Goal: Information Seeking & Learning: Learn about a topic

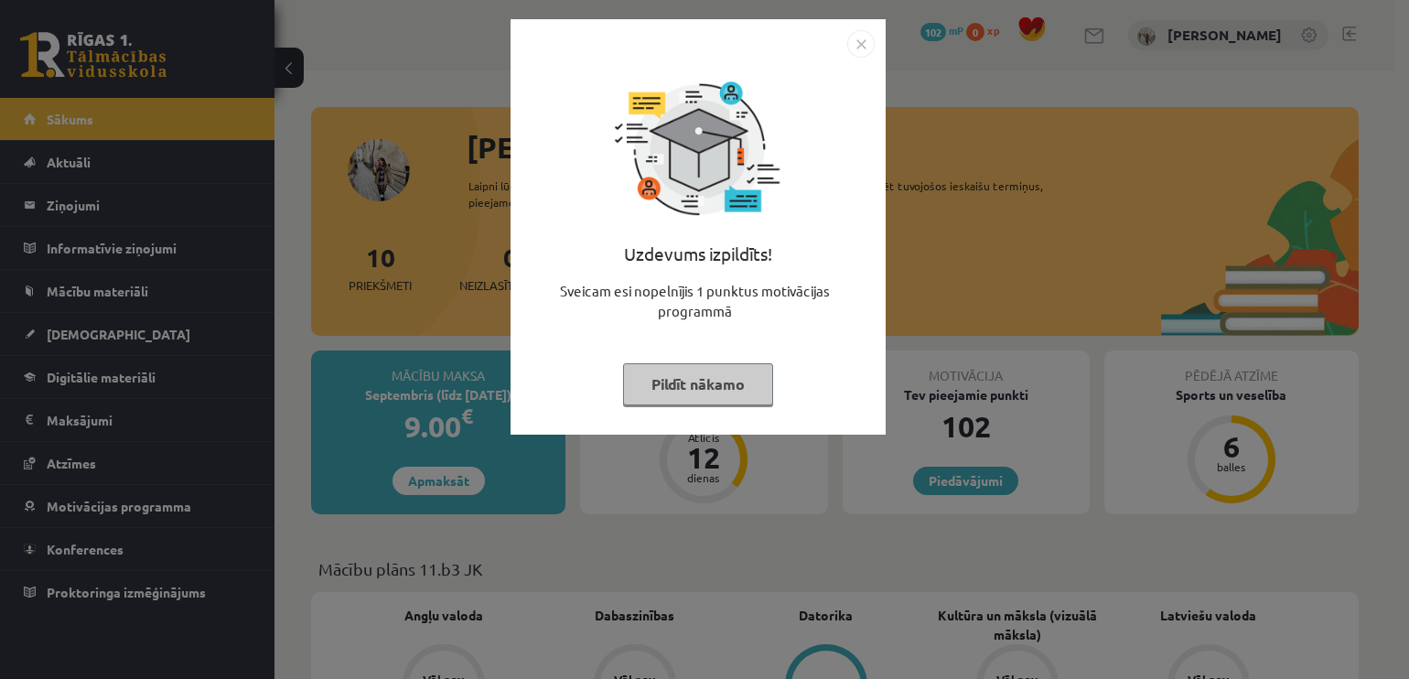
click at [716, 383] on button "Pildīt nākamo" at bounding box center [698, 384] width 150 height 42
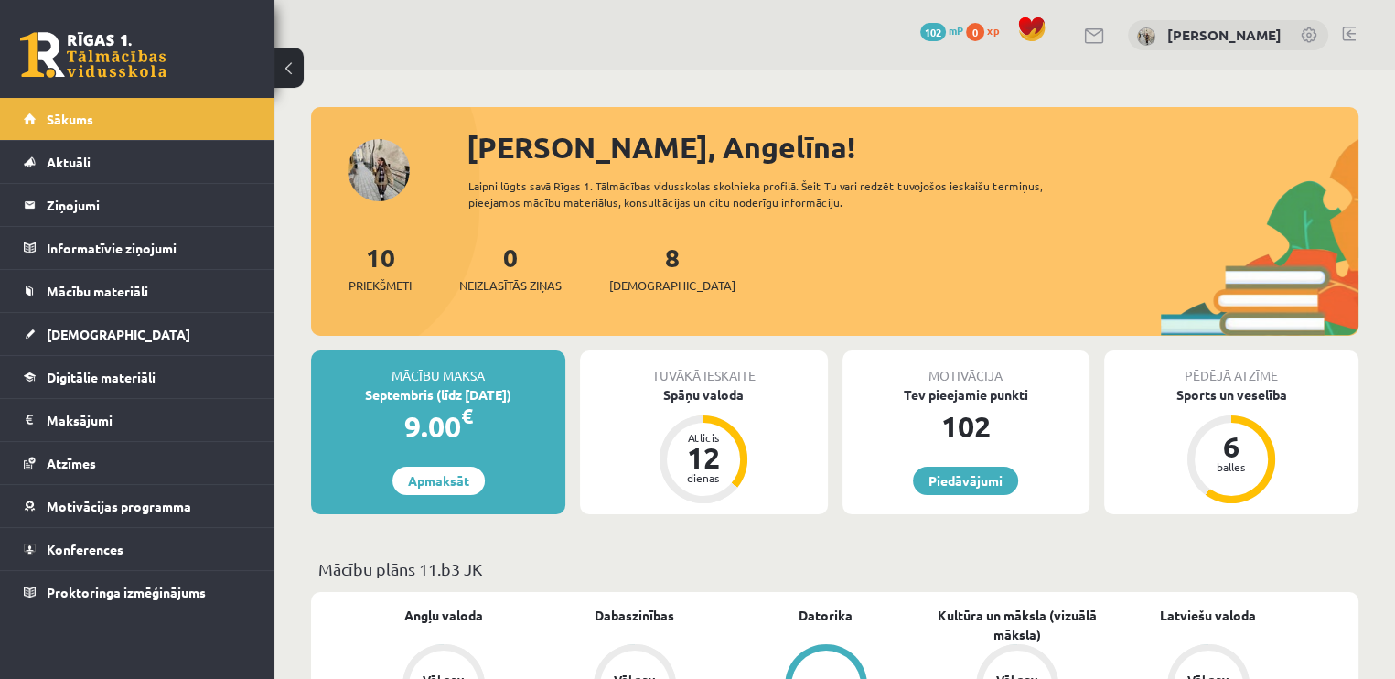
drag, startPoint x: 1339, startPoint y: 444, endPoint x: 1295, endPoint y: 484, distance: 59.6
click at [1295, 484] on div "Pēdējā atzīme Sports un veselība 6 balles" at bounding box center [1231, 432] width 254 height 164
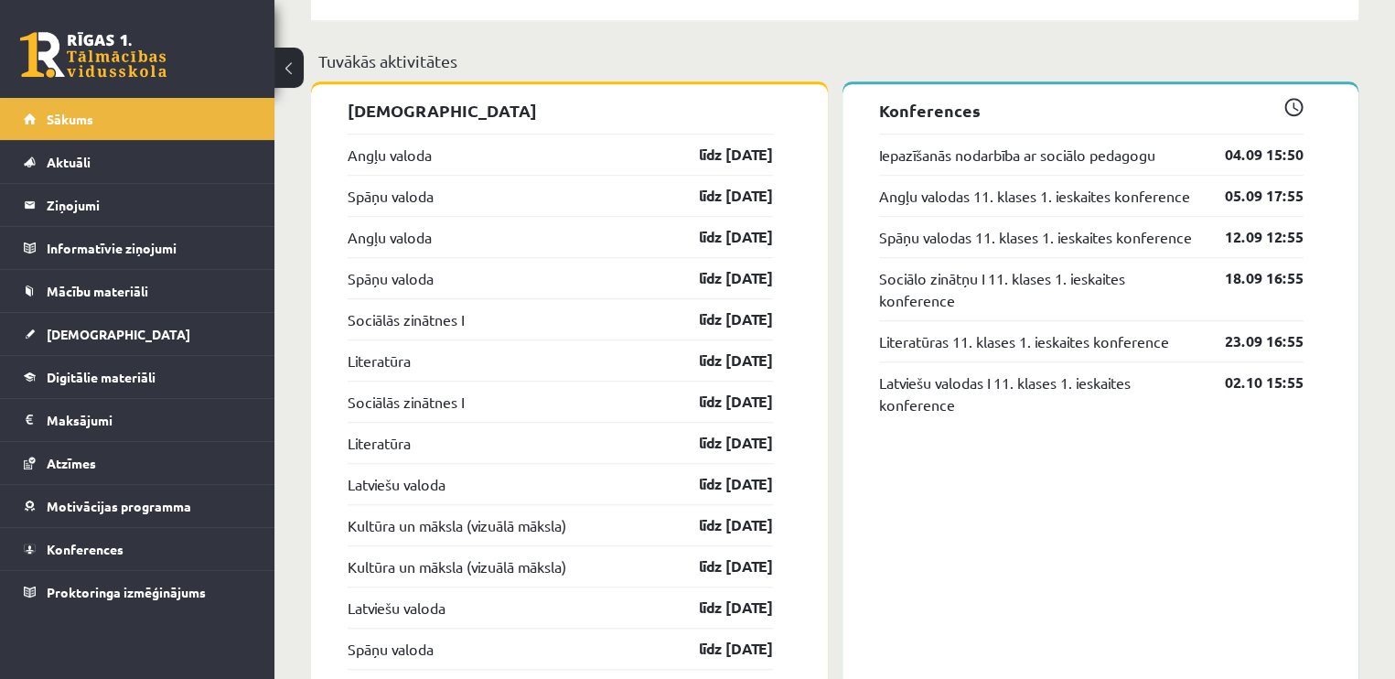
scroll to position [1433, 0]
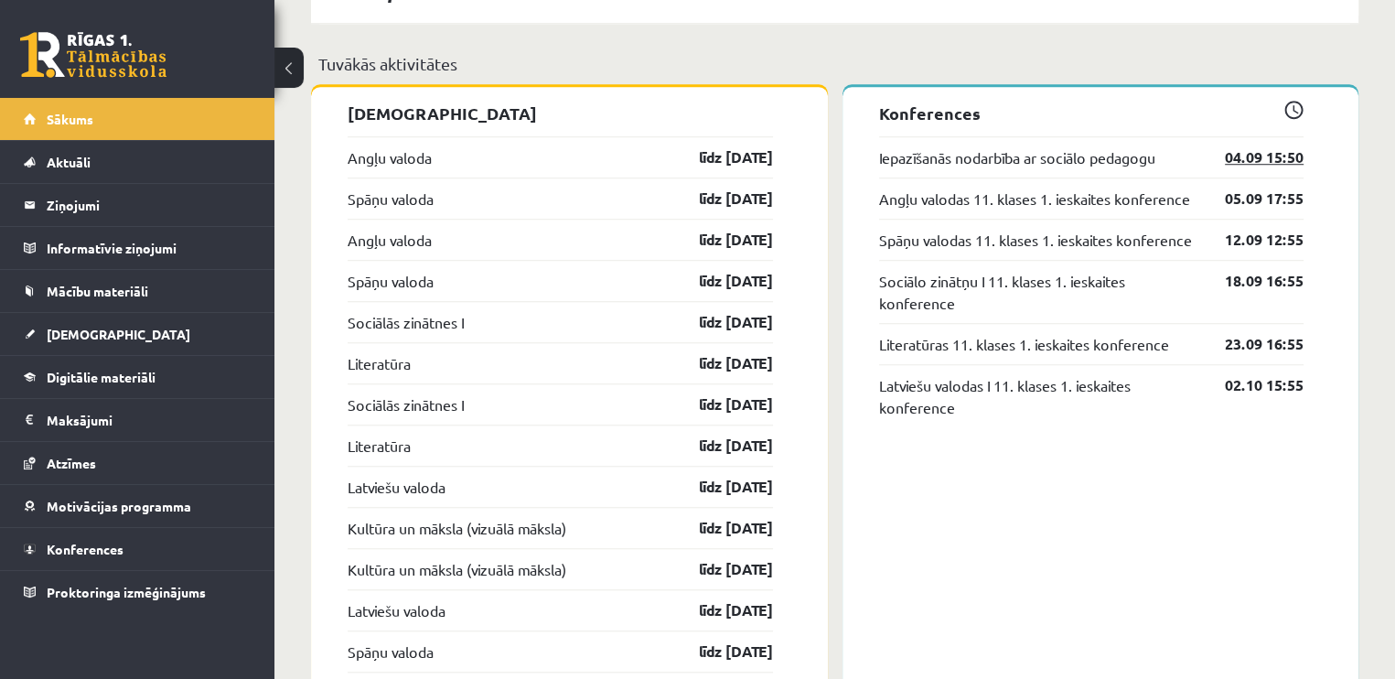
click at [1230, 160] on link "04.09 15:50" at bounding box center [1250, 157] width 106 height 22
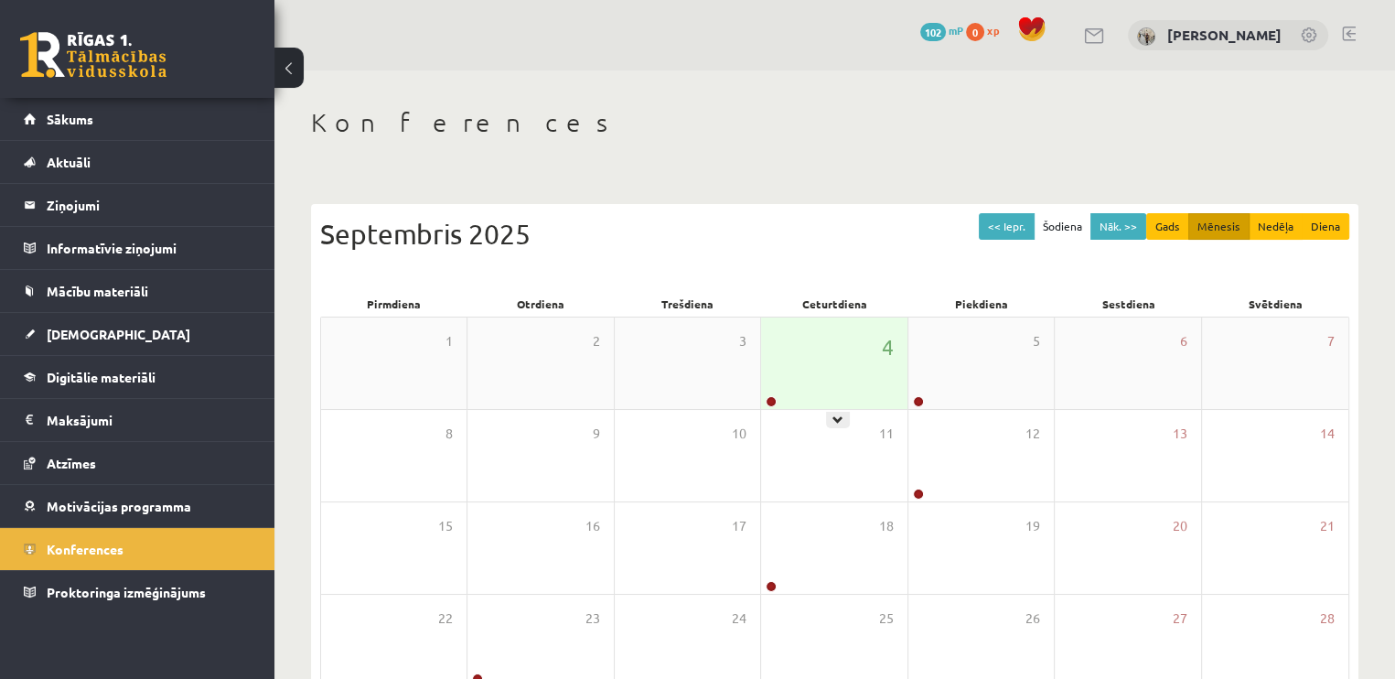
click at [832, 386] on div "4" at bounding box center [833, 362] width 145 height 91
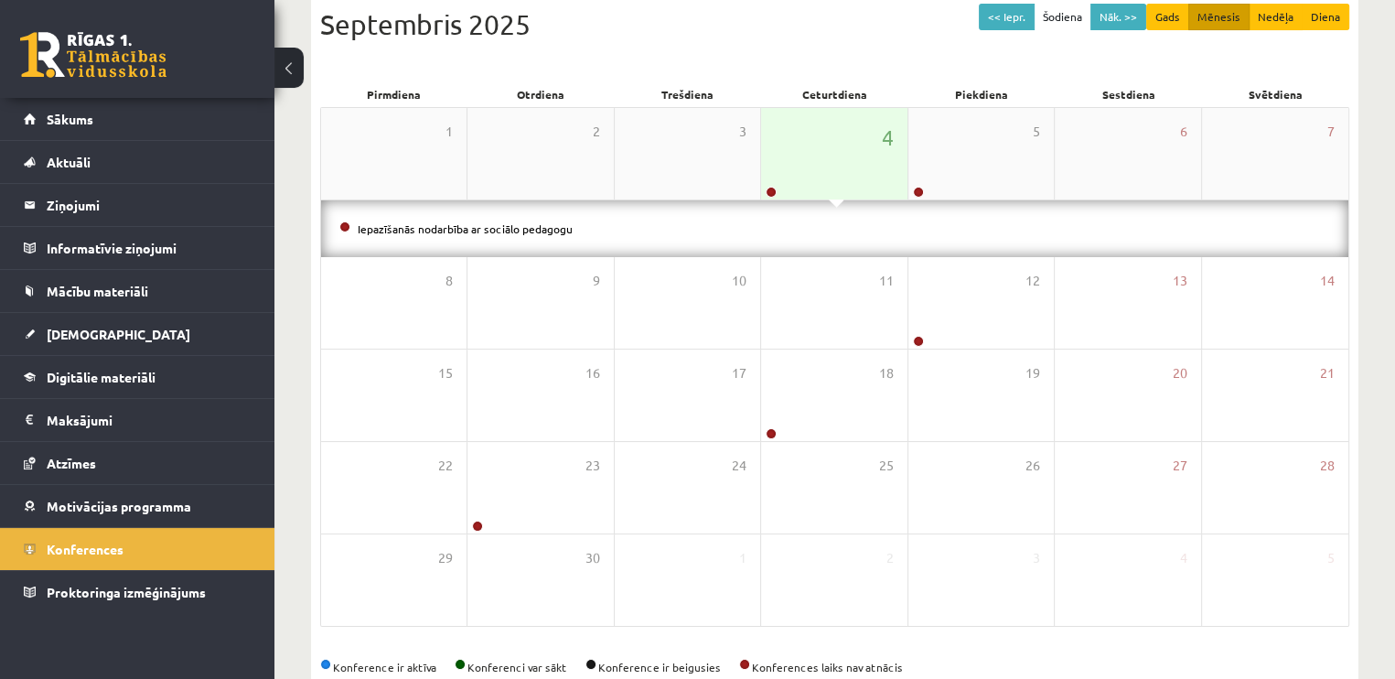
scroll to position [251, 0]
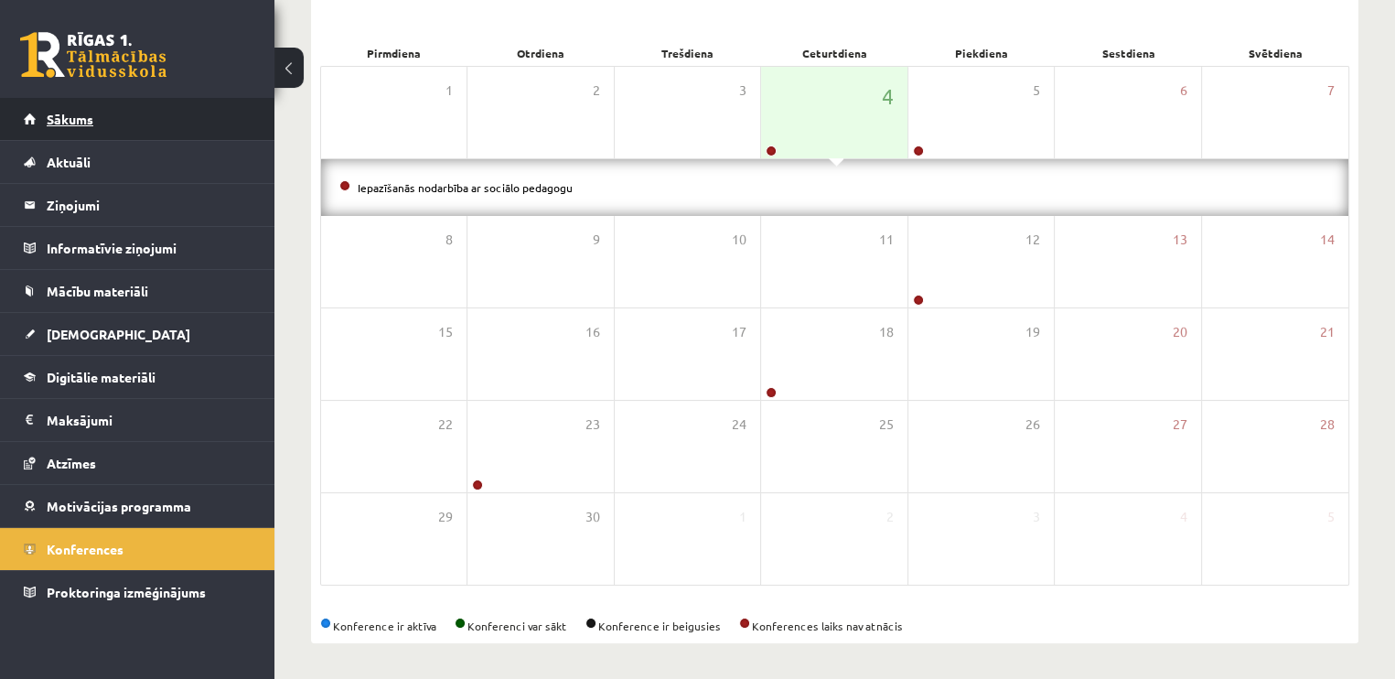
click at [113, 122] on link "Sākums" at bounding box center [138, 119] width 228 height 42
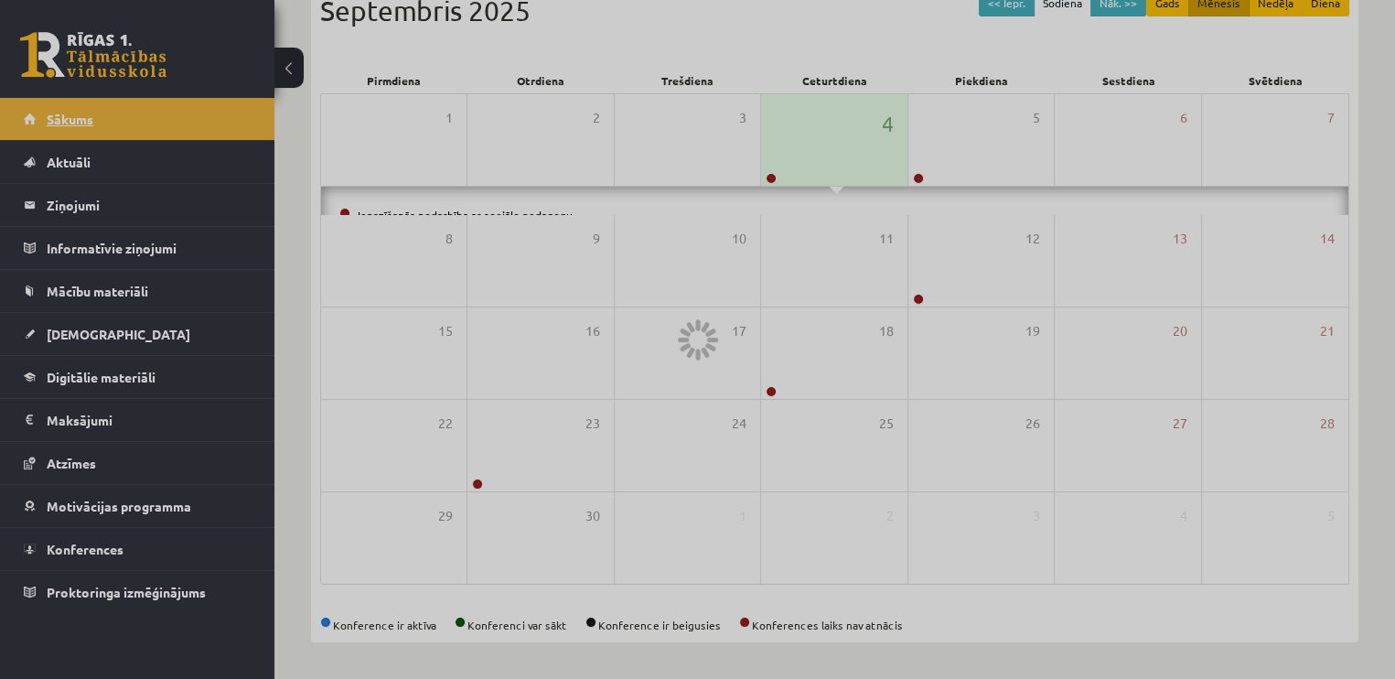
scroll to position [194, 0]
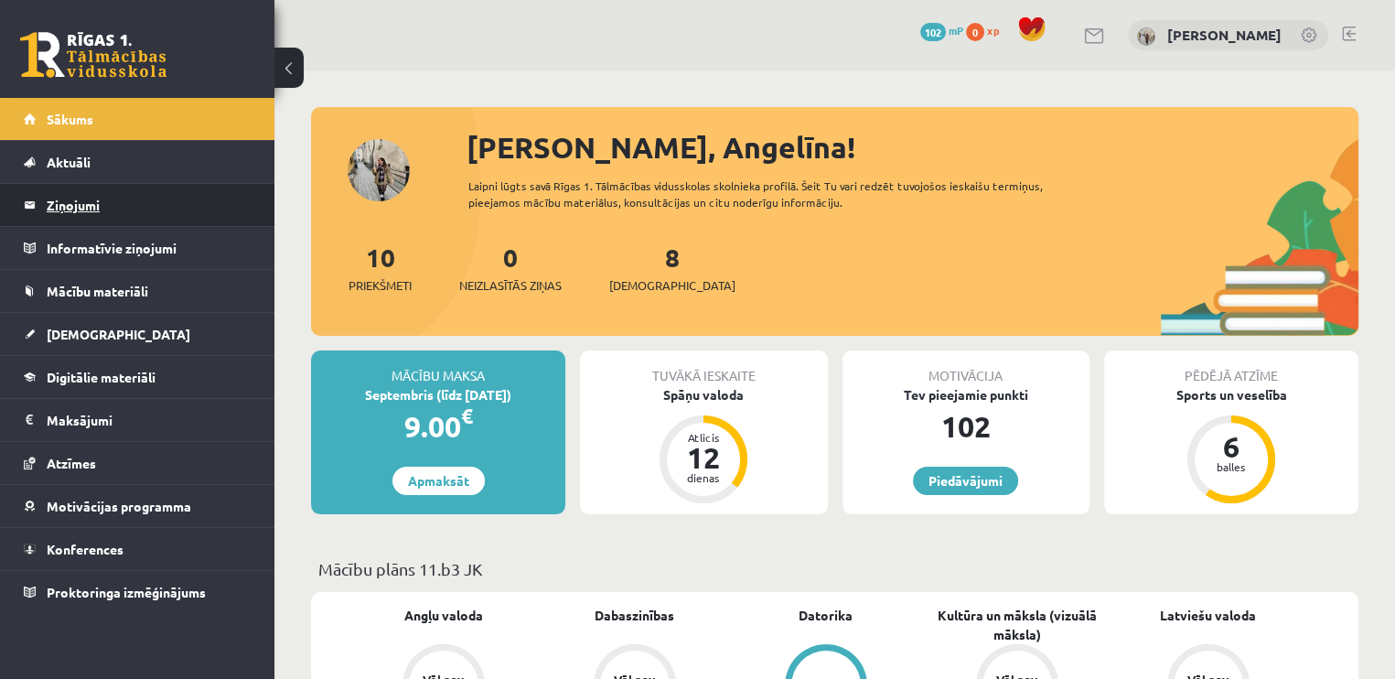
click at [63, 204] on legend "Ziņojumi 0" at bounding box center [149, 205] width 205 height 42
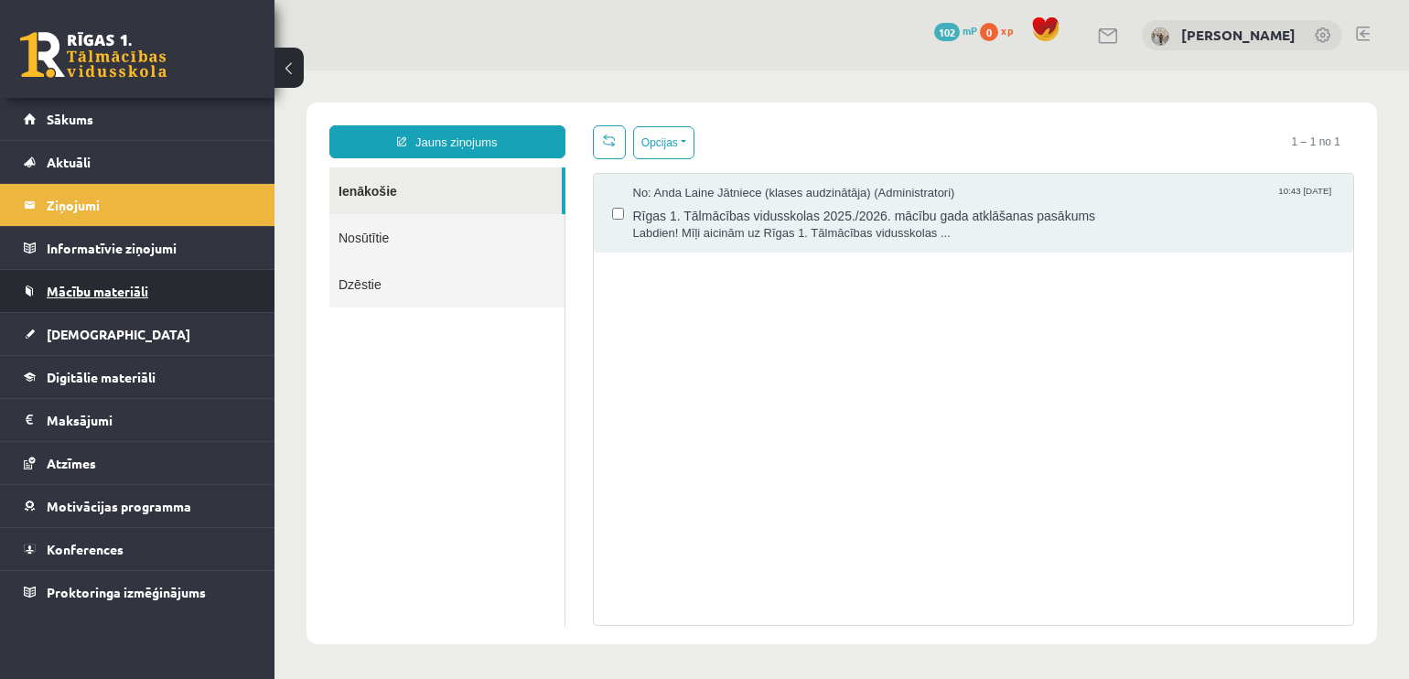
click at [82, 297] on link "Mācību materiāli" at bounding box center [138, 291] width 228 height 42
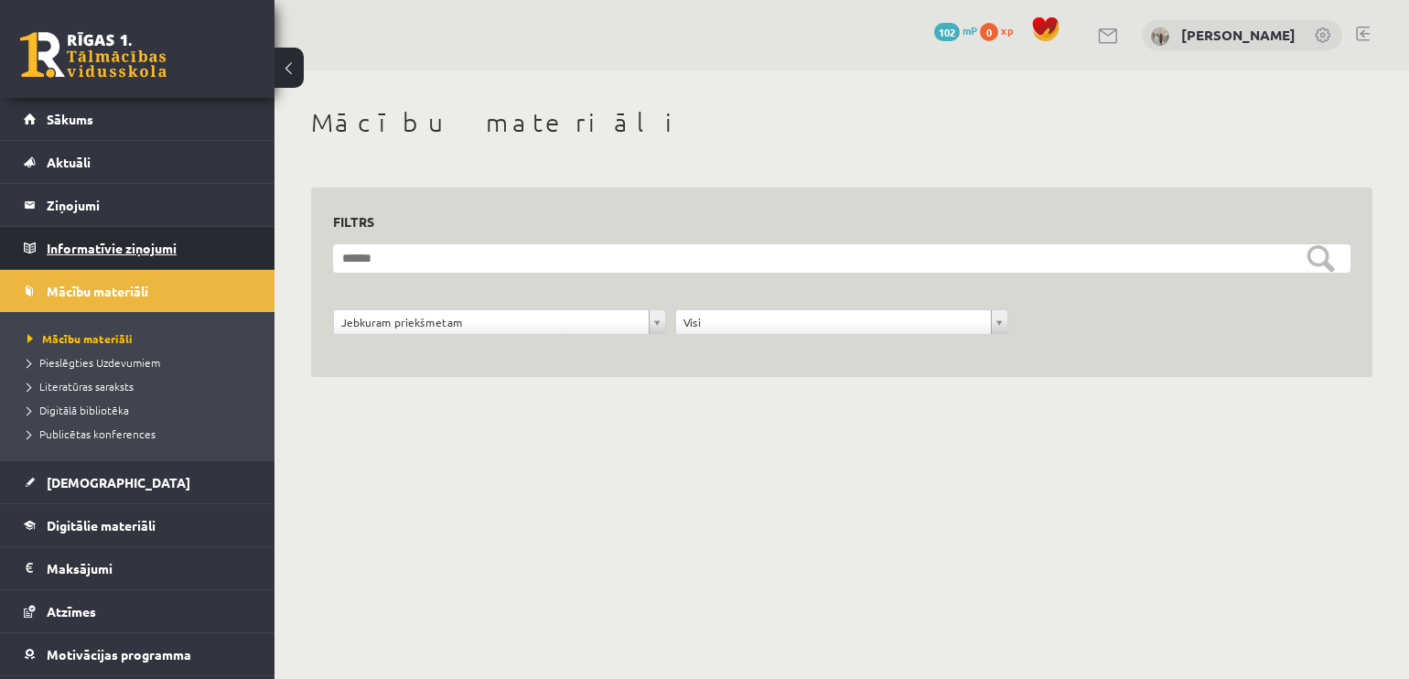
click at [91, 252] on legend "Informatīvie ziņojumi 0" at bounding box center [149, 248] width 205 height 42
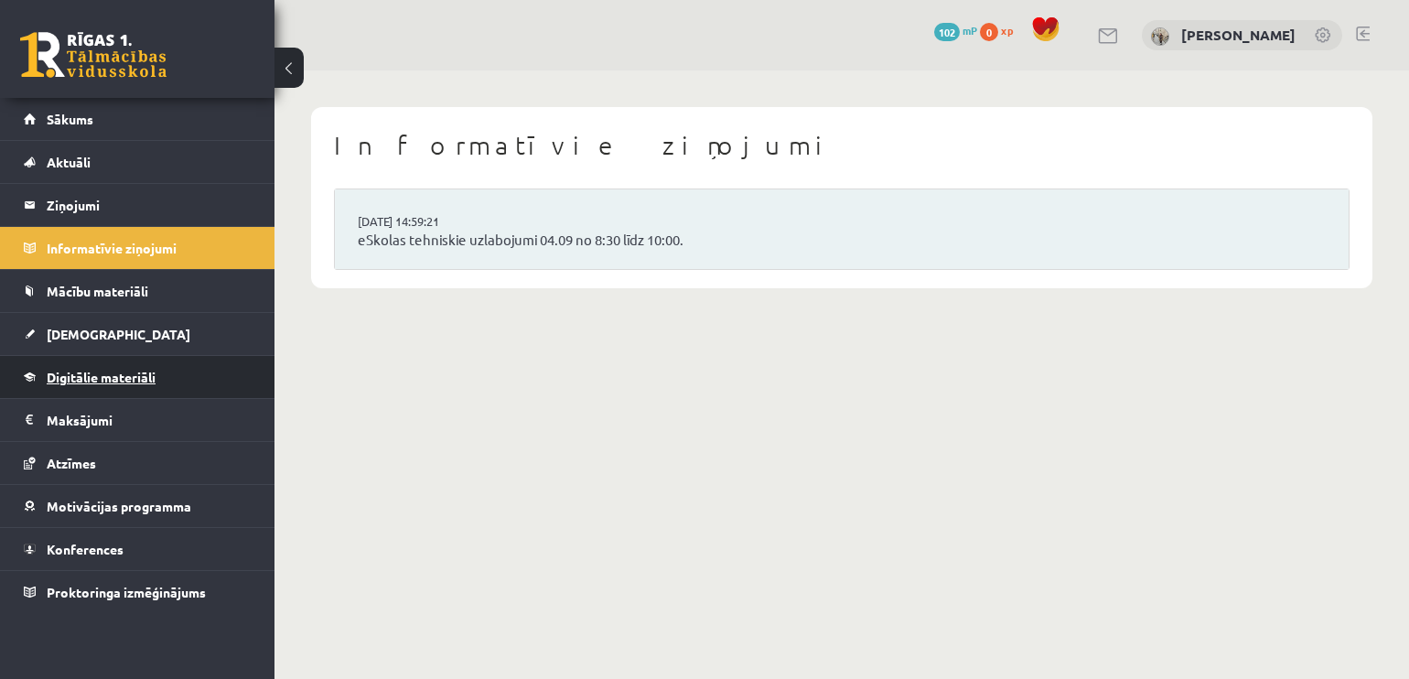
click at [126, 385] on link "Digitālie materiāli" at bounding box center [138, 377] width 228 height 42
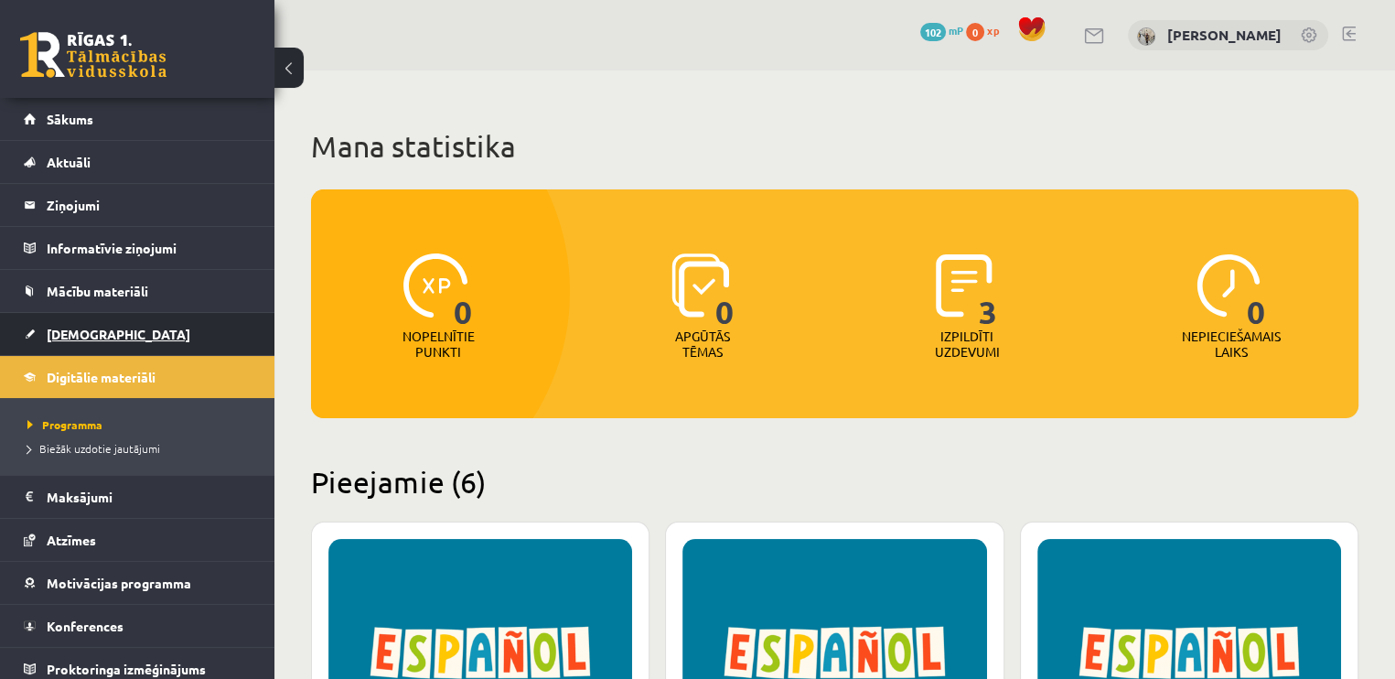
click at [90, 324] on link "[DEMOGRAPHIC_DATA]" at bounding box center [138, 334] width 228 height 42
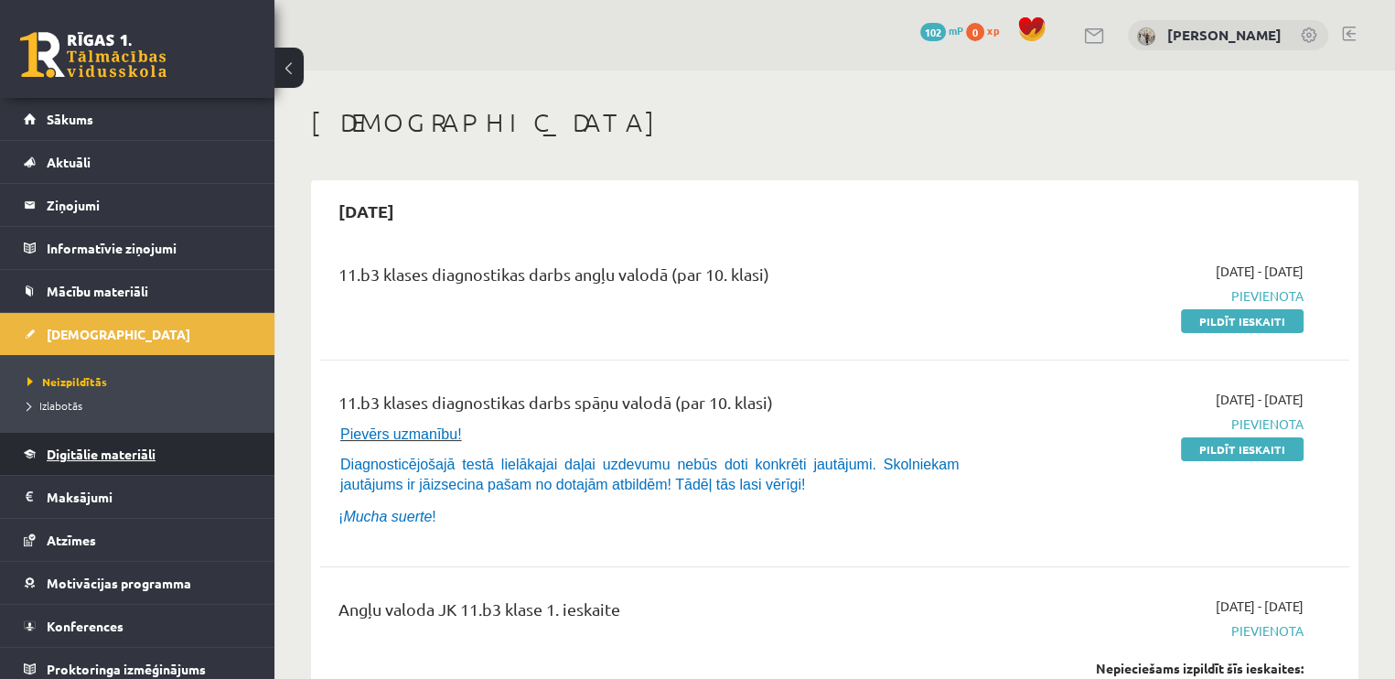
click at [132, 445] on span "Digitālie materiāli" at bounding box center [101, 453] width 109 height 16
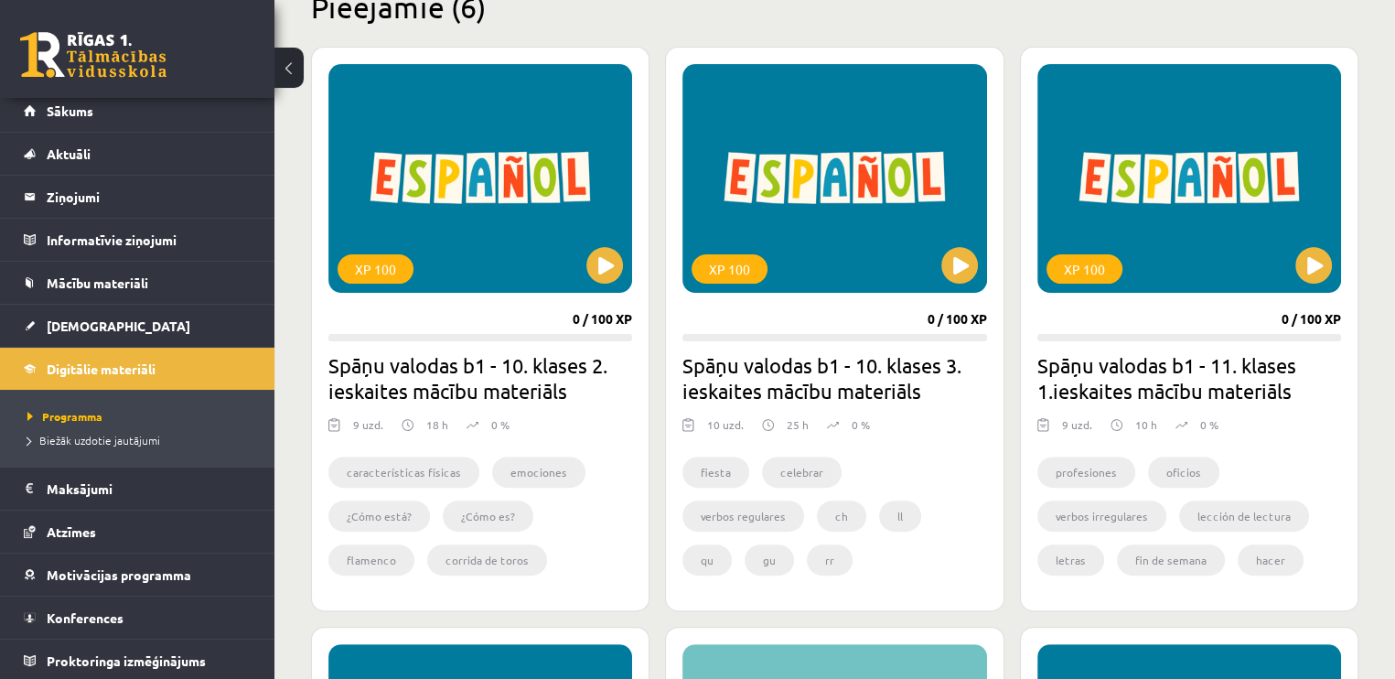
scroll to position [476, 0]
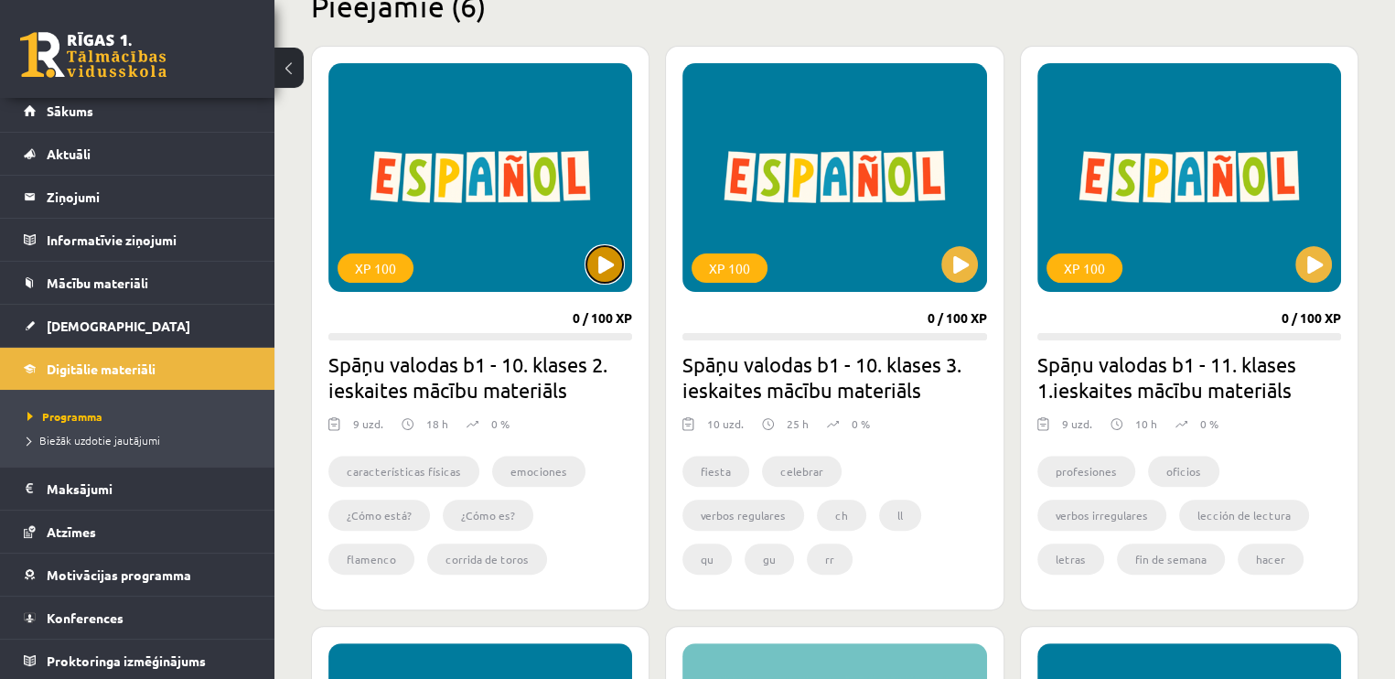
click at [612, 270] on button at bounding box center [604, 264] width 37 height 37
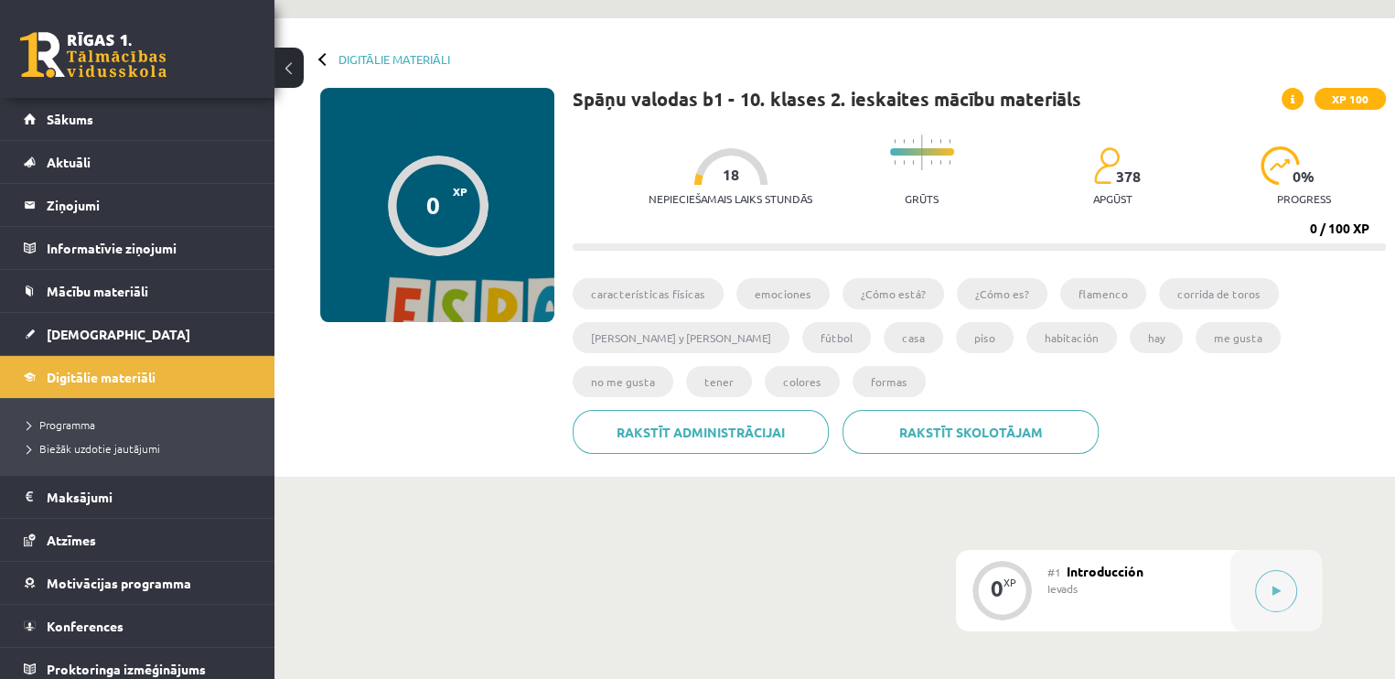
scroll to position [48, 0]
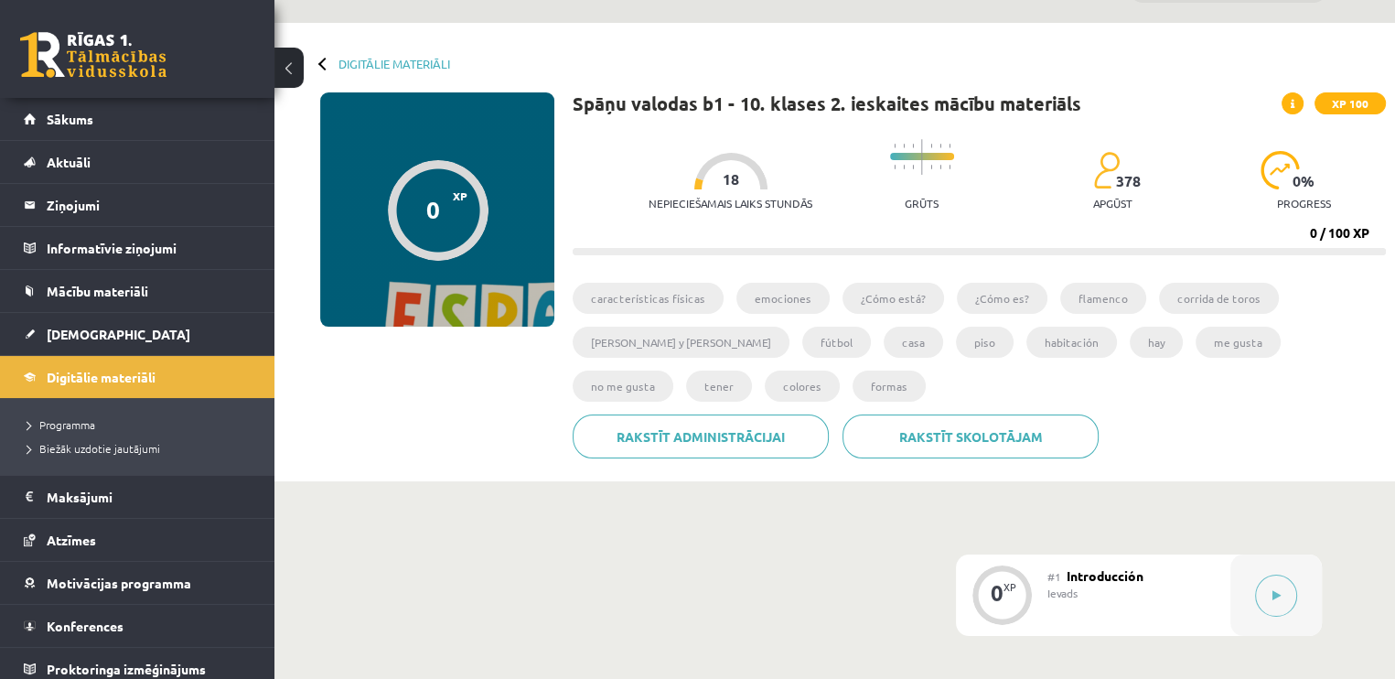
click at [435, 215] on div "0" at bounding box center [433, 209] width 14 height 27
click at [358, 63] on link "Digitālie materiāli" at bounding box center [394, 64] width 112 height 14
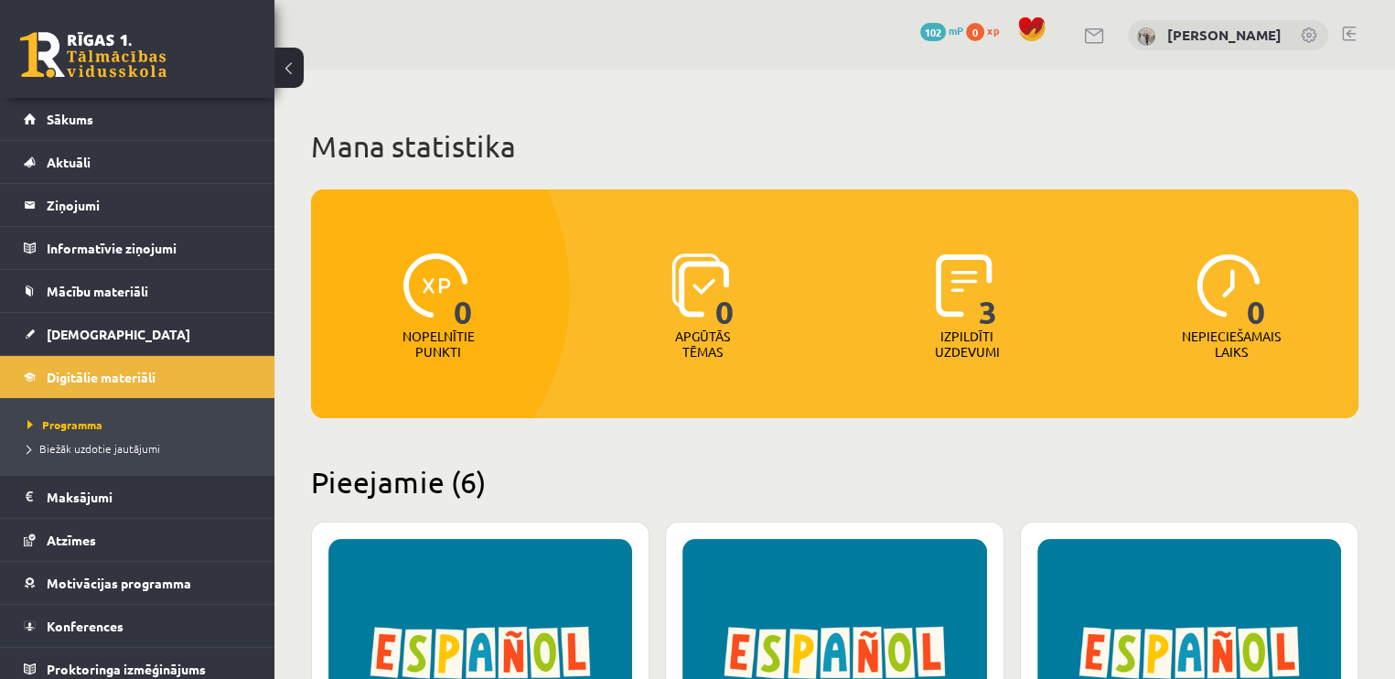
click at [860, 606] on div "XP 100" at bounding box center [834, 653] width 304 height 229
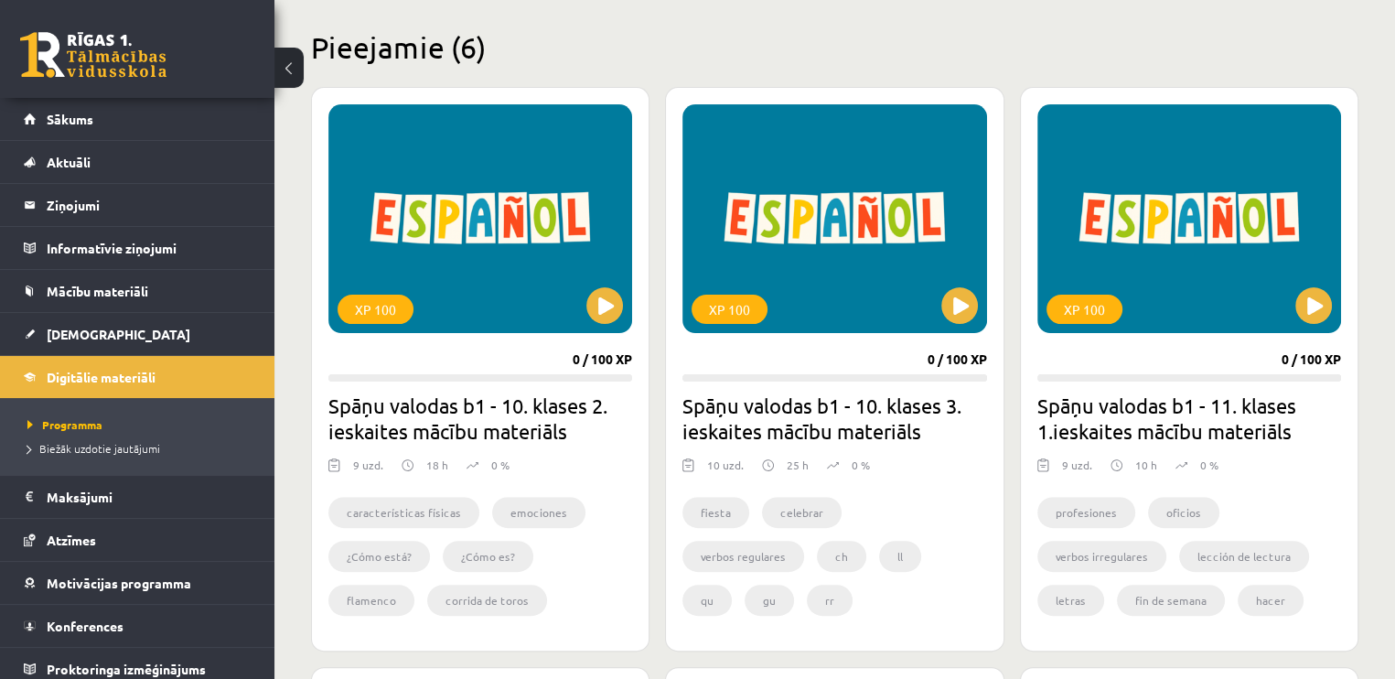
scroll to position [439, 0]
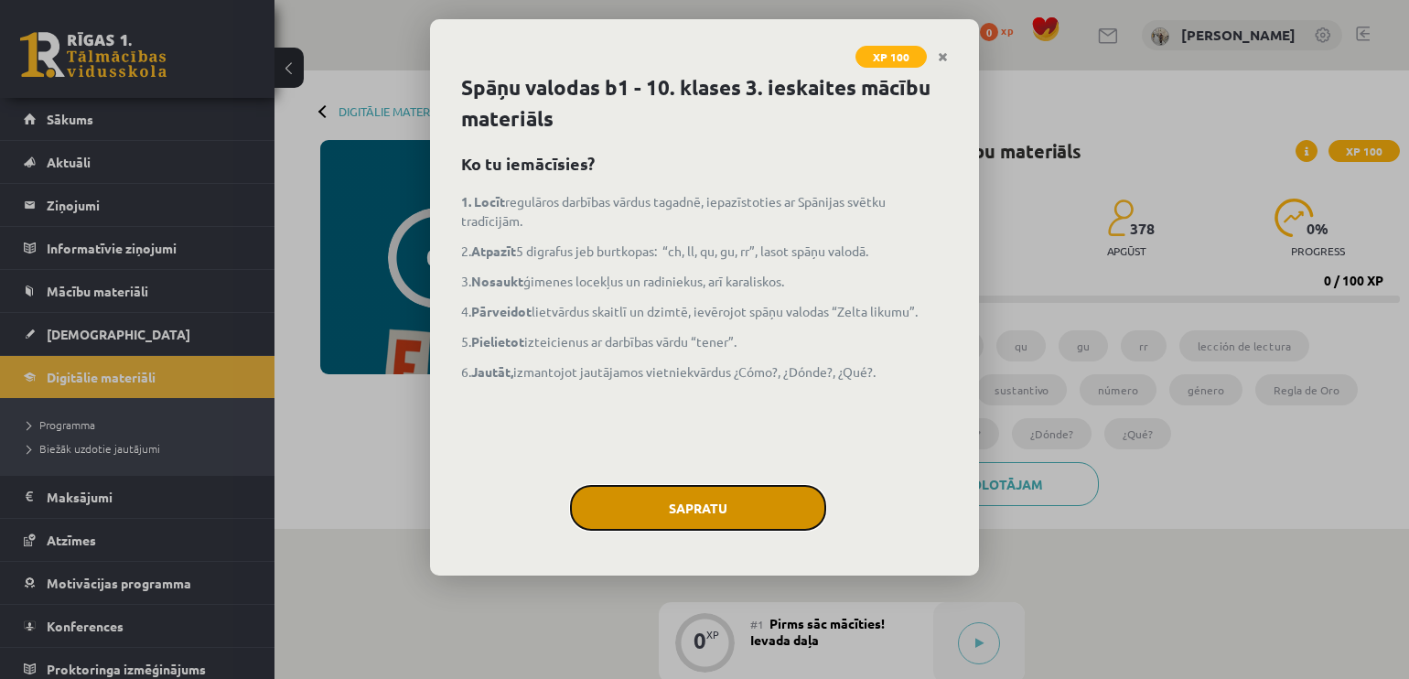
click at [728, 507] on button "Sapratu" at bounding box center [698, 508] width 256 height 46
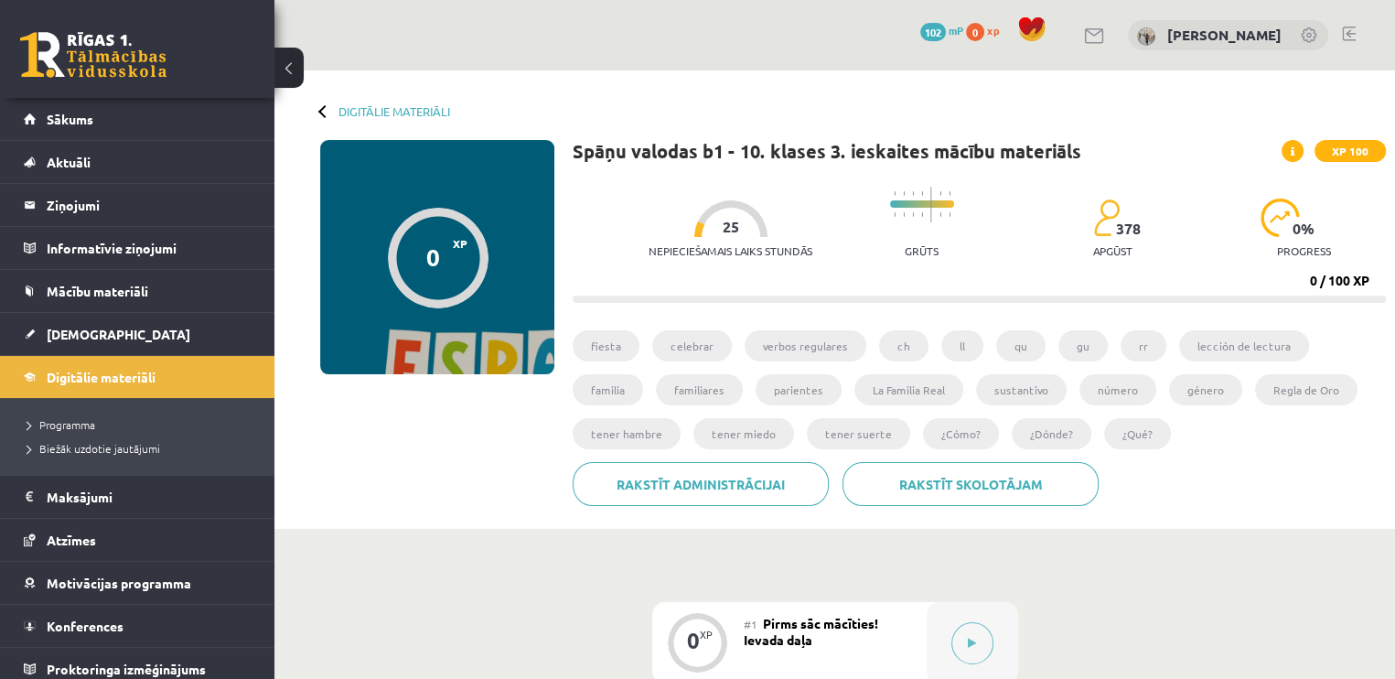
click at [282, 61] on button at bounding box center [288, 68] width 29 height 40
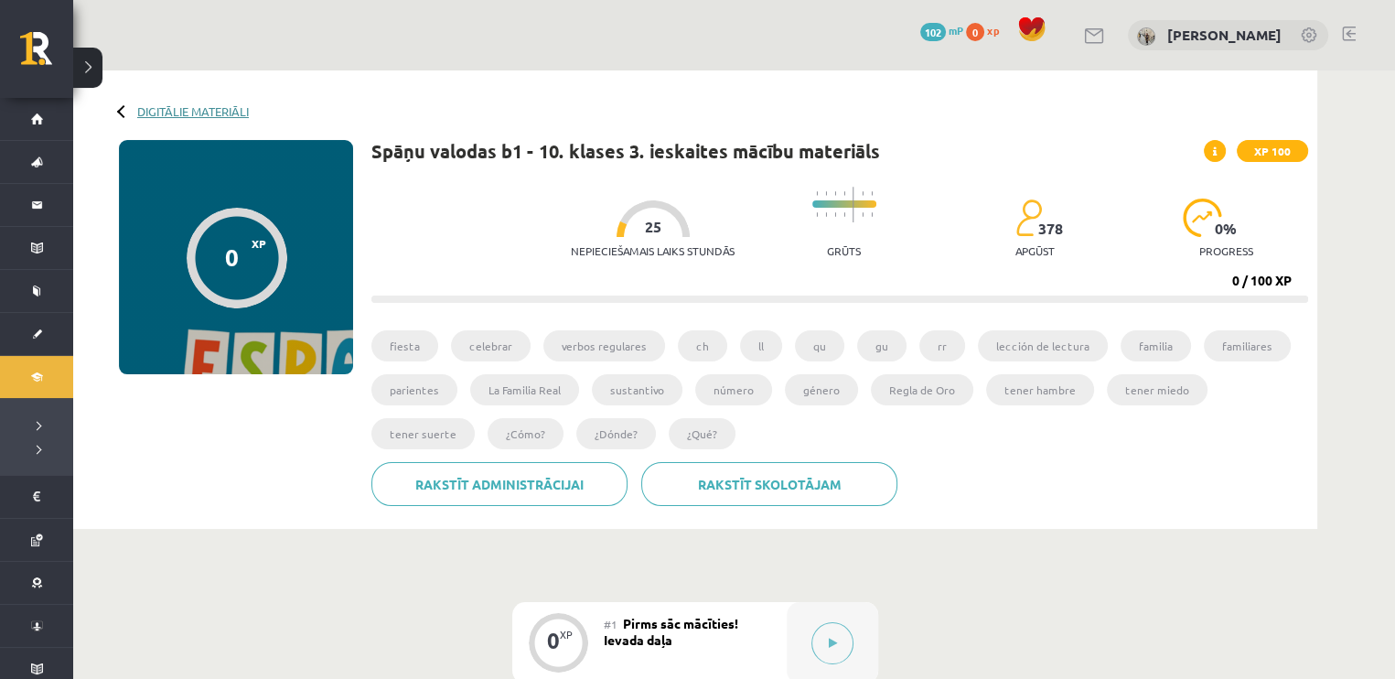
click at [189, 107] on link "Digitālie materiāli" at bounding box center [193, 111] width 112 height 14
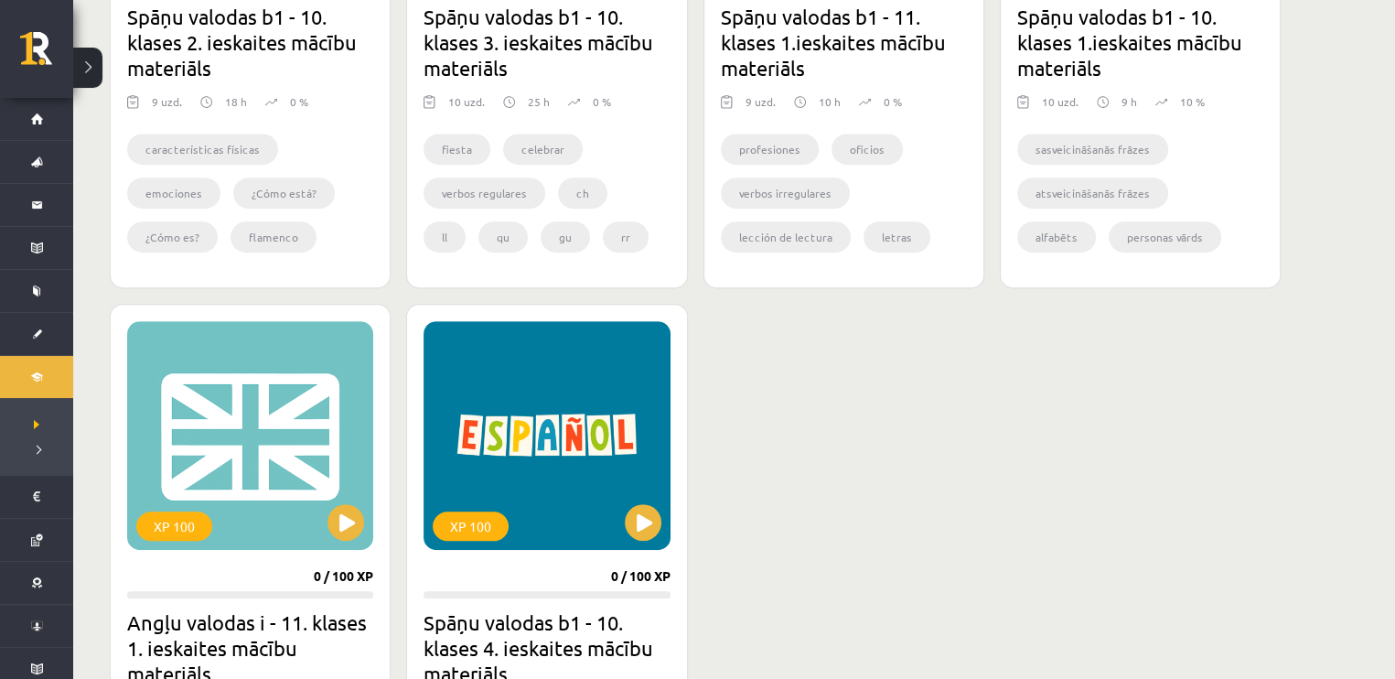
scroll to position [842, 0]
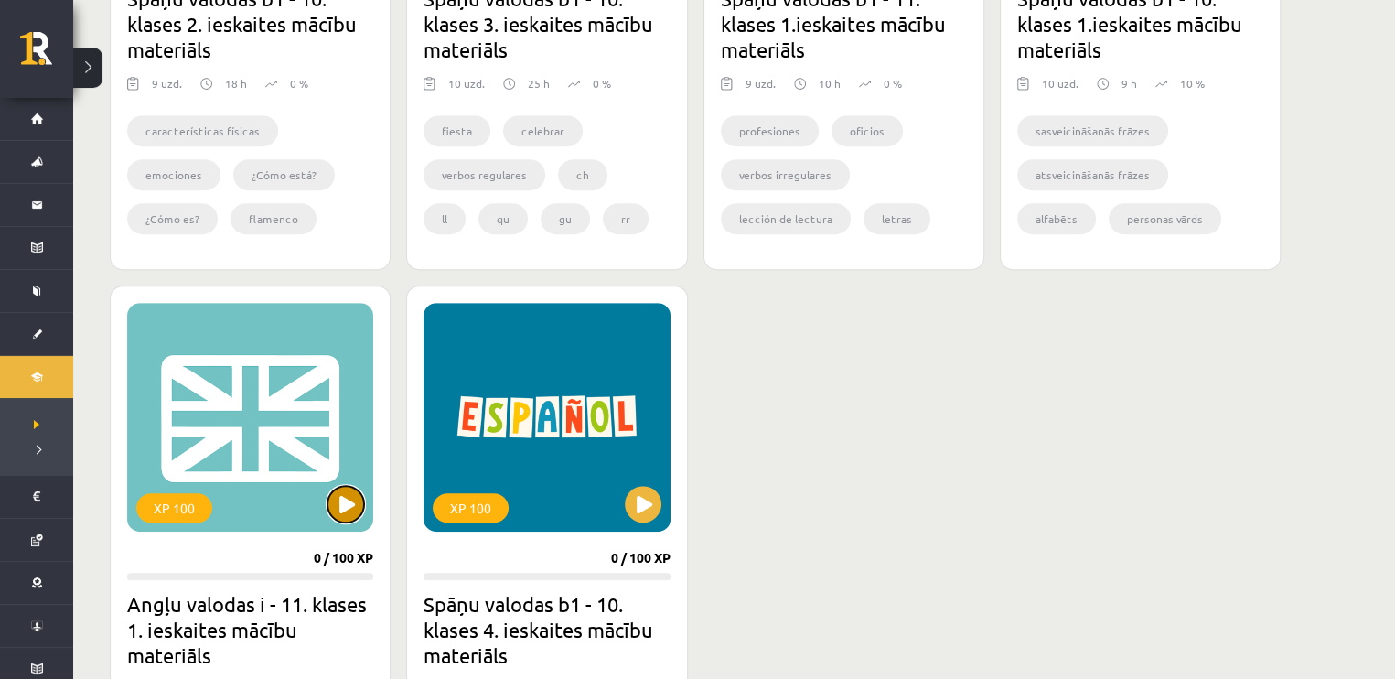
click at [338, 504] on button at bounding box center [345, 504] width 37 height 37
click at [208, 499] on div "XP 100" at bounding box center [174, 507] width 76 height 29
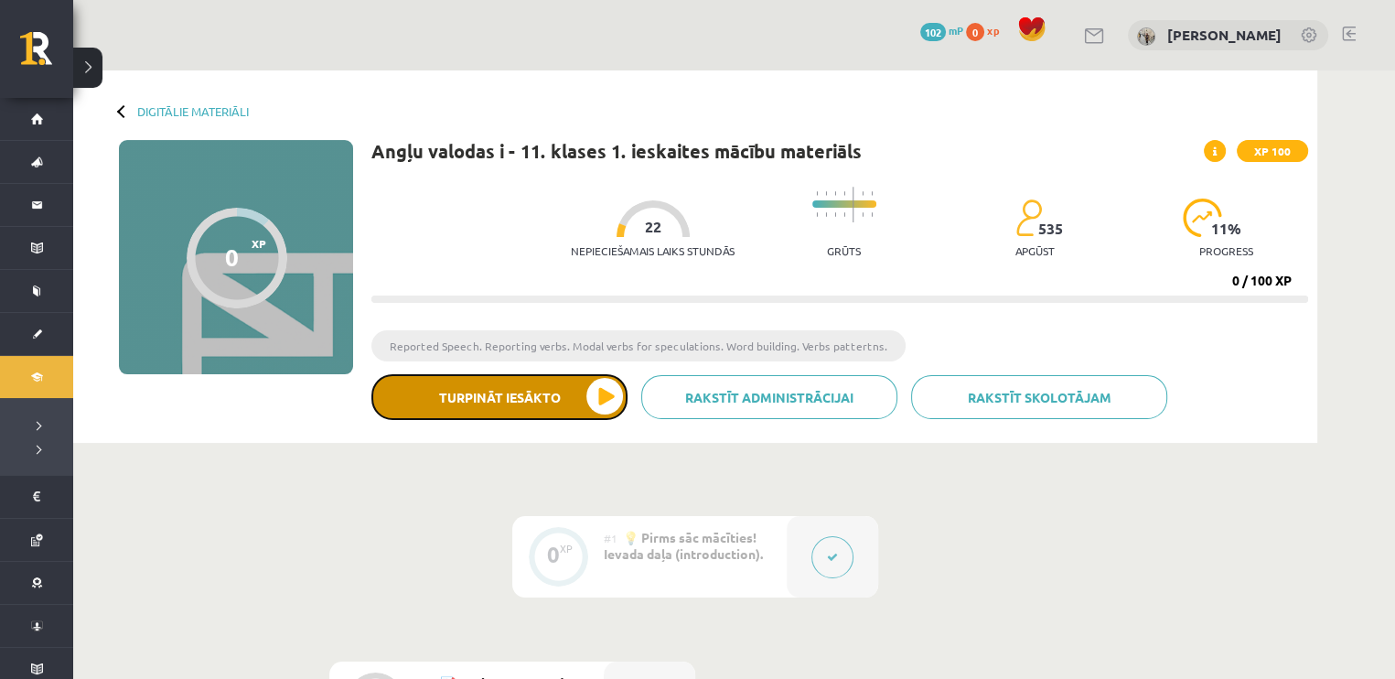
click at [615, 404] on button "Turpināt iesākto" at bounding box center [499, 397] width 256 height 46
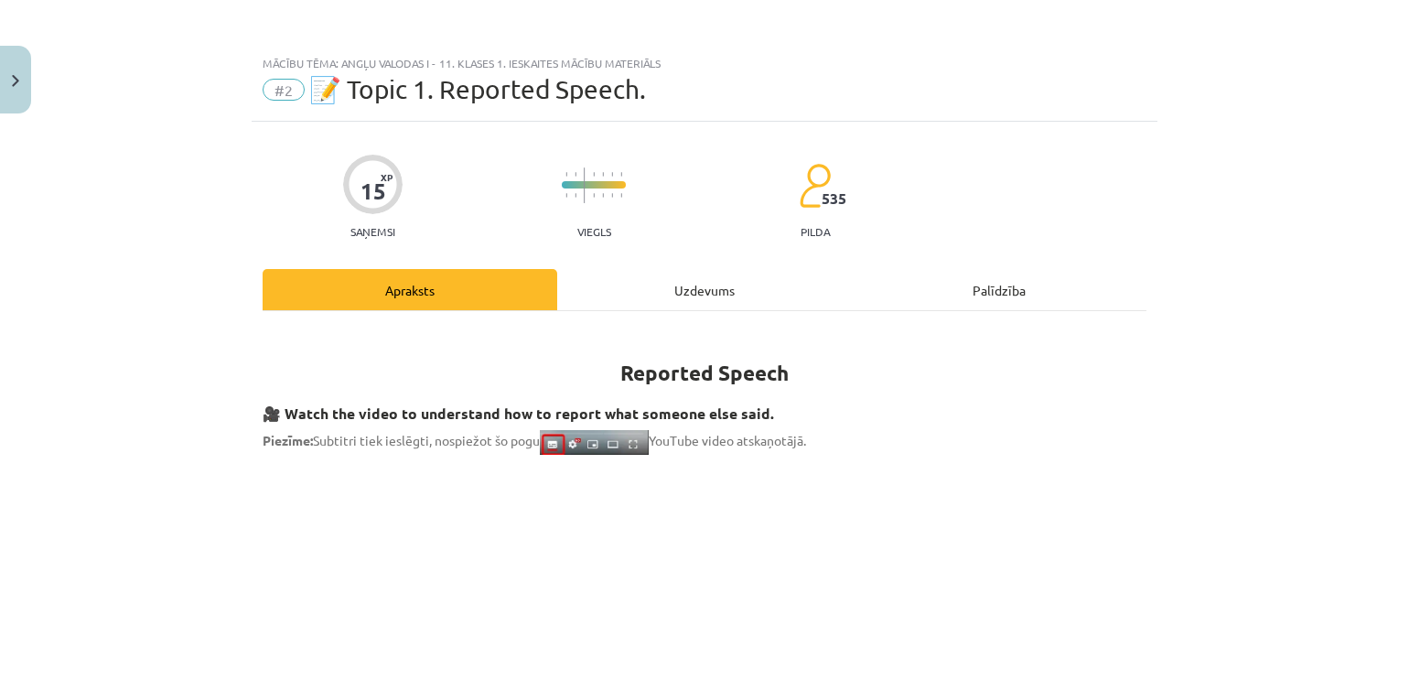
scroll to position [435, 0]
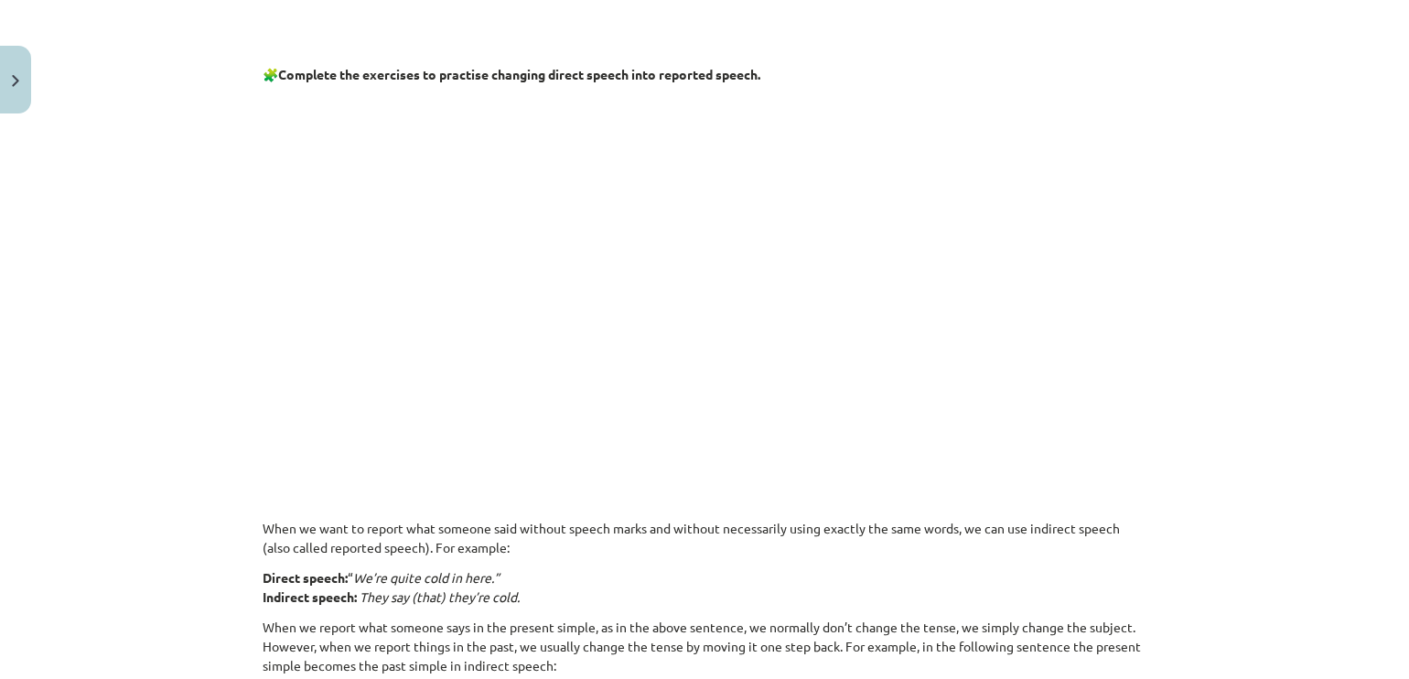
scroll to position [808, 0]
click at [948, 502] on p at bounding box center [705, 496] width 884 height 19
click at [1205, 183] on div "Mācību tēma: Angļu valodas i - 11. klases 1. ieskaites mācību materiāls #2 📝 To…" at bounding box center [704, 339] width 1409 height 679
click at [1039, 548] on p "When we want to report what someone said without speech marks and without neces…" at bounding box center [705, 536] width 884 height 38
drag, startPoint x: 1390, startPoint y: 0, endPoint x: 928, endPoint y: 180, distance: 495.9
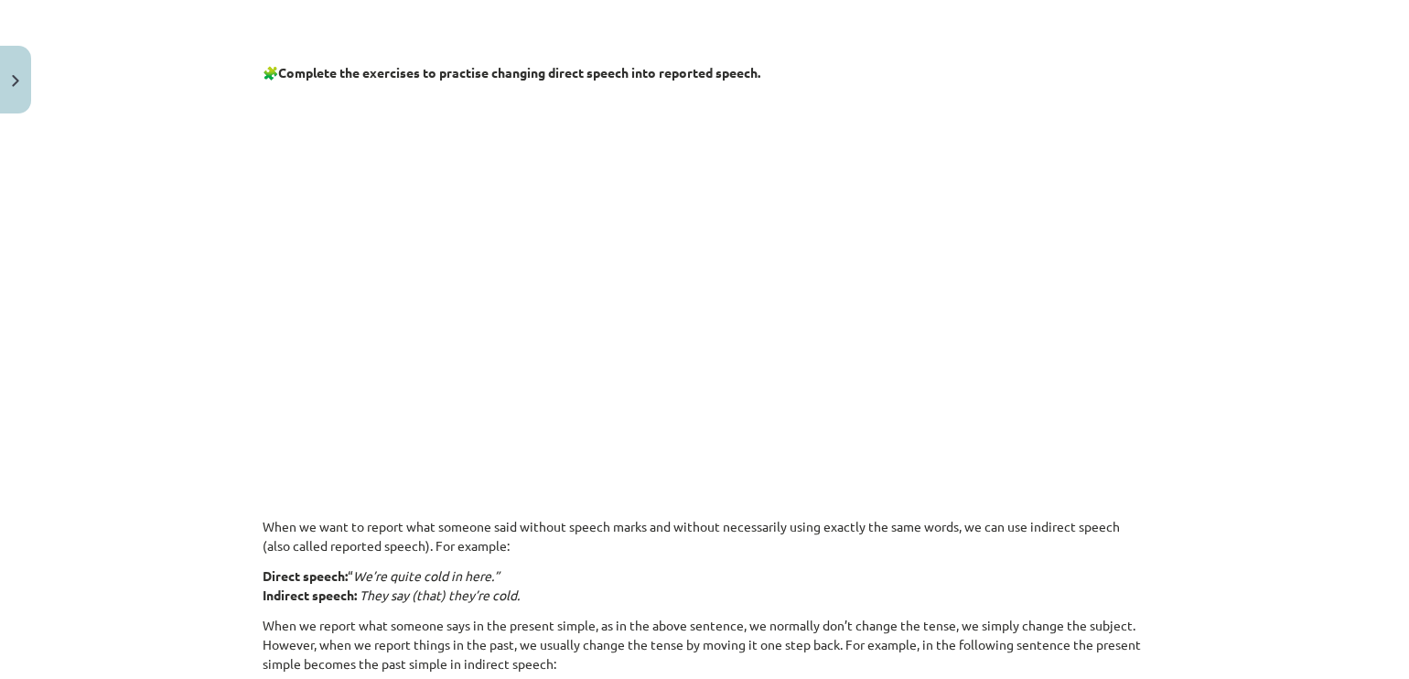
click at [928, 180] on p at bounding box center [705, 269] width 884 height 352
click at [1034, 431] on p at bounding box center [705, 269] width 884 height 352
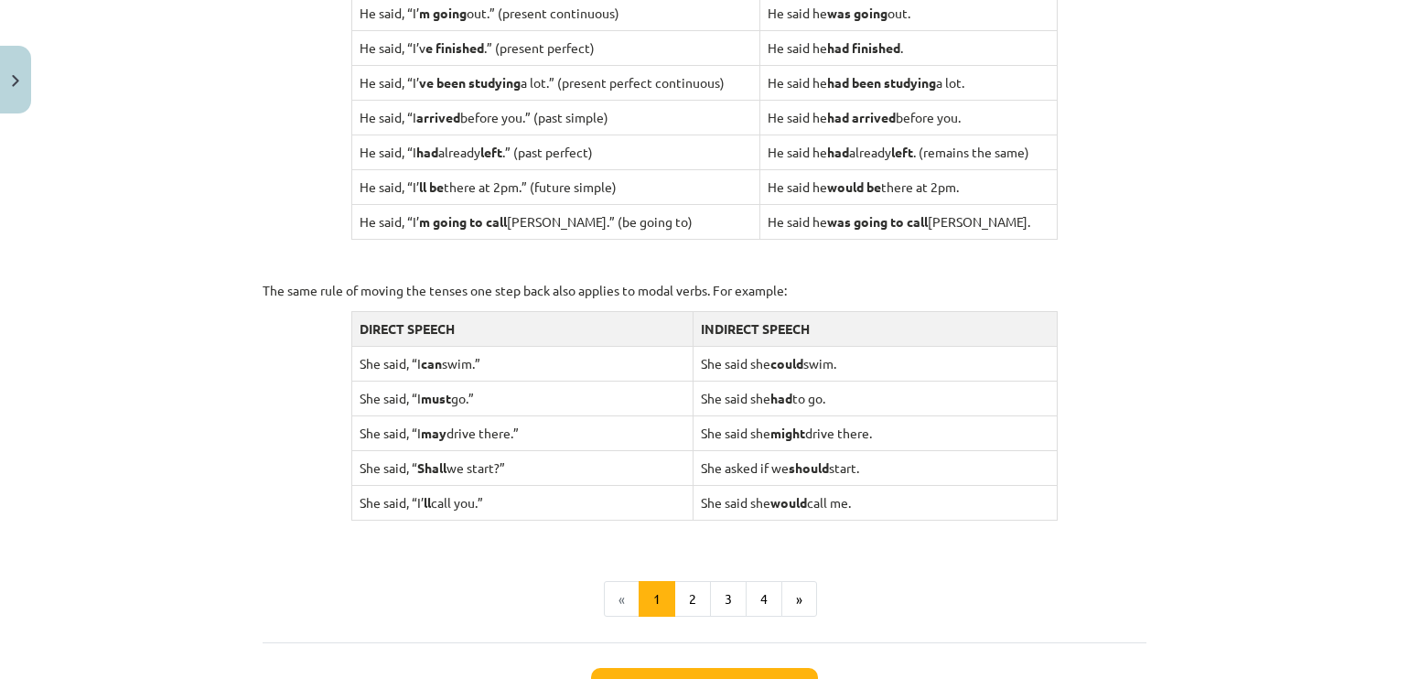
scroll to position [1789, 0]
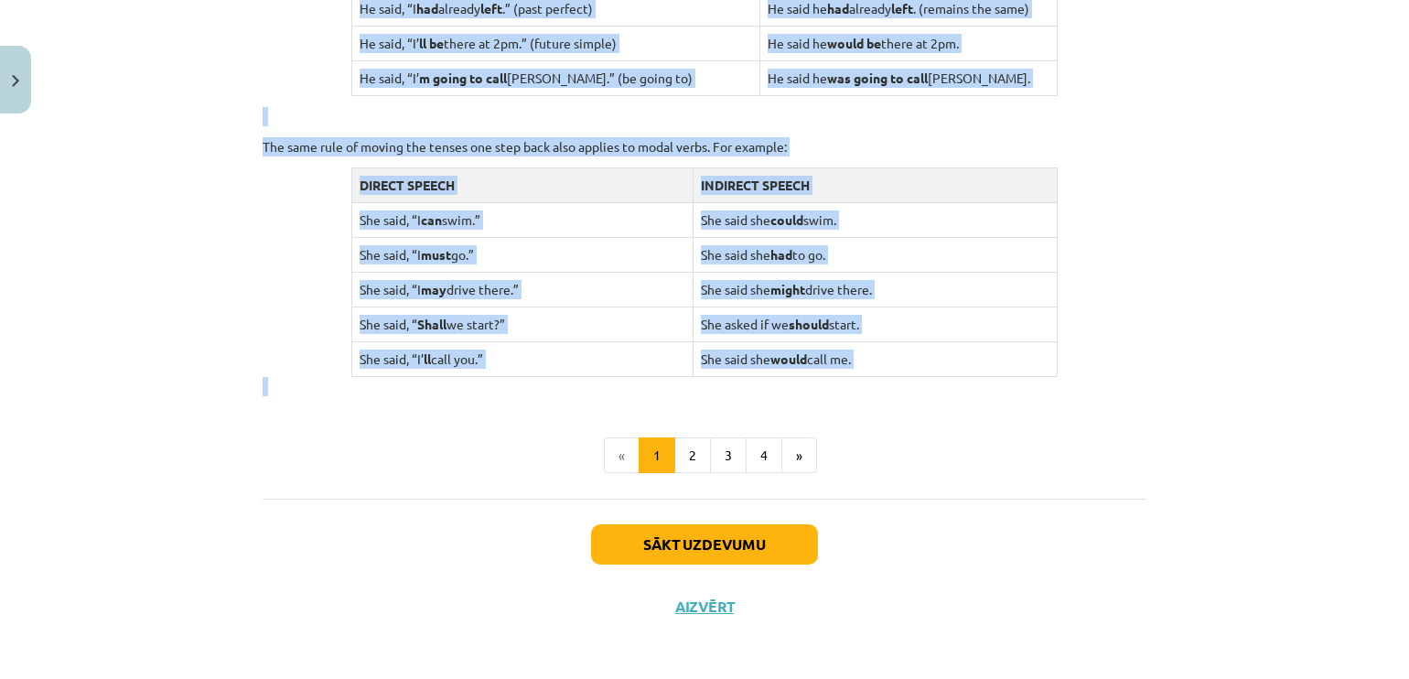
drag, startPoint x: 1034, startPoint y: 431, endPoint x: 1083, endPoint y: 371, distance: 77.3
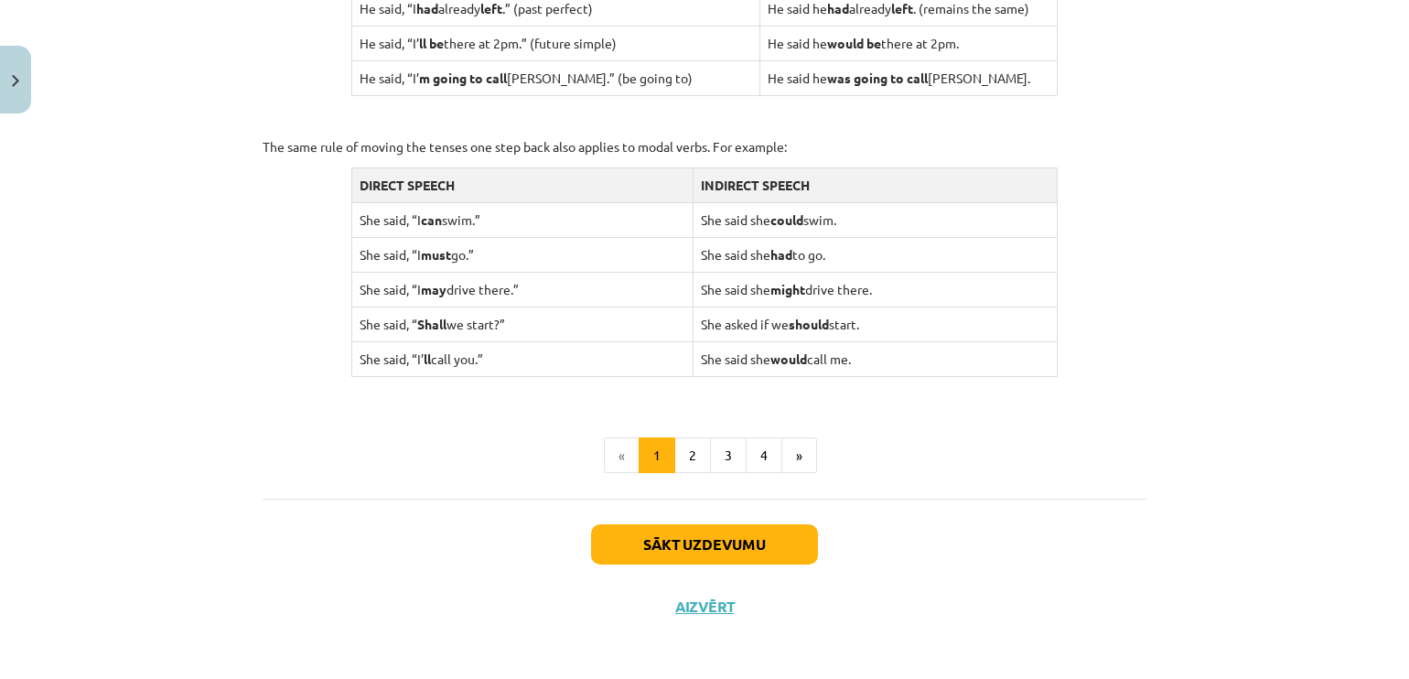
click at [769, 262] on td "She said she had to go." at bounding box center [874, 254] width 365 height 35
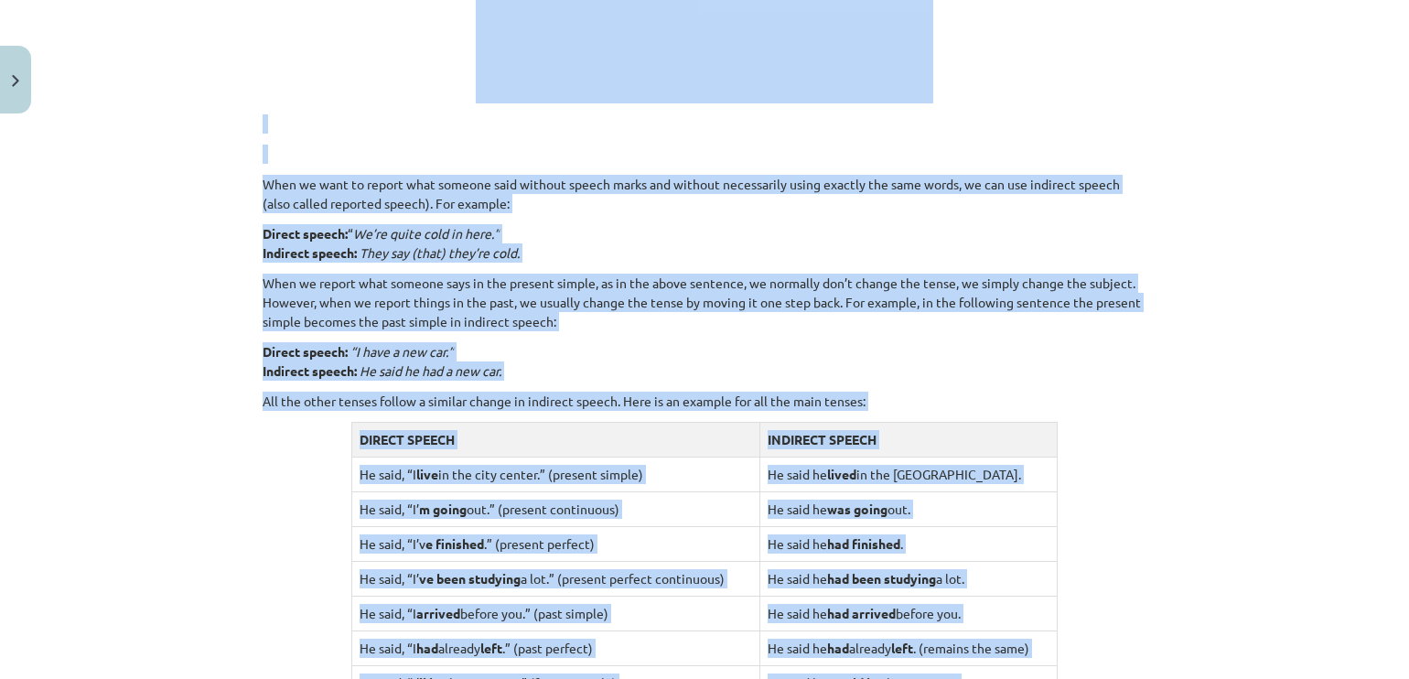
scroll to position [1077, 0]
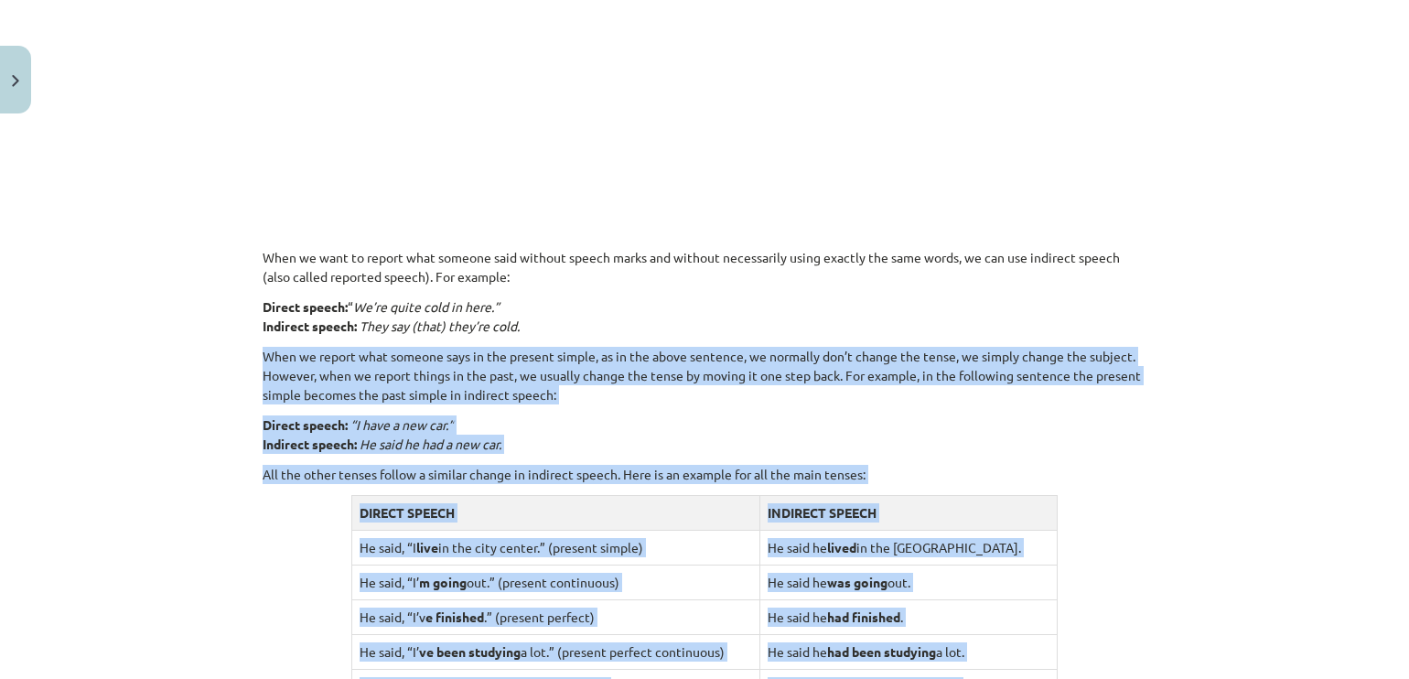
drag, startPoint x: 769, startPoint y: 262, endPoint x: 815, endPoint y: 323, distance: 76.5
click at [815, 323] on div "Reported Speech 🎥 Watch the video to understand how to report what someone else…" at bounding box center [705, 180] width 884 height 1858
click at [1147, 402] on div "15 XP Saņemsi Viegls 535 pilda Apraksts Uzdevums Palīdzība Reported Speech 🎥 Wa…" at bounding box center [705, 197] width 906 height 2305
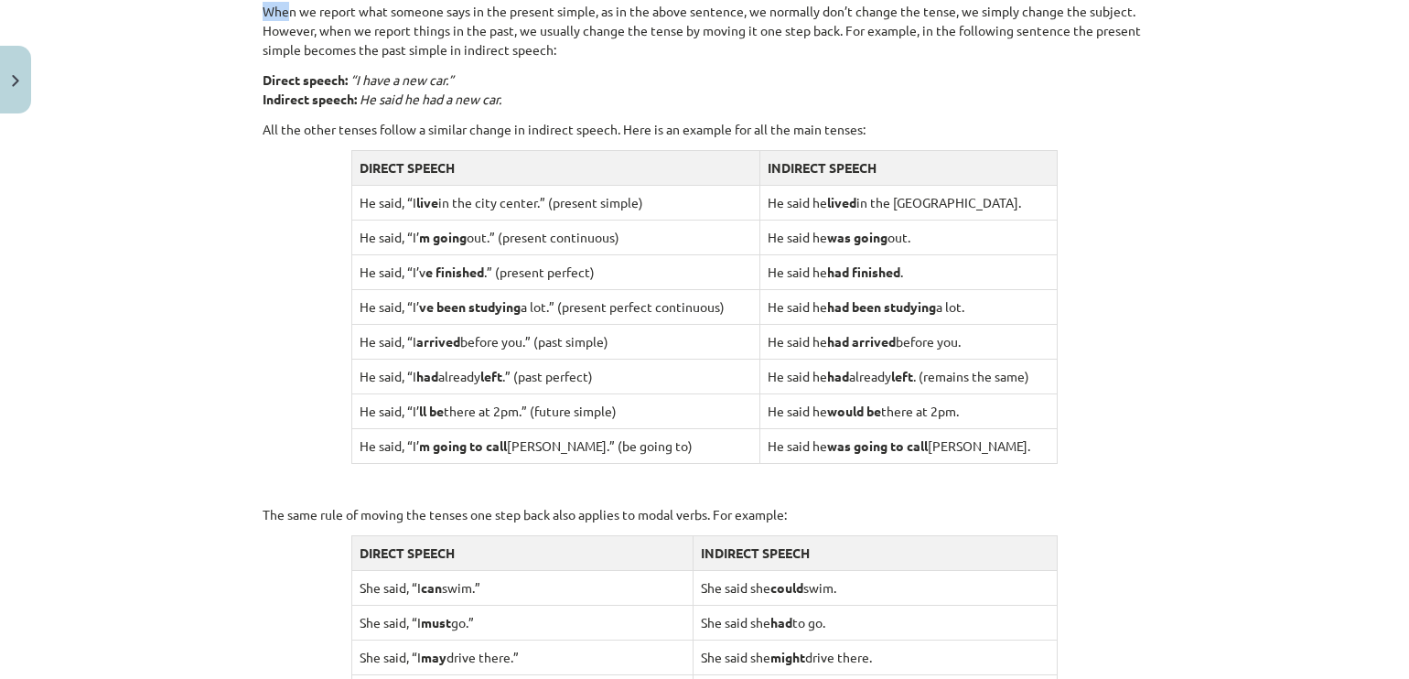
scroll to position [1279, 0]
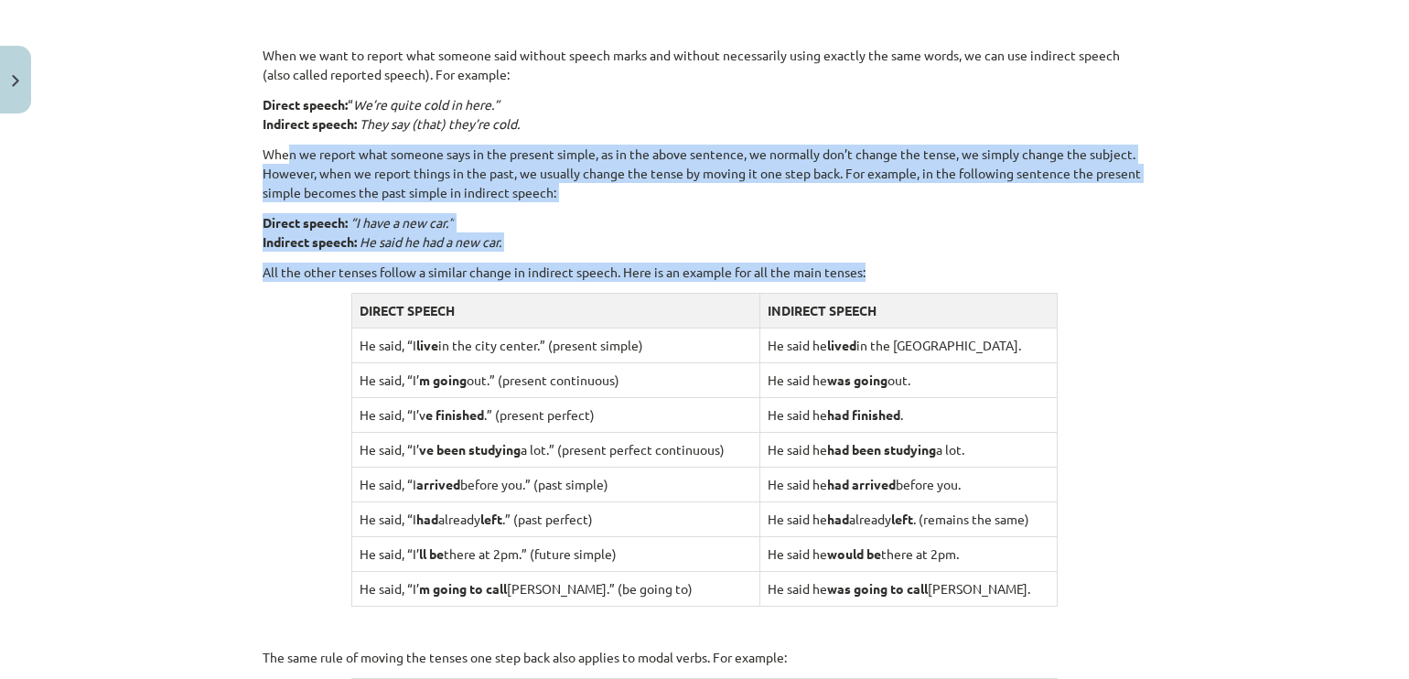
drag, startPoint x: 281, startPoint y: 346, endPoint x: 882, endPoint y: 274, distance: 605.2
click at [1021, 250] on p "Direct speech: “I have a new car.” Indirect speech: He said he had a new car." at bounding box center [705, 232] width 884 height 38
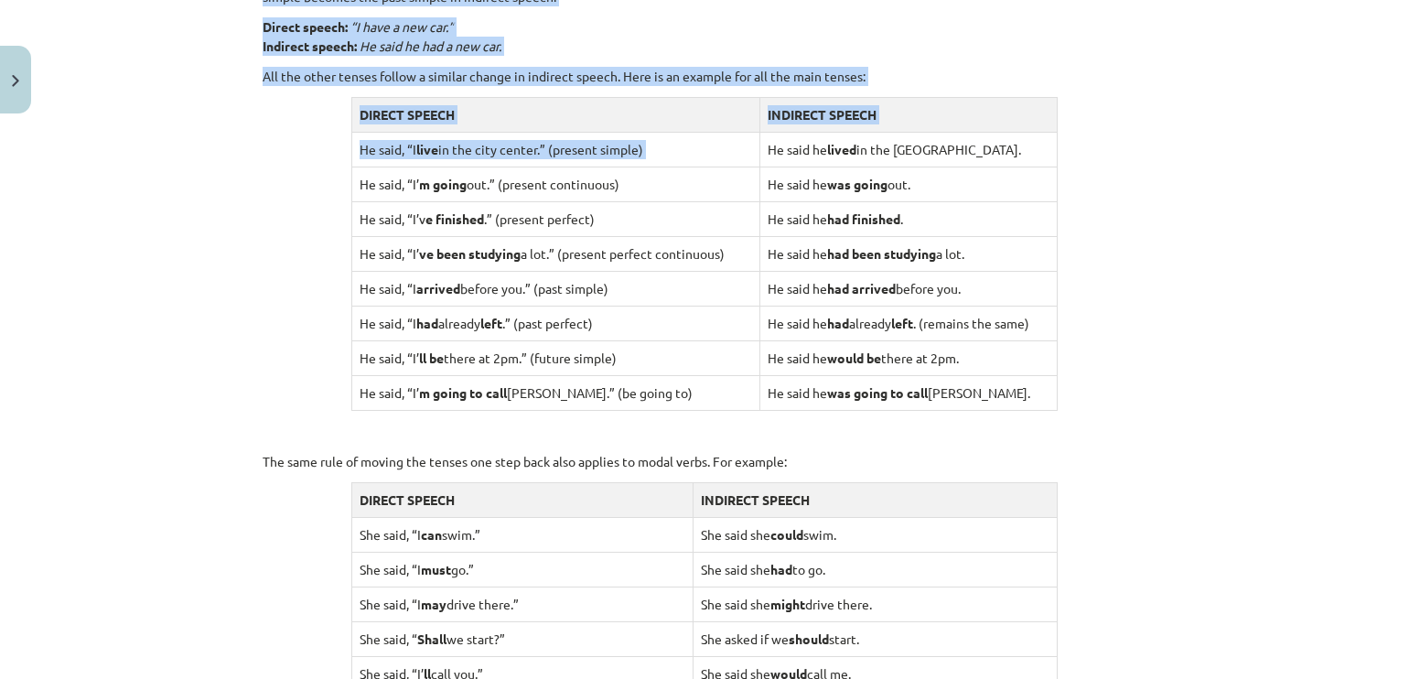
scroll to position [1789, 0]
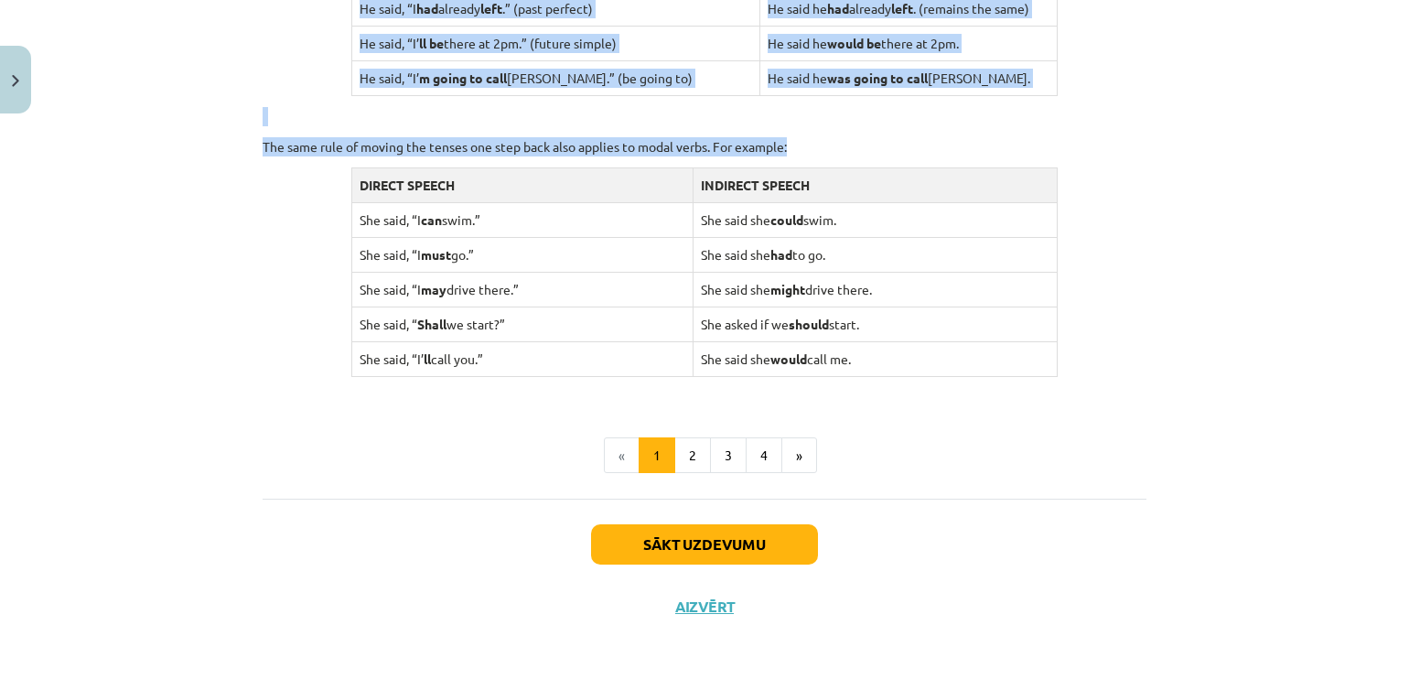
drag, startPoint x: 760, startPoint y: 338, endPoint x: 1057, endPoint y: 296, distance: 300.1
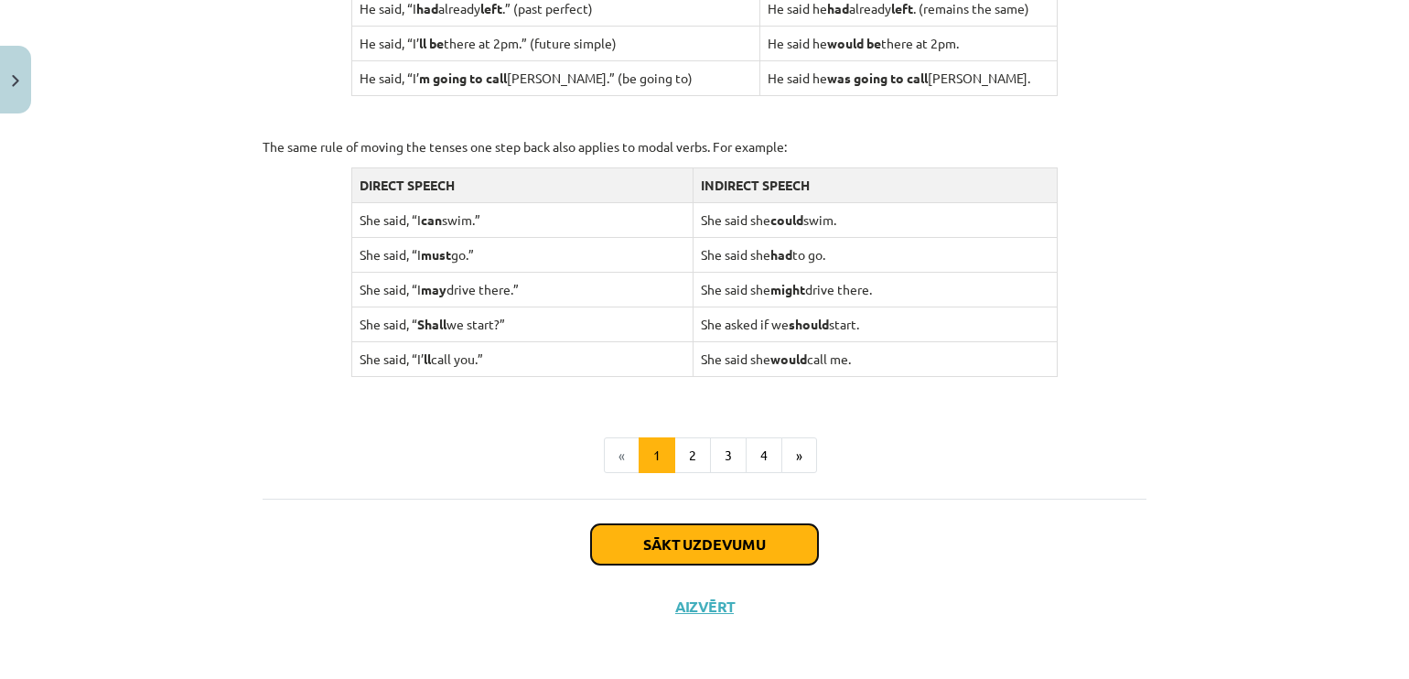
click at [768, 550] on button "Sākt uzdevumu" at bounding box center [704, 544] width 227 height 40
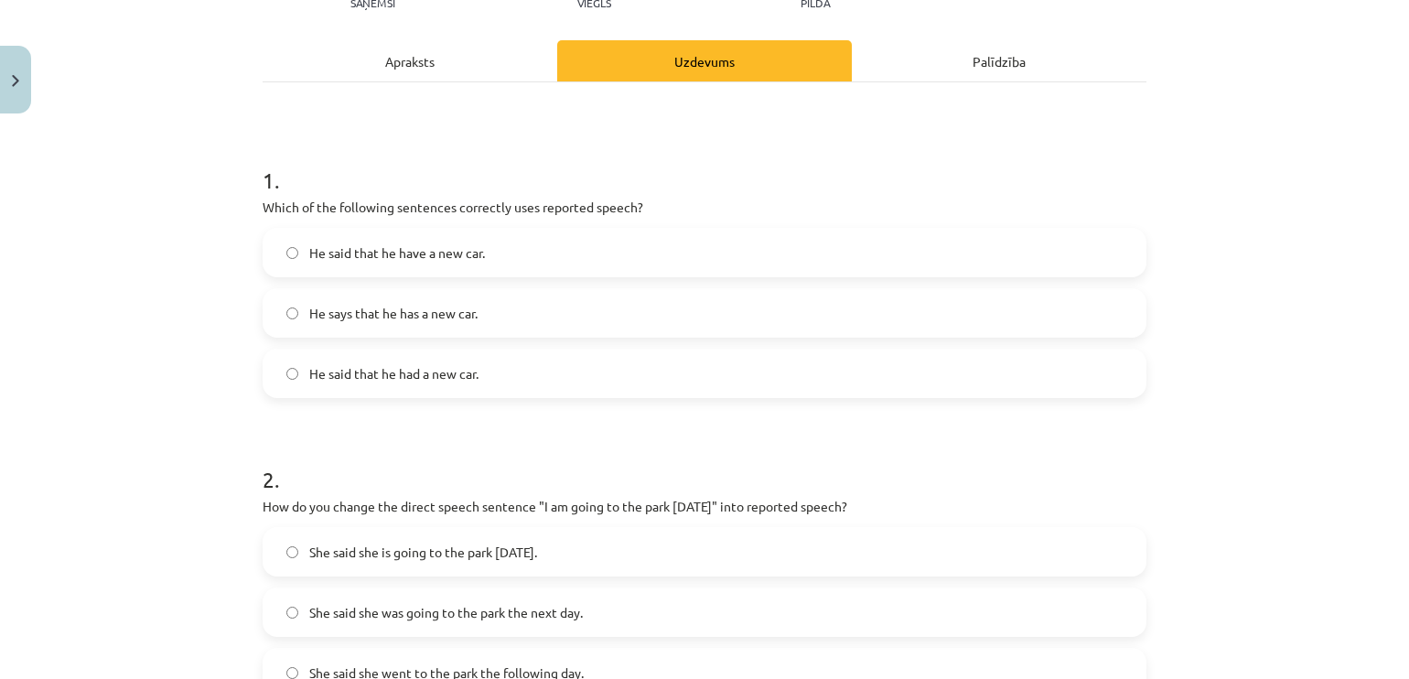
scroll to position [265, 0]
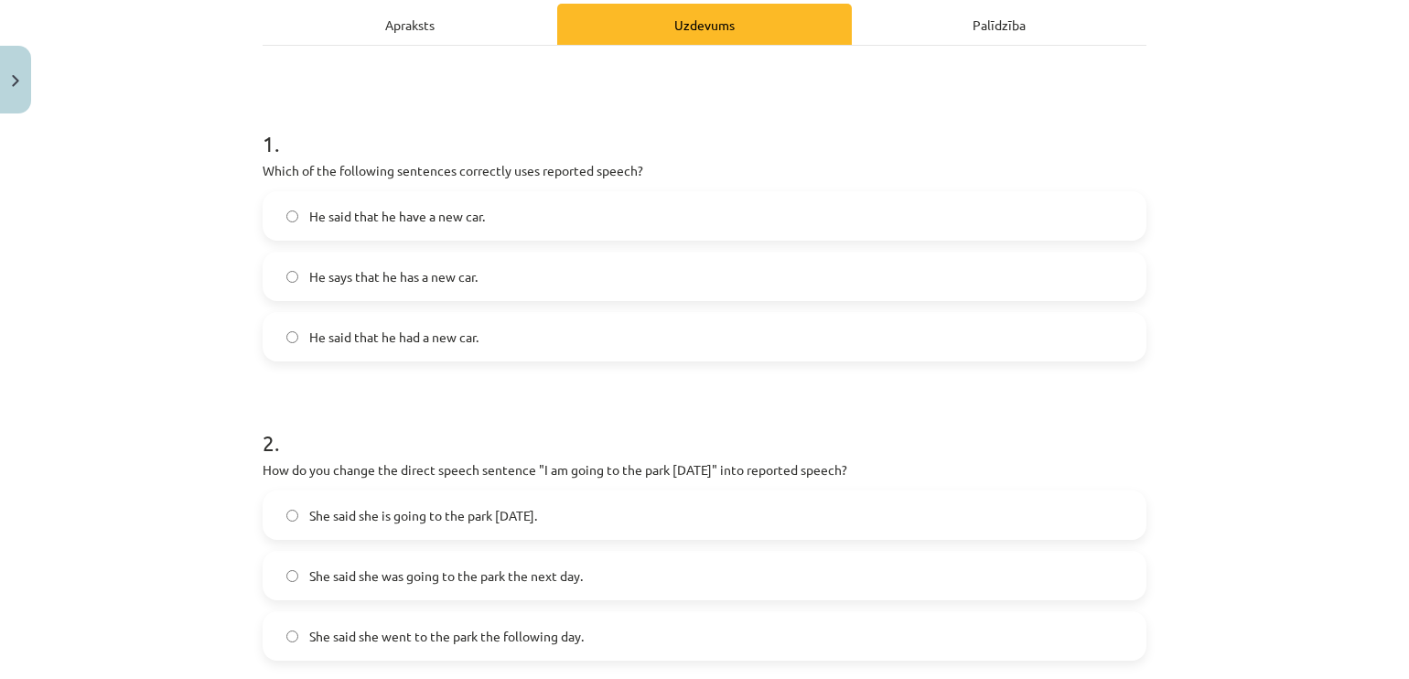
click at [490, 201] on label "He said that he have a new car." at bounding box center [704, 216] width 880 height 46
click at [467, 343] on span "He said that he had a new car." at bounding box center [393, 336] width 169 height 19
click at [596, 440] on h1 "2 ." at bounding box center [705, 426] width 884 height 57
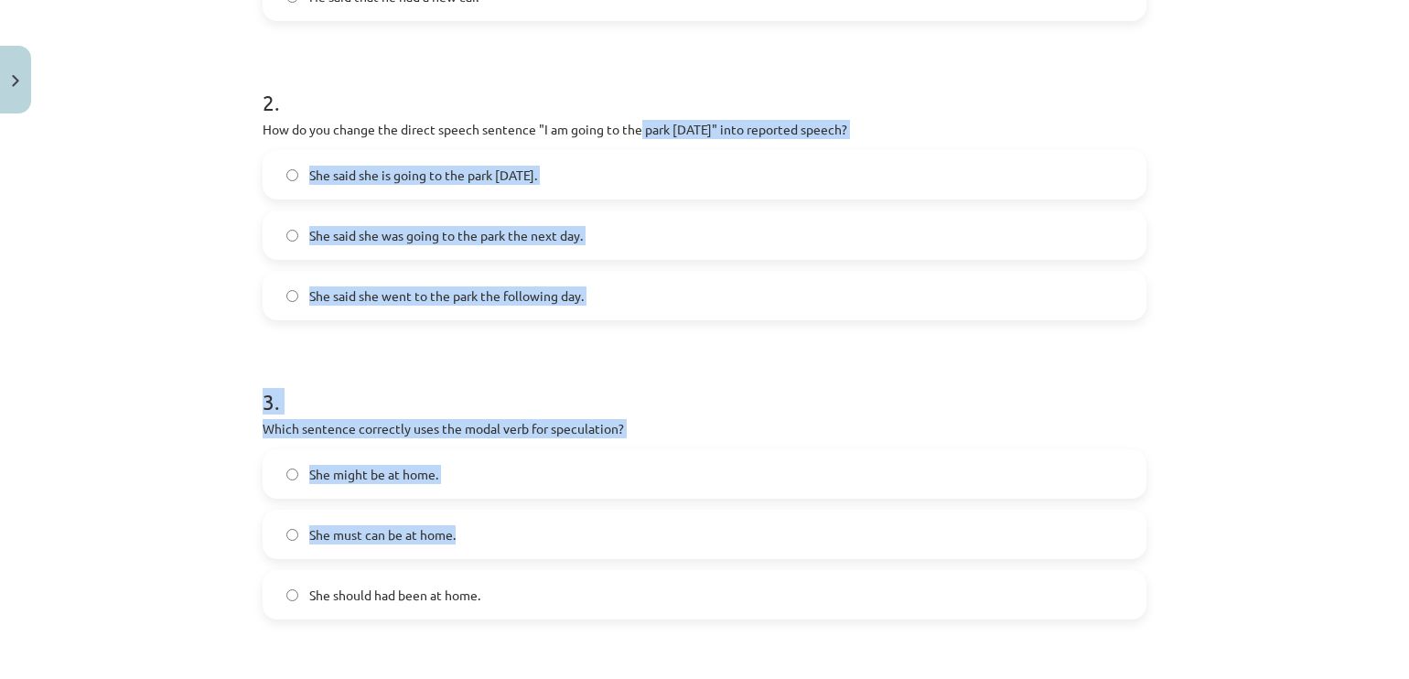
scroll to position [692, 0]
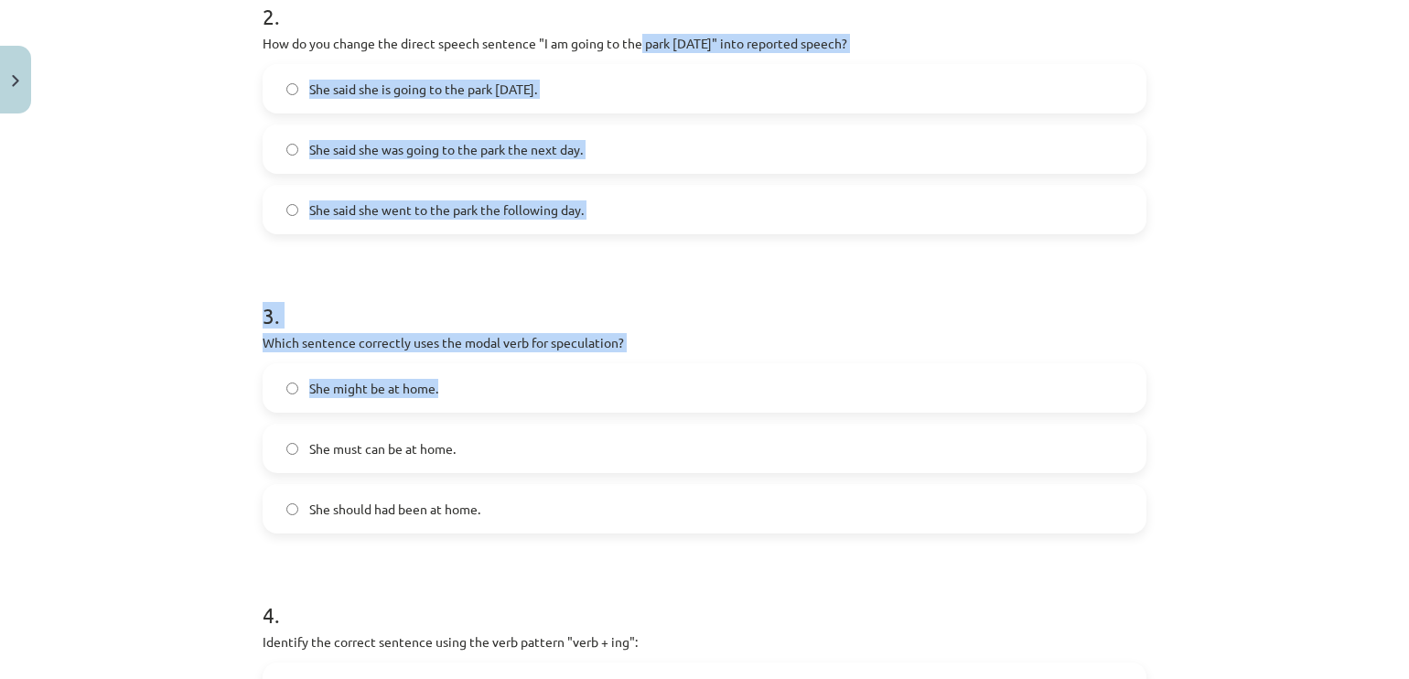
drag, startPoint x: 633, startPoint y: 467, endPoint x: 816, endPoint y: 354, distance: 214.8
click at [816, 354] on form "1 . Which of the following sentences correctly uses reported speech? He said th…" at bounding box center [705, 402] width 884 height 1459
click at [816, 354] on div "3 . Which sentence correctly uses the modal verb for speculation? She might be …" at bounding box center [705, 402] width 884 height 263
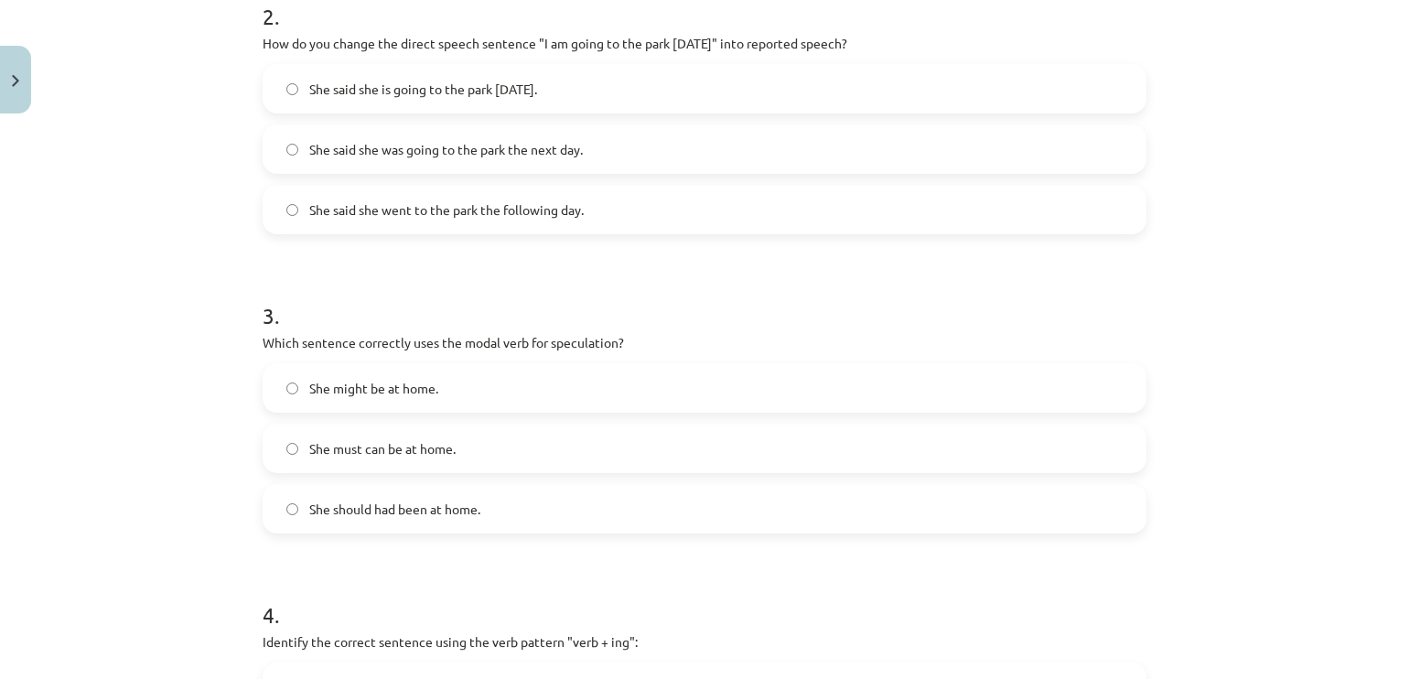
click at [508, 81] on span "She said she is going to the park [DATE]." at bounding box center [423, 89] width 228 height 19
click at [489, 66] on label "She said she is going to the park [DATE]." at bounding box center [704, 89] width 880 height 46
click at [465, 286] on h1 "3 ." at bounding box center [705, 299] width 884 height 57
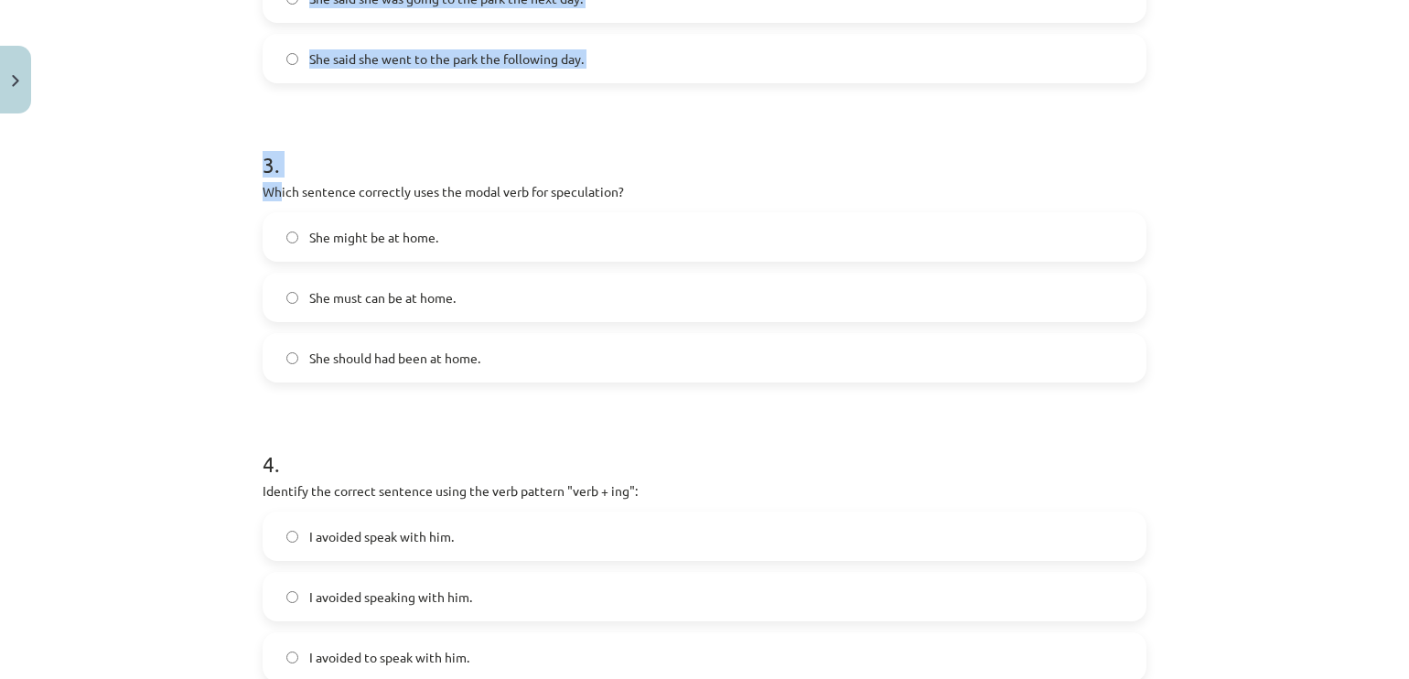
scroll to position [754, 0]
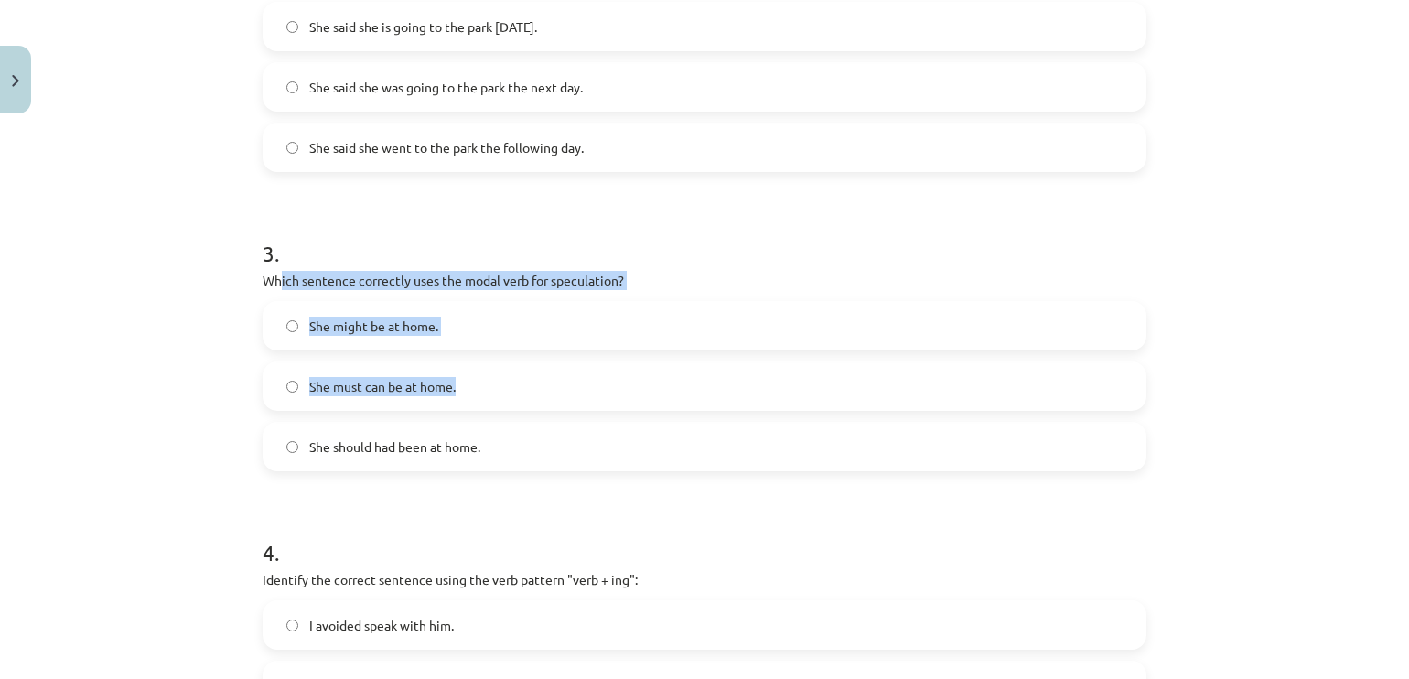
drag, startPoint x: 274, startPoint y: 339, endPoint x: 498, endPoint y: 381, distance: 227.1
click at [498, 381] on div "3 . Which sentence correctly uses the modal verb for speculation? She might be …" at bounding box center [705, 340] width 884 height 263
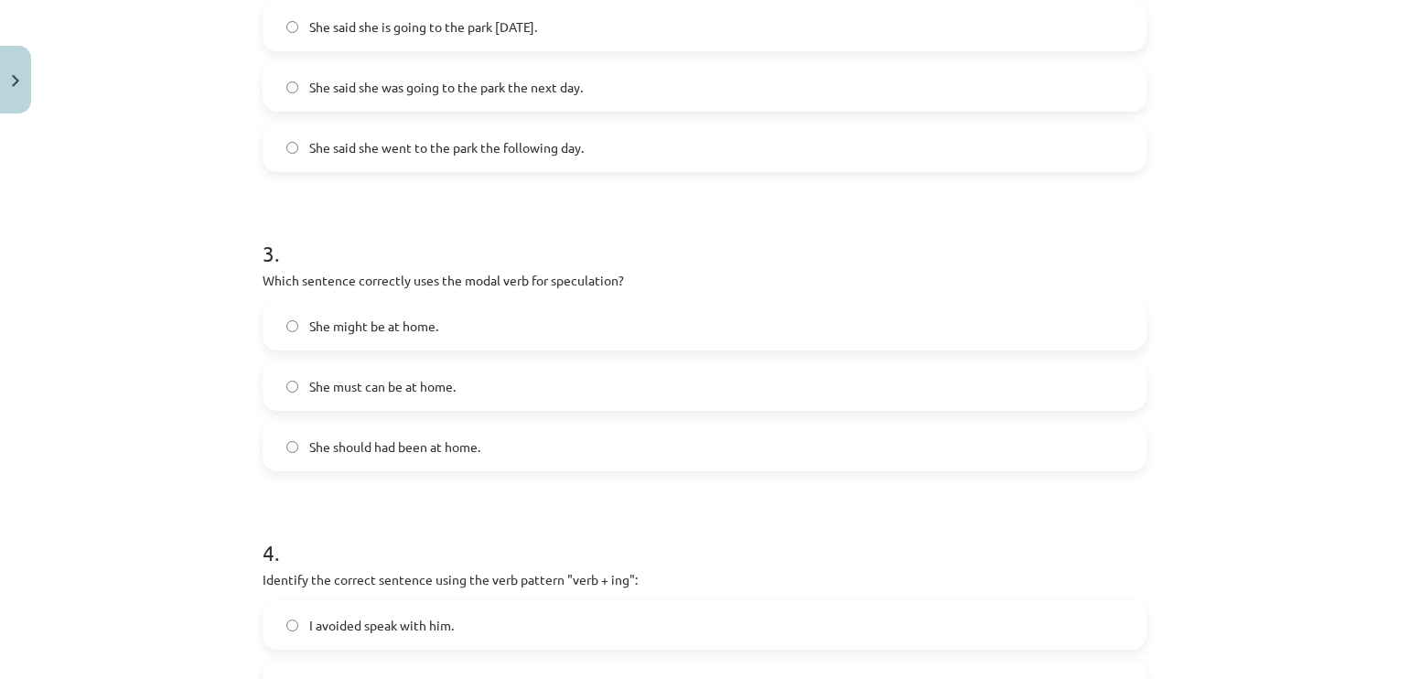
click at [426, 531] on h1 "4 ." at bounding box center [705, 536] width 884 height 57
click at [494, 397] on label "She must can be at home." at bounding box center [704, 386] width 880 height 46
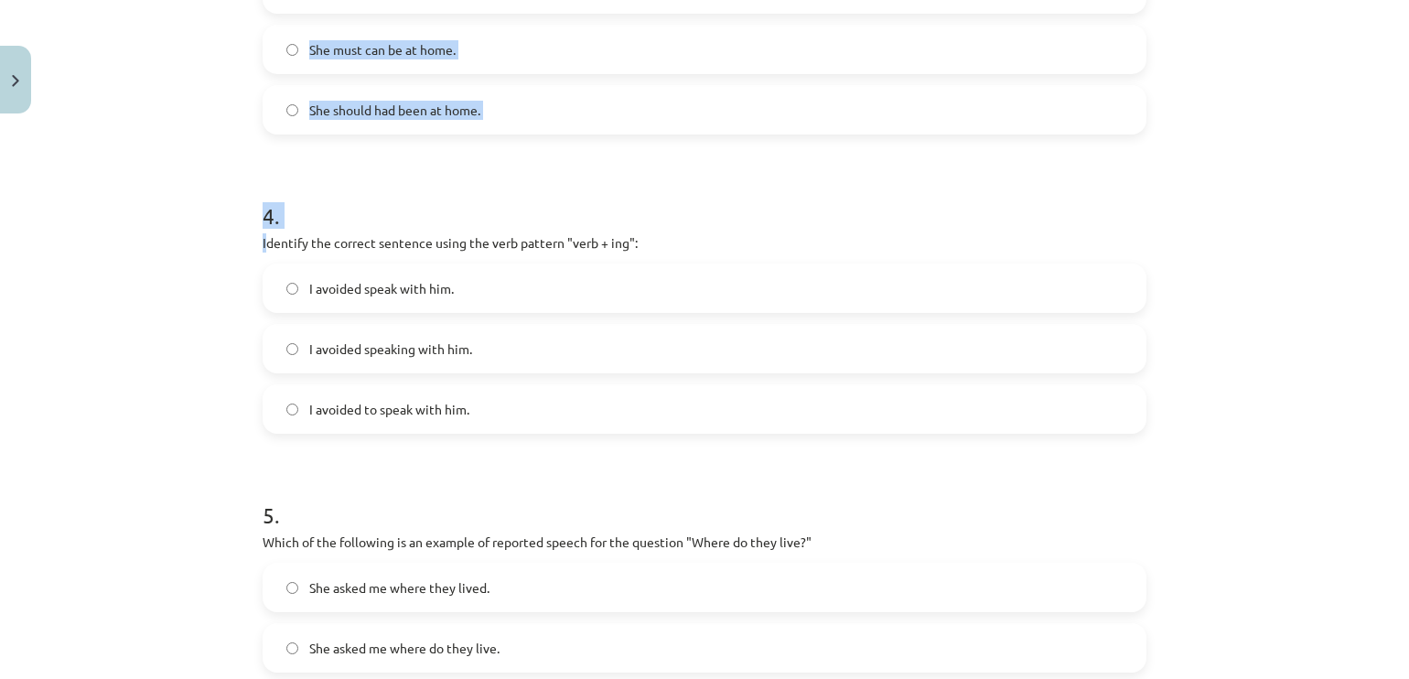
scroll to position [970, 0]
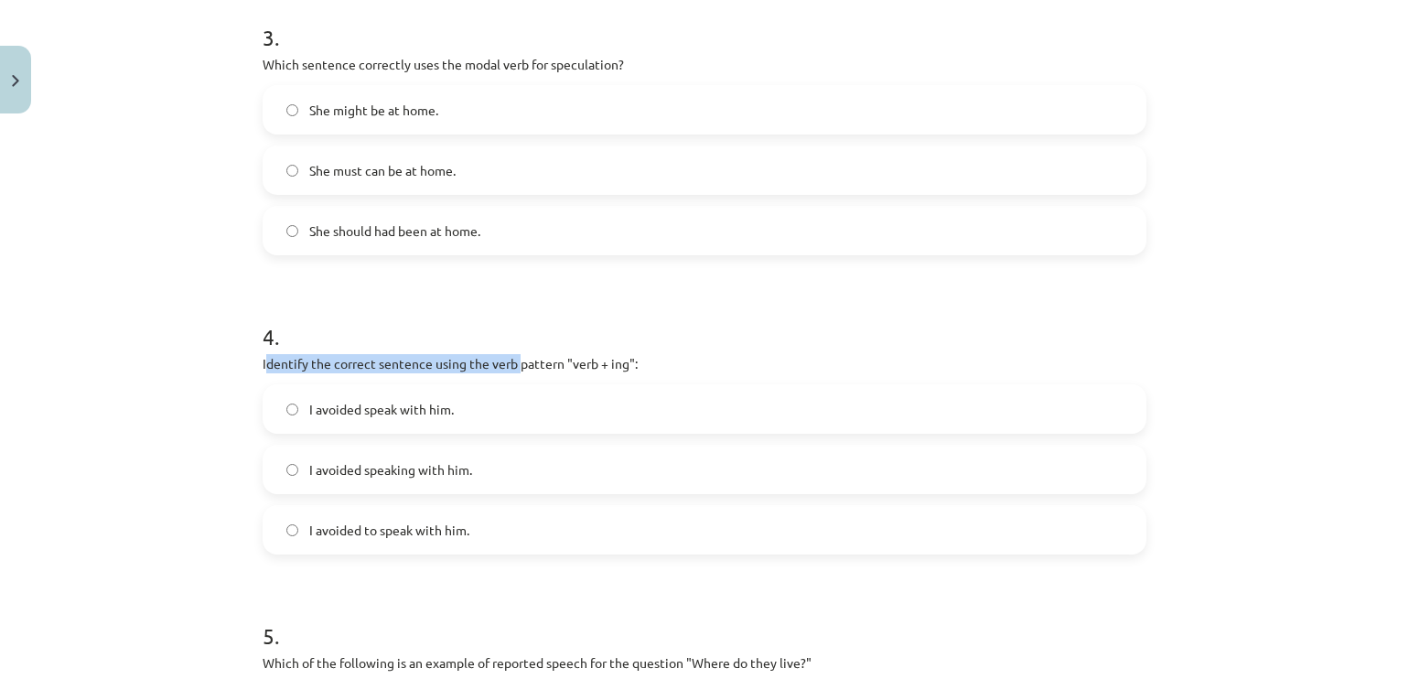
drag, startPoint x: 262, startPoint y: 576, endPoint x: 512, endPoint y: 355, distance: 334.4
click at [512, 355] on p "Identify the correct sentence using the verb pattern "verb + ing":" at bounding box center [705, 363] width 884 height 19
click at [511, 326] on h1 "4 ." at bounding box center [705, 320] width 884 height 57
click at [441, 474] on span "I avoided speaking with him." at bounding box center [390, 469] width 163 height 19
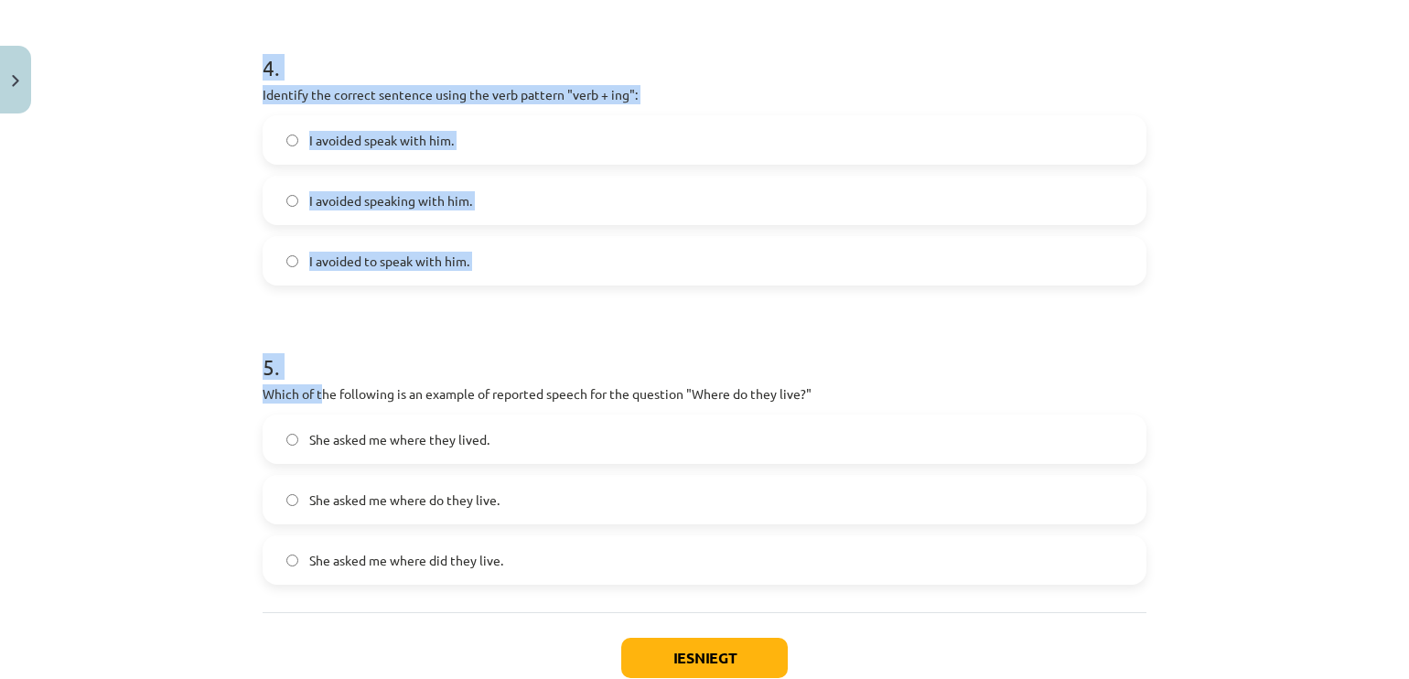
scroll to position [1356, 0]
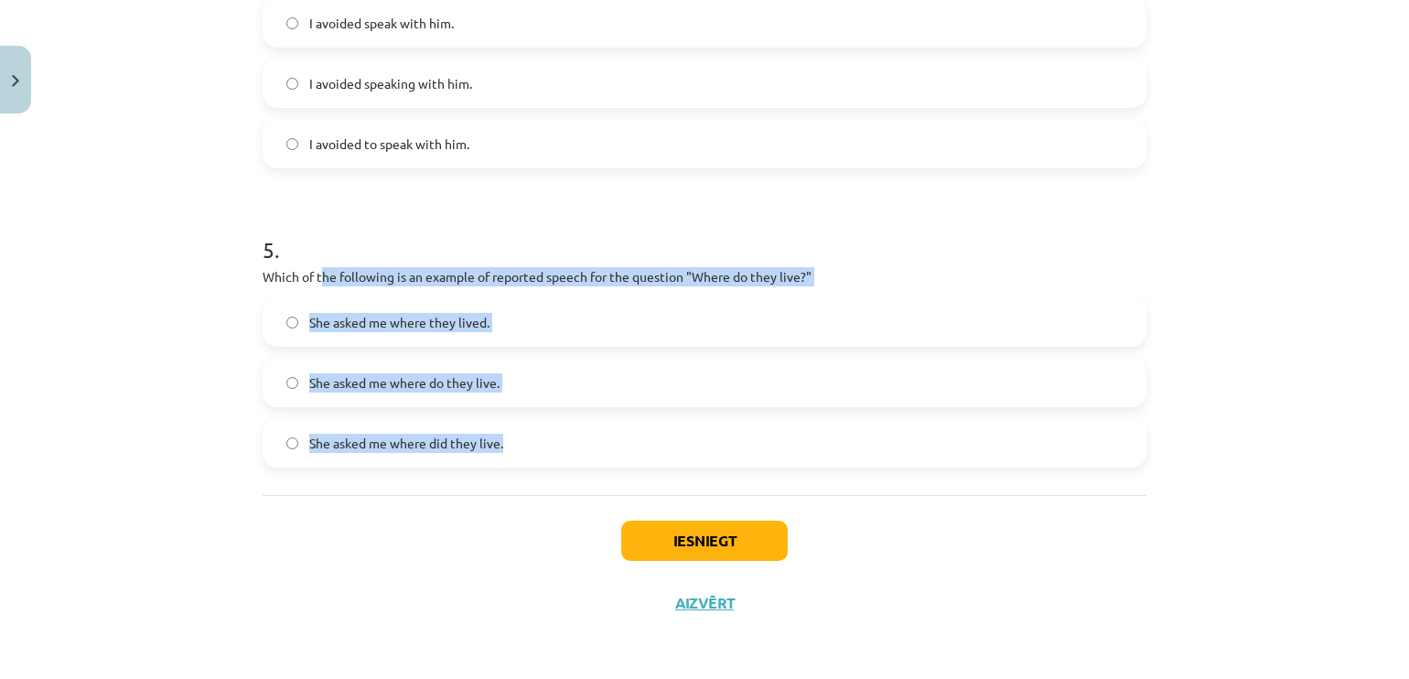
drag, startPoint x: 314, startPoint y: 660, endPoint x: 531, endPoint y: 488, distance: 276.7
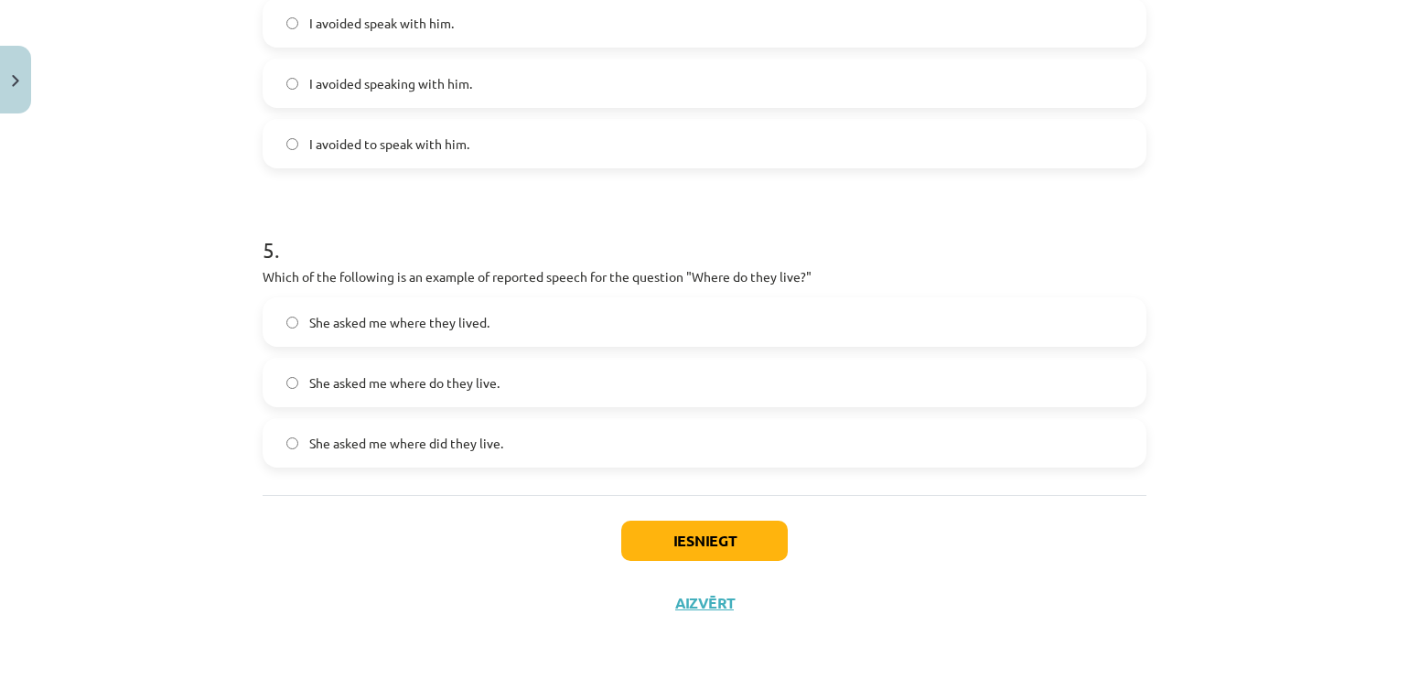
click at [498, 575] on div "Iesniegt Aizvērt" at bounding box center [705, 559] width 884 height 128
click at [568, 319] on label "She asked me where they lived." at bounding box center [704, 322] width 880 height 46
click at [692, 539] on button "Iesniegt" at bounding box center [704, 540] width 166 height 40
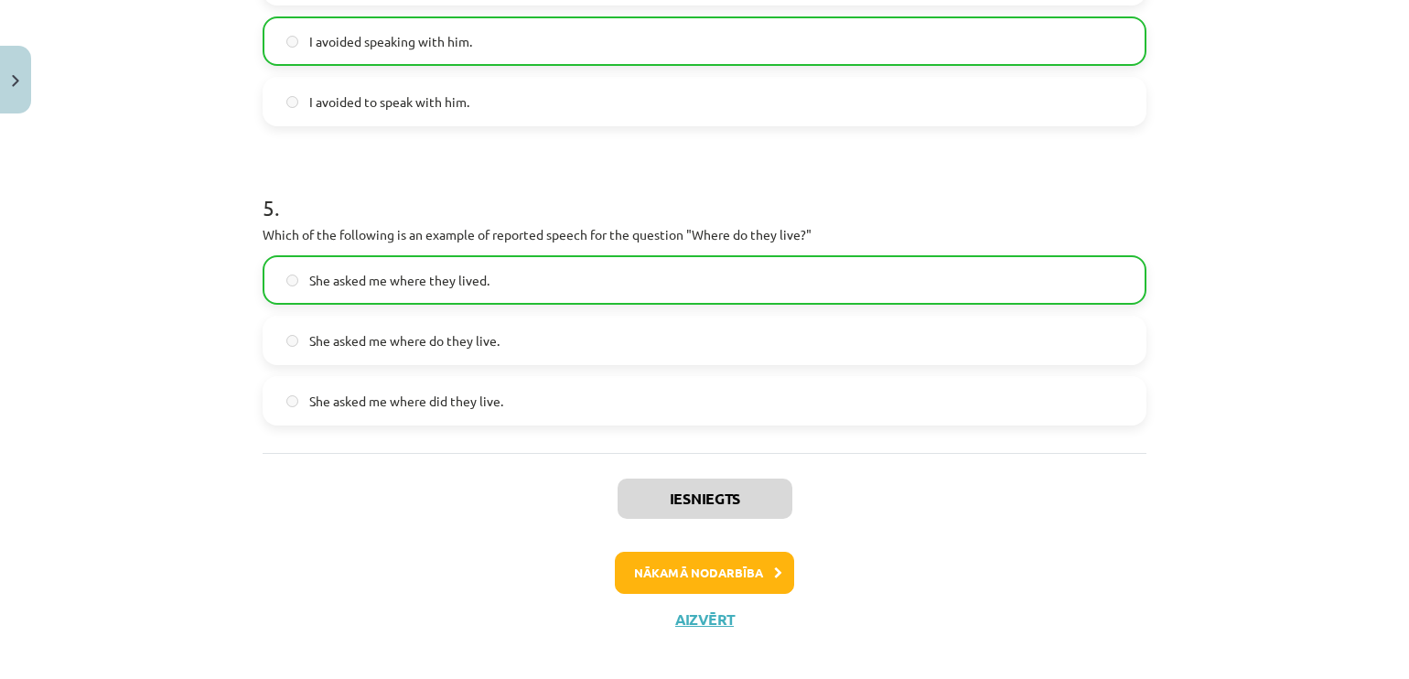
scroll to position [1412, 0]
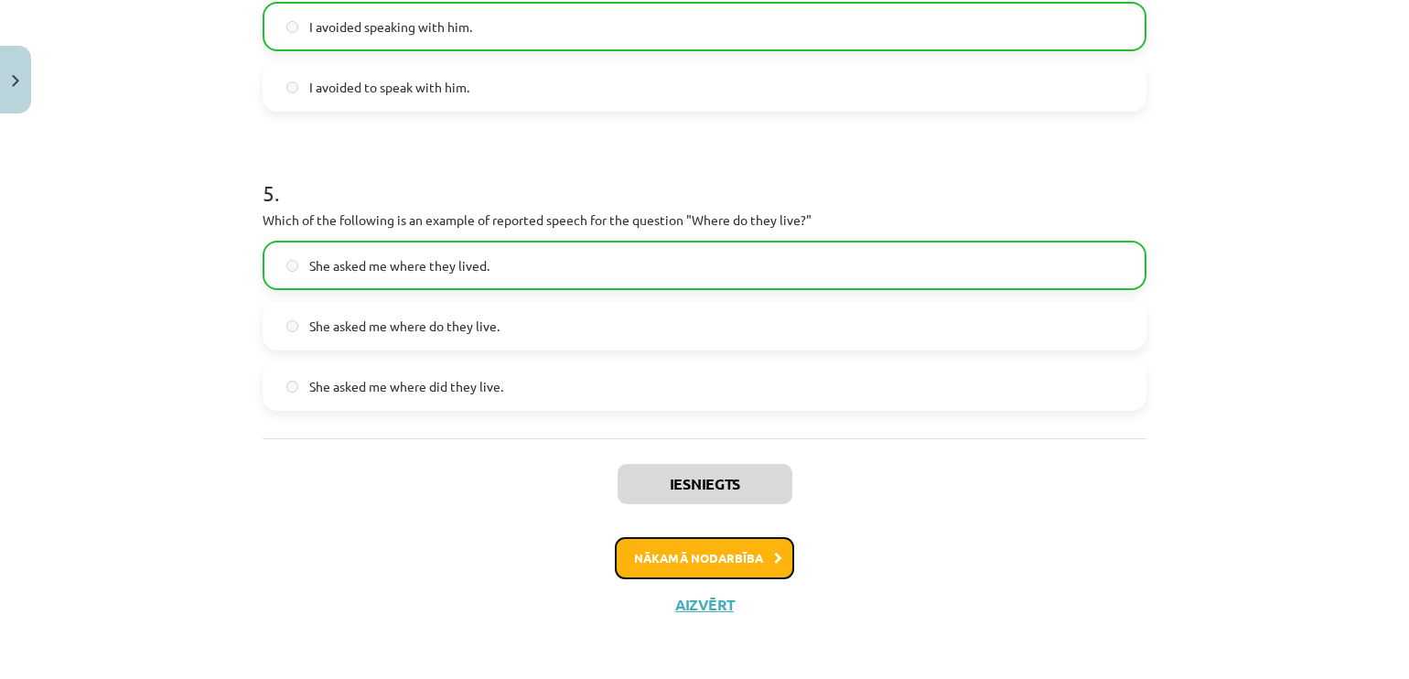
click at [740, 559] on button "Nākamā nodarbība" at bounding box center [704, 558] width 179 height 42
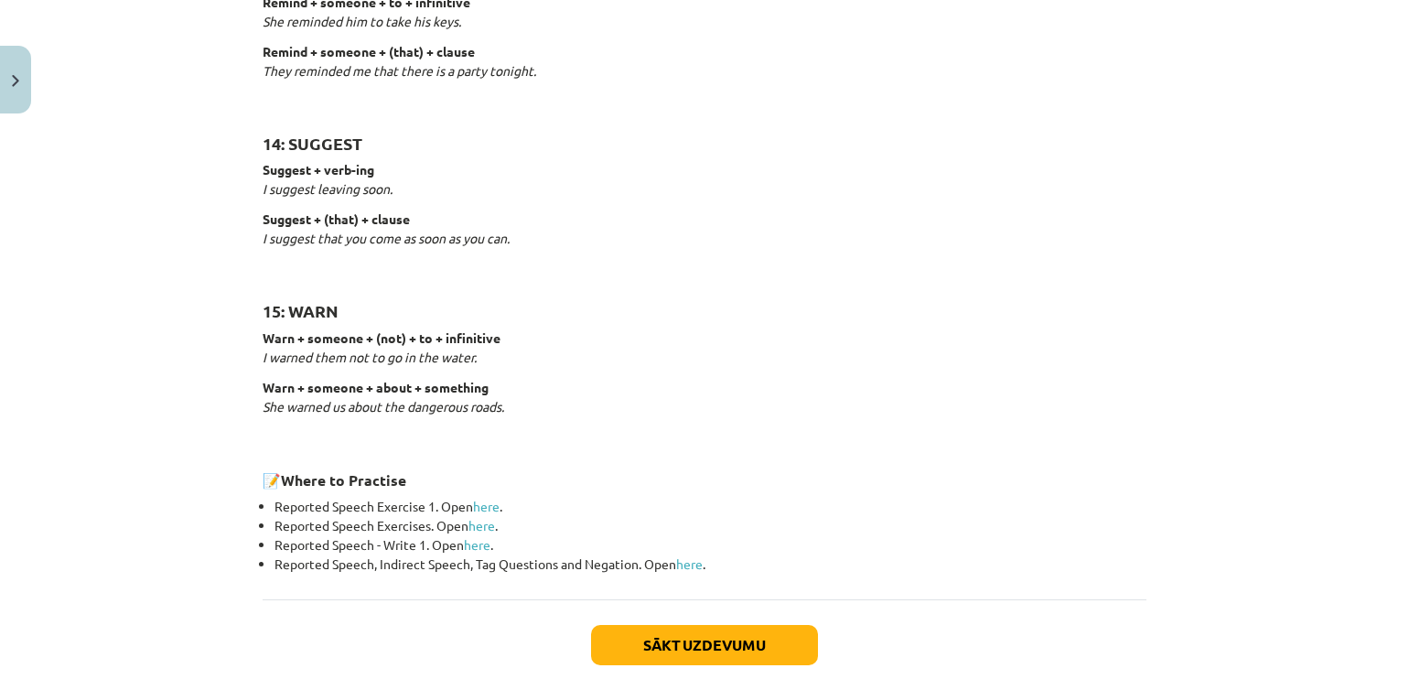
scroll to position [2850, 0]
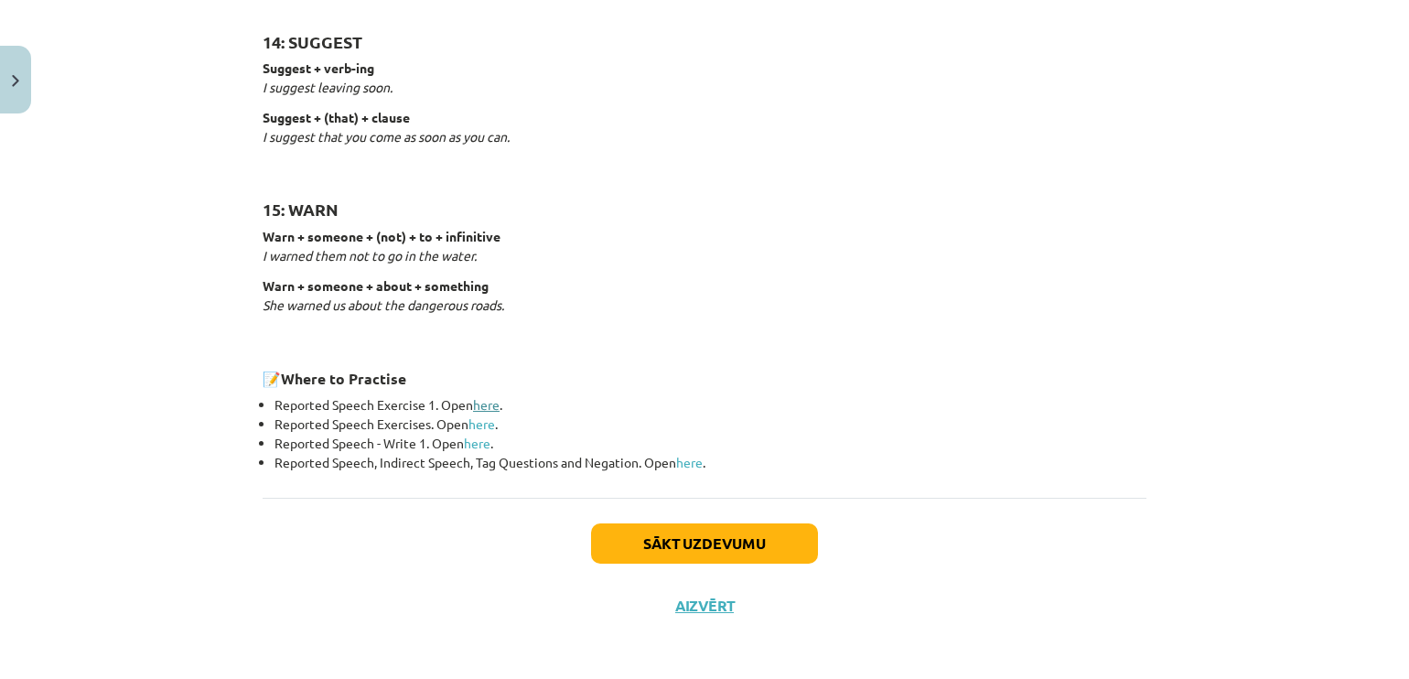
click at [490, 405] on link "here" at bounding box center [486, 404] width 27 height 16
click at [726, 534] on button "Sākt uzdevumu" at bounding box center [704, 543] width 227 height 40
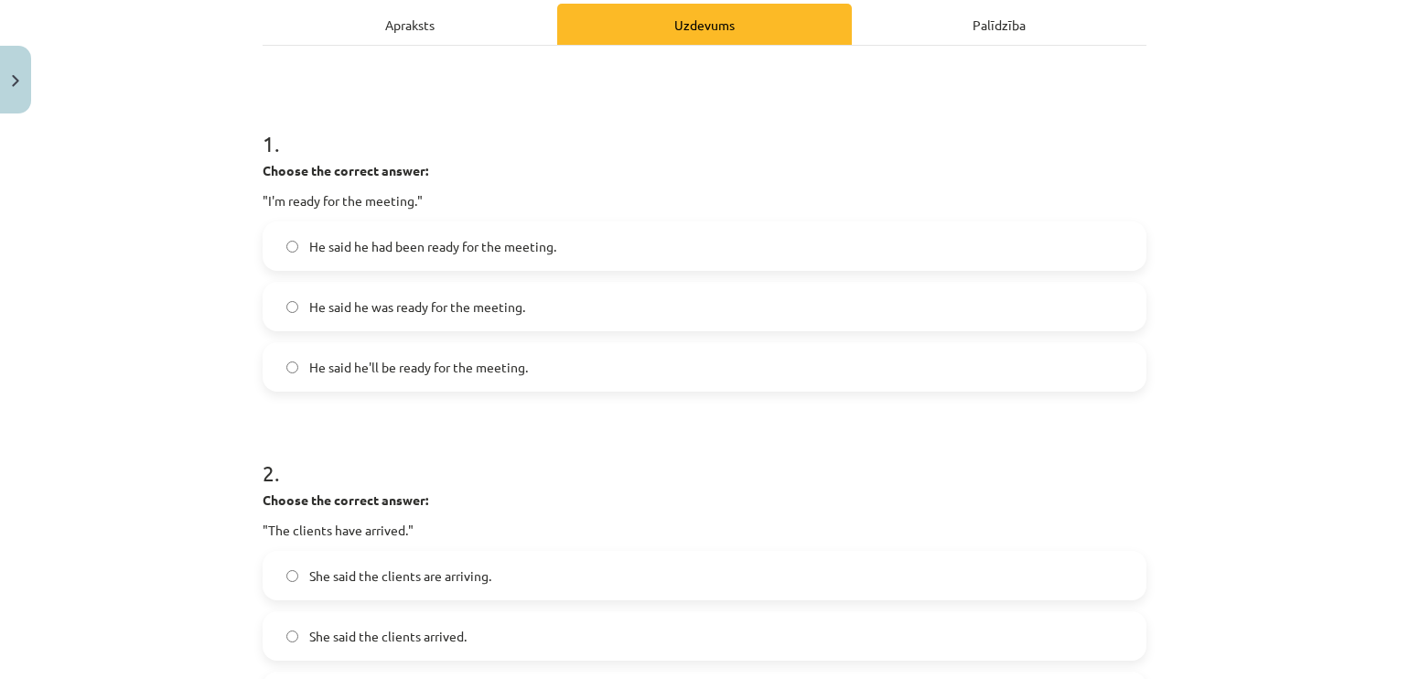
scroll to position [302, 0]
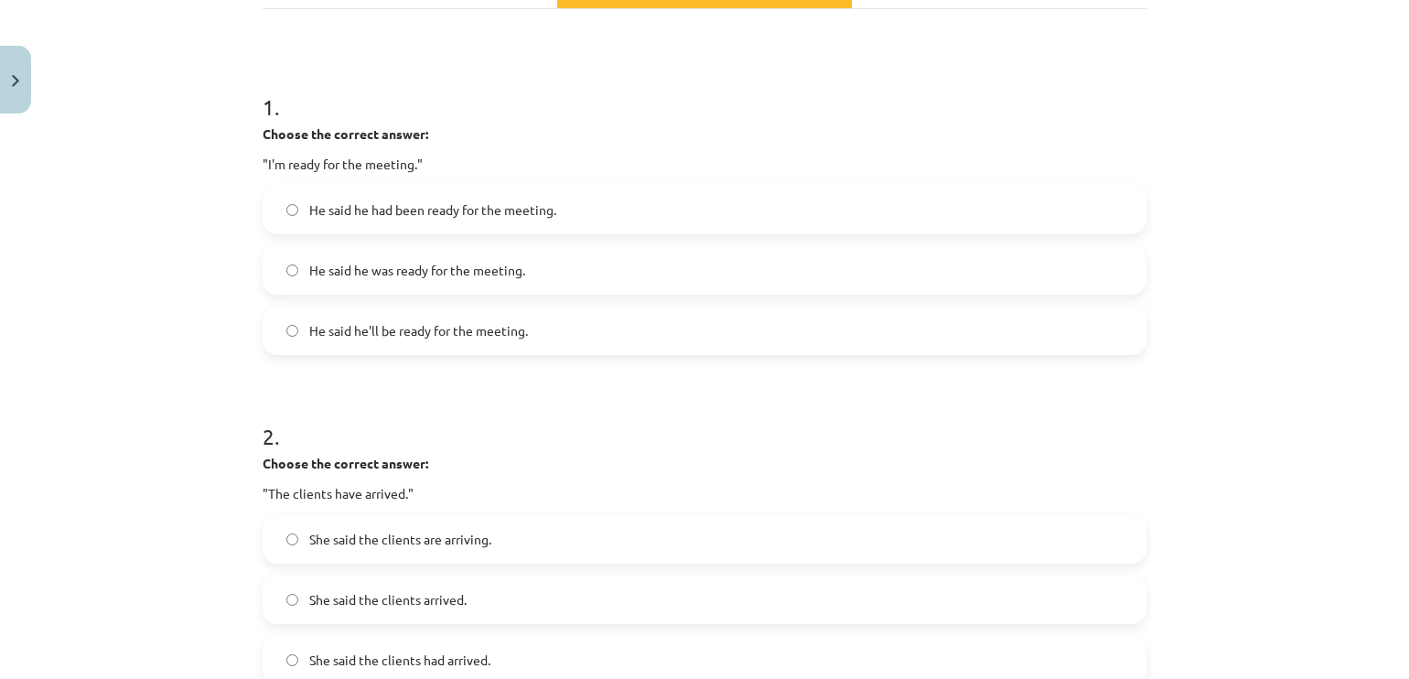
click at [503, 323] on span "He said he'll be ready for the meeting." at bounding box center [418, 330] width 219 height 19
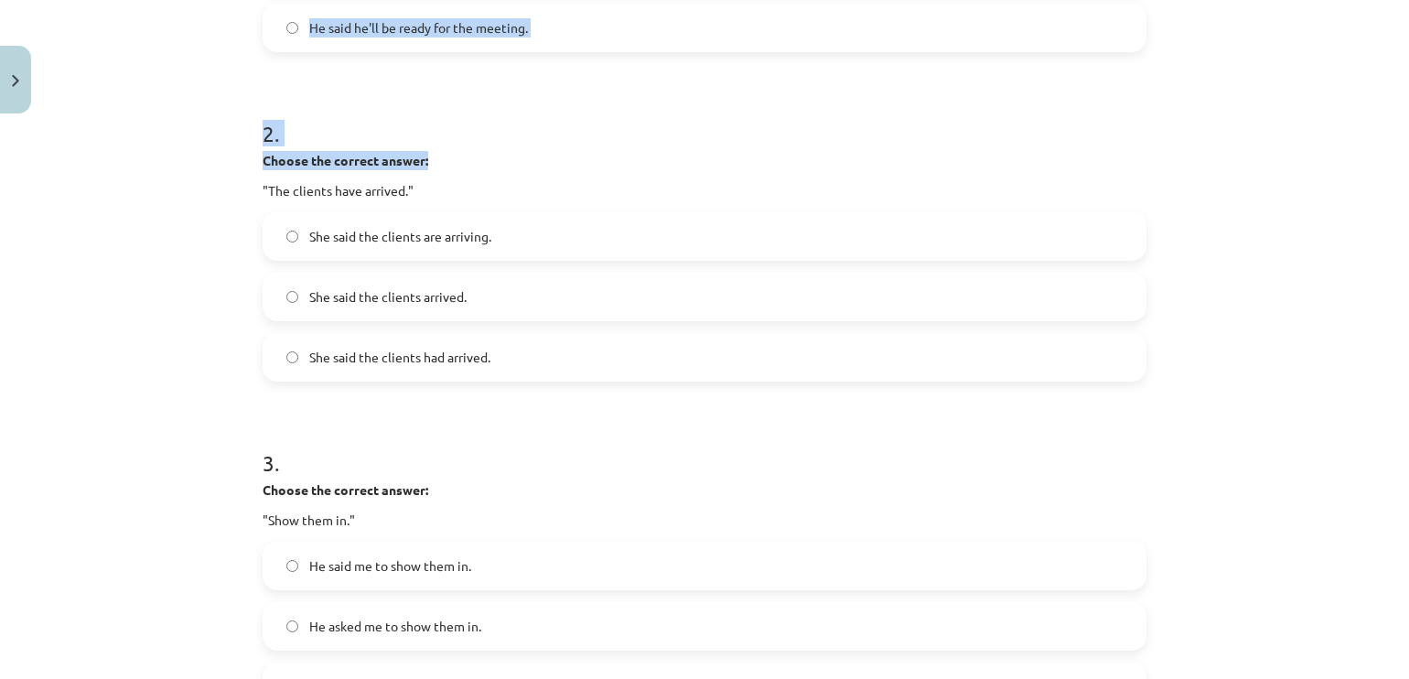
scroll to position [625, 0]
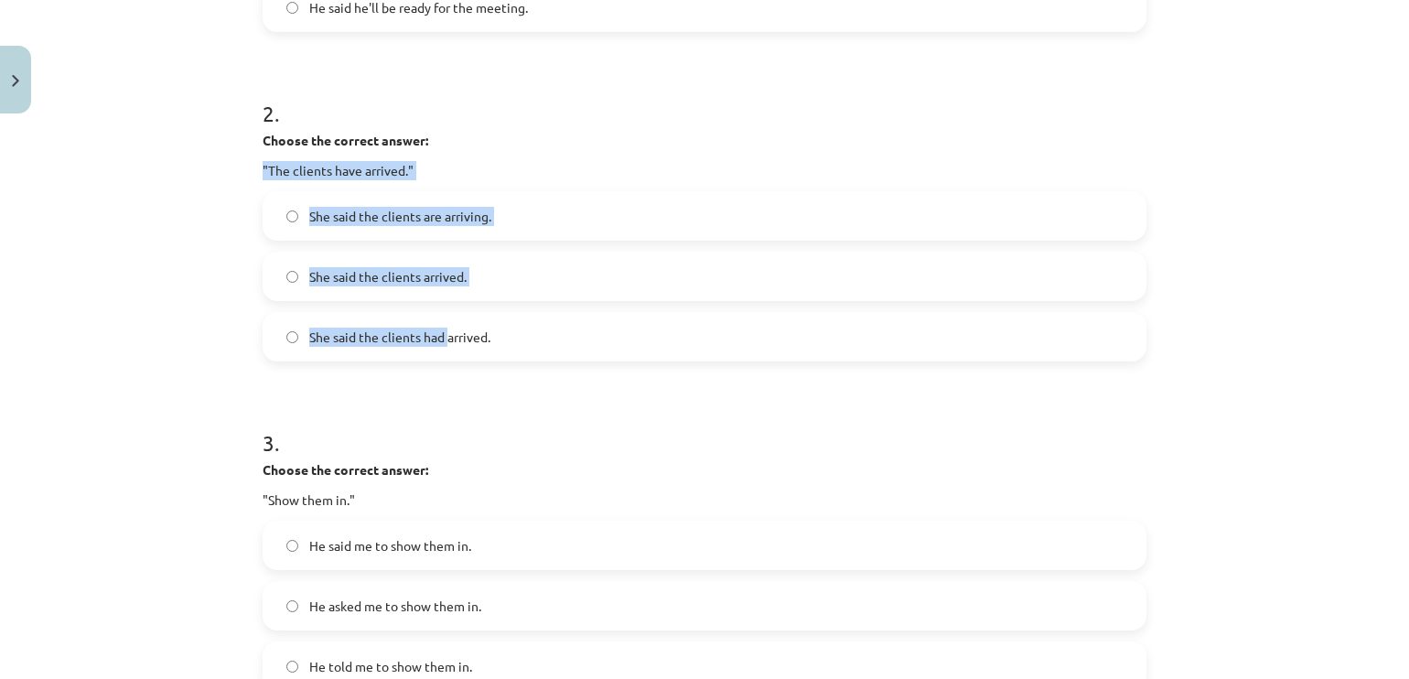
drag, startPoint x: 667, startPoint y: 464, endPoint x: 441, endPoint y: 355, distance: 250.8
click at [441, 355] on div "2 . Choose the correct answer: "The clients have arrived." She said the clients…" at bounding box center [705, 215] width 884 height 293
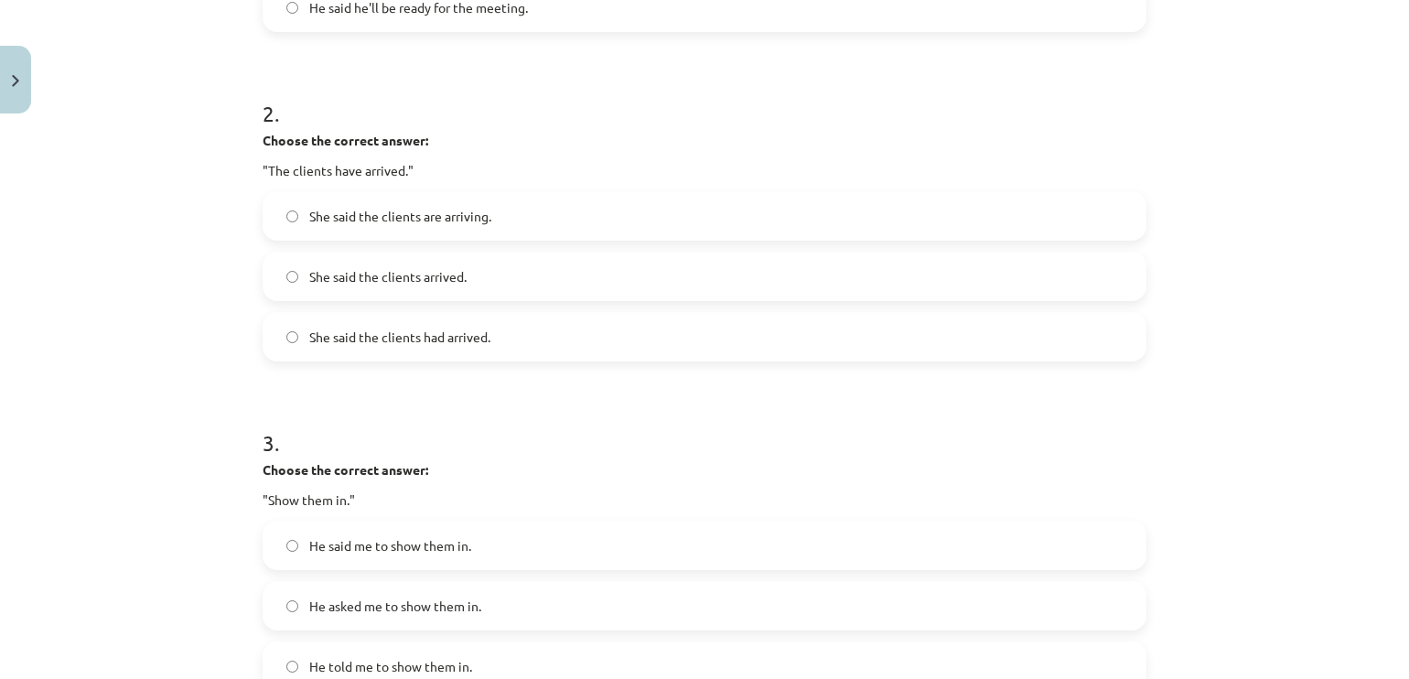
click at [472, 396] on form "1 . Choose the correct answer: "I'm ready for the meeting." He said he had been…" at bounding box center [705, 544] width 884 height 1610
click at [482, 227] on label "She said the clients are arriving." at bounding box center [704, 216] width 880 height 46
click at [432, 348] on label "She said the clients had arrived." at bounding box center [704, 337] width 880 height 46
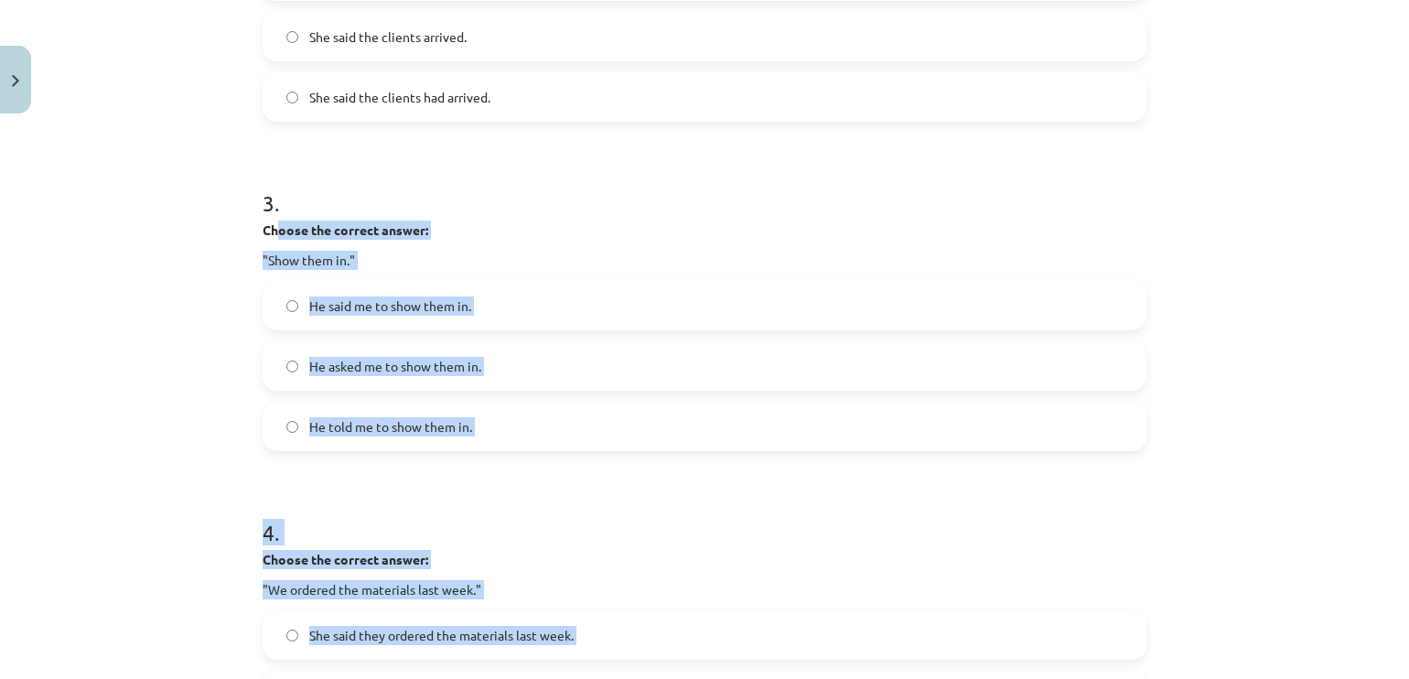
drag, startPoint x: 271, startPoint y: 474, endPoint x: 438, endPoint y: 665, distance: 254.1
click at [438, 665] on form "1 . Choose the correct answer: "I'm ready for the meeting." He said he had been…" at bounding box center [705, 305] width 884 height 1610
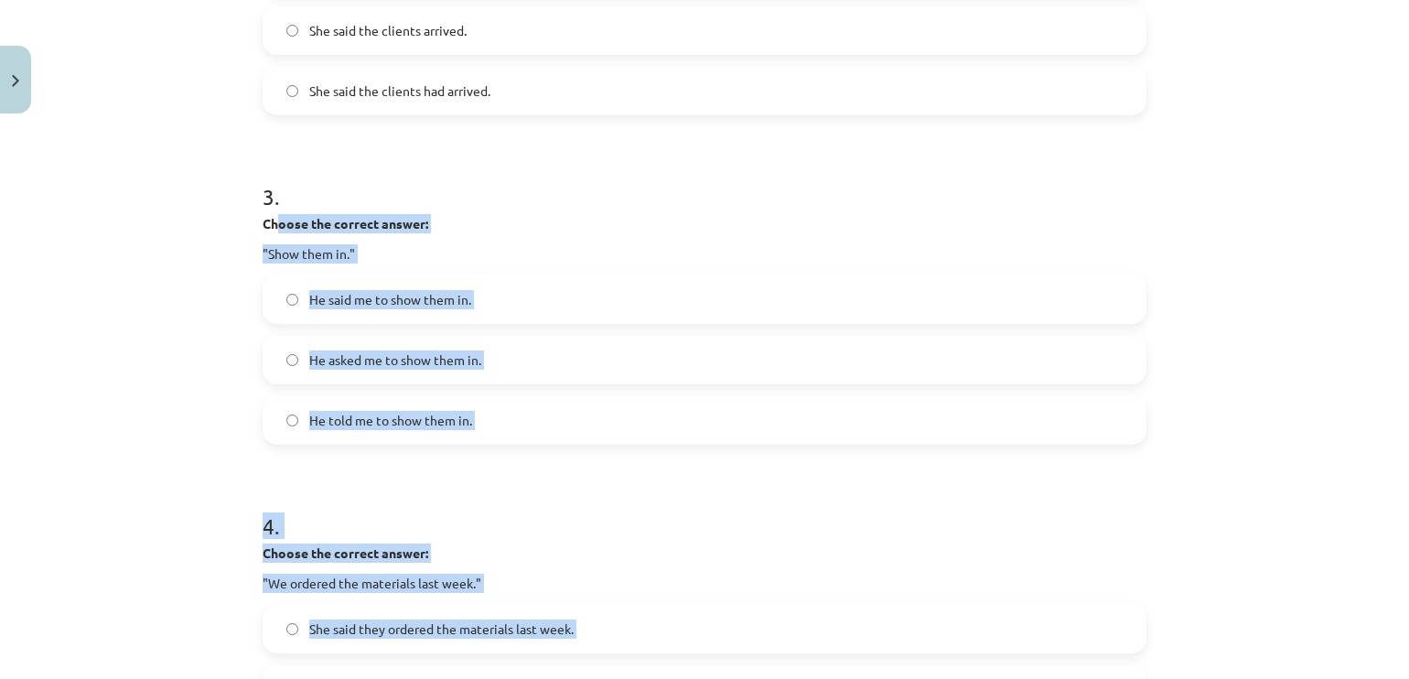
click at [156, 433] on div "Mācību tēma: Angļu valodas i - 11. klases 1. ieskaites mācību materiāls #3 📝 To…" at bounding box center [704, 339] width 1409 height 679
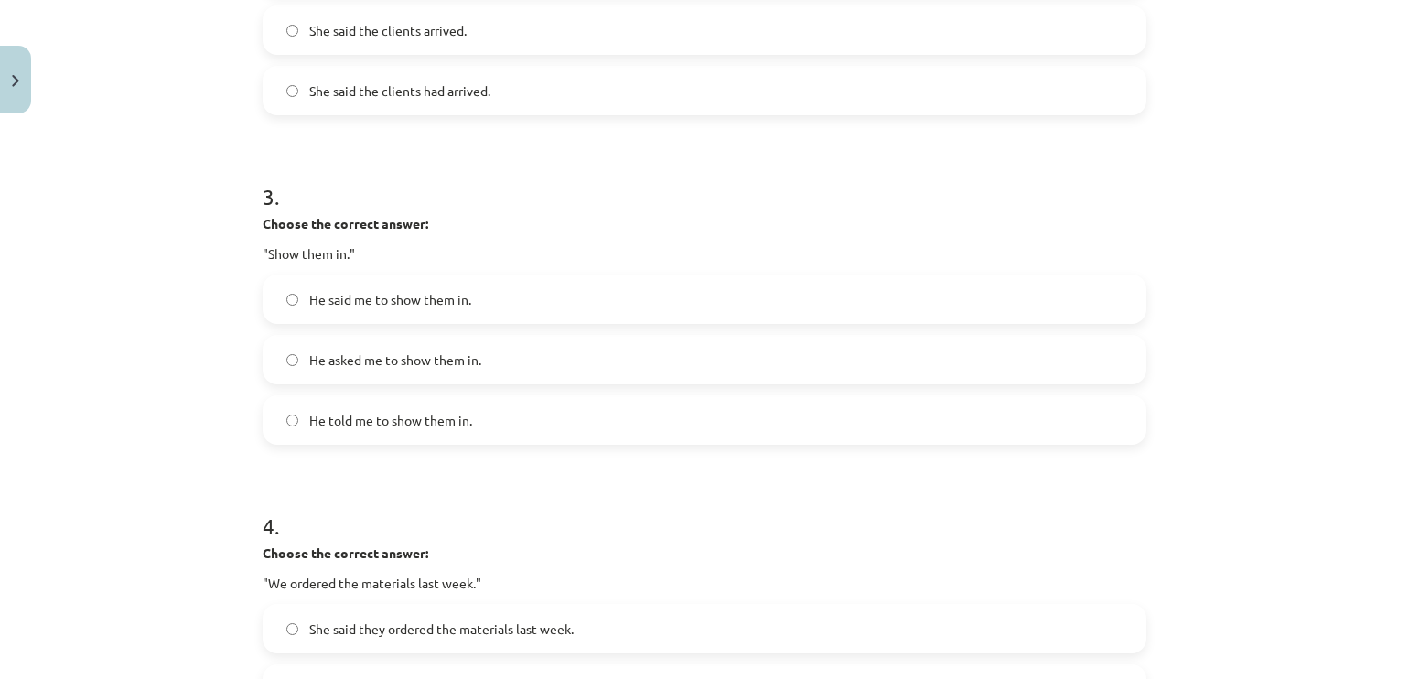
click at [462, 417] on span "He told me to show them in." at bounding box center [390, 420] width 163 height 19
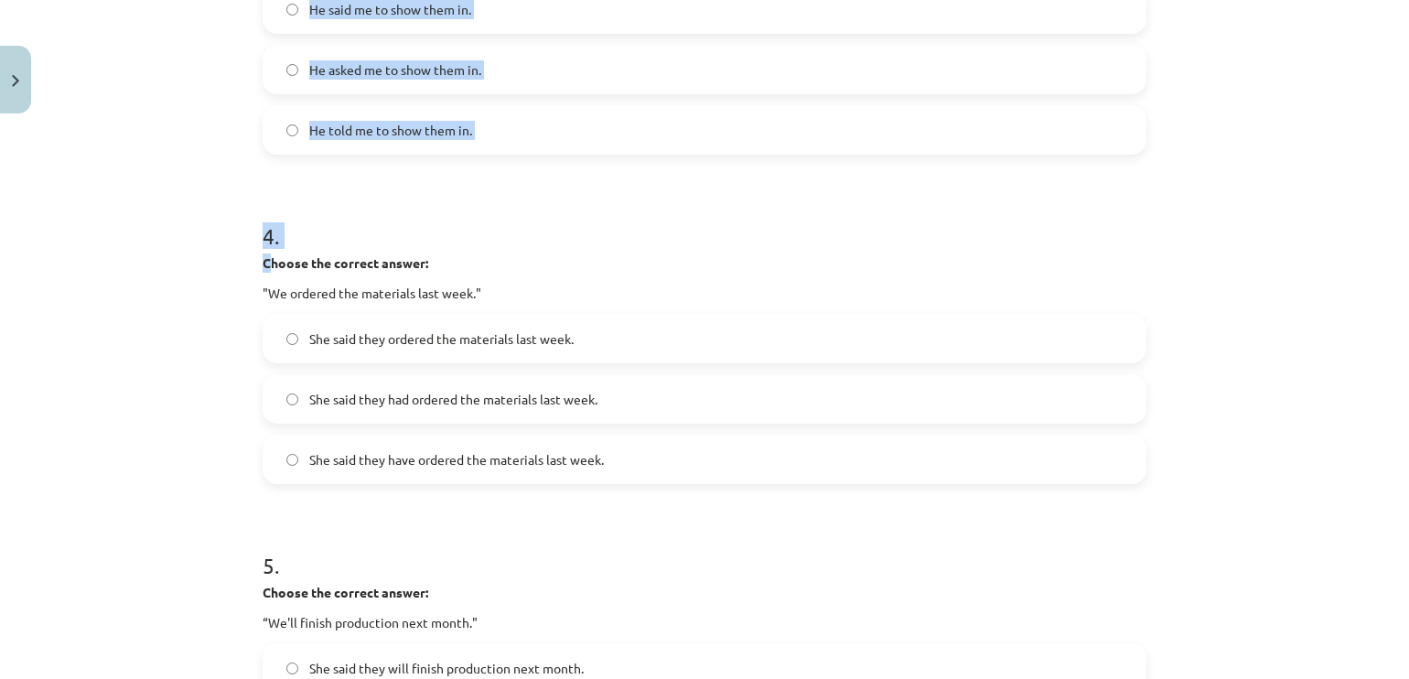
scroll to position [1069, 0]
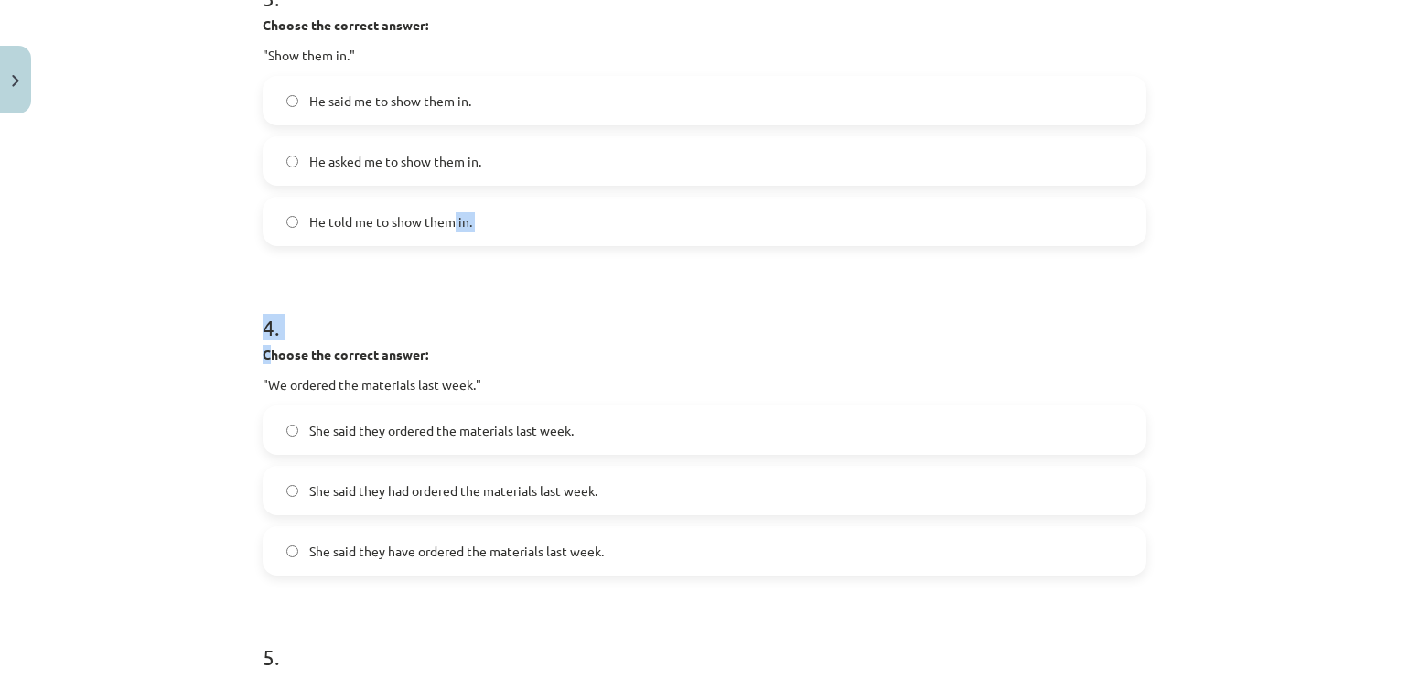
drag, startPoint x: 266, startPoint y: 557, endPoint x: 443, endPoint y: 247, distance: 356.8
click at [443, 247] on form "1 . Choose the correct answer: "I'm ready for the meeting." He said he had been…" at bounding box center [705, 100] width 884 height 1610
click at [452, 292] on h1 "4 ." at bounding box center [705, 311] width 884 height 57
click at [510, 430] on span "She said they ordered the materials last week." at bounding box center [441, 430] width 264 height 19
click at [463, 498] on span "She said they had ordered the materials last week." at bounding box center [453, 490] width 288 height 19
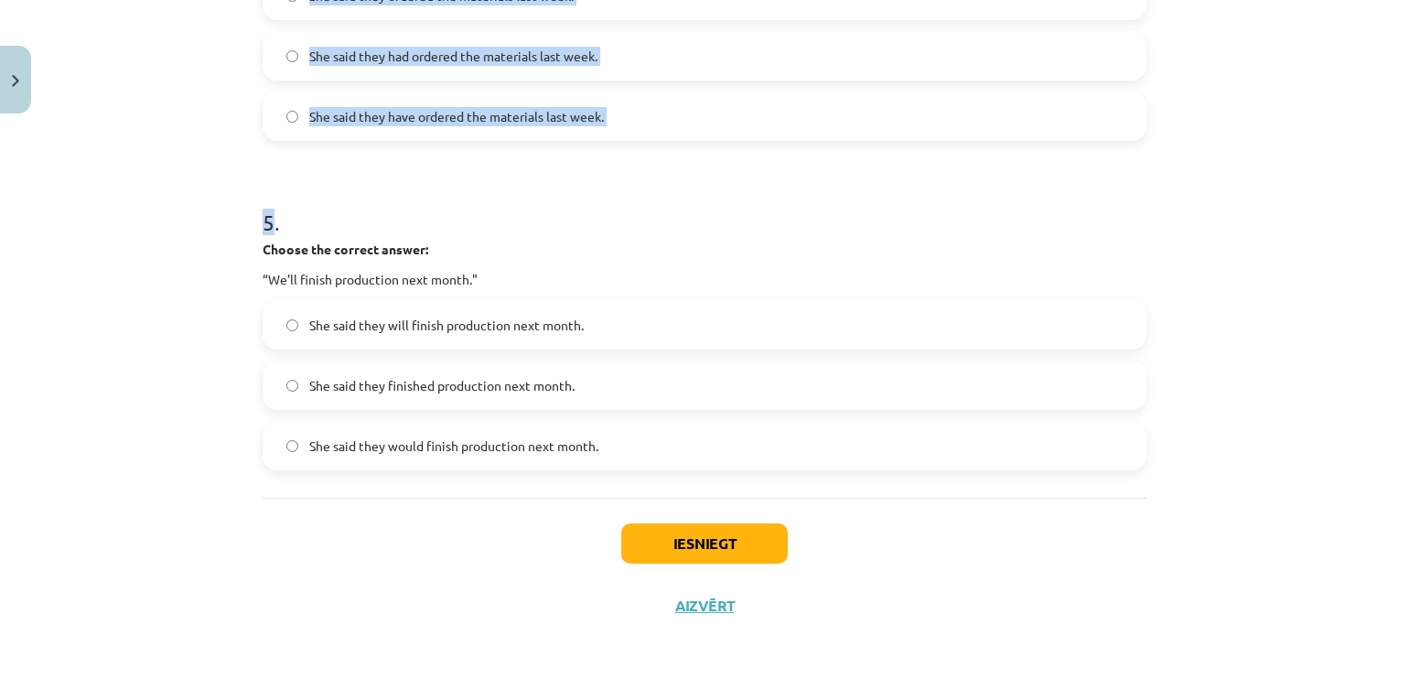
scroll to position [1507, 0]
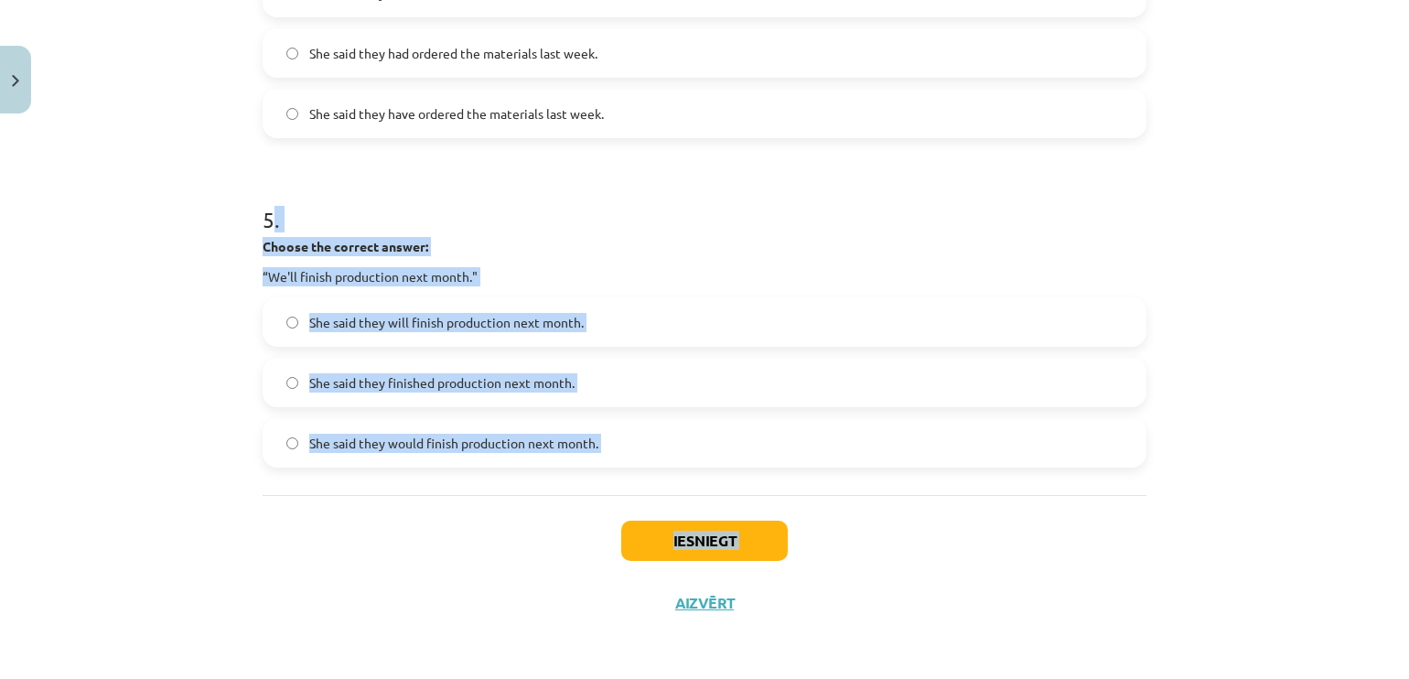
drag, startPoint x: 263, startPoint y: 637, endPoint x: 381, endPoint y: 585, distance: 127.8
click at [381, 585] on div "Iesniegt Aizvērt" at bounding box center [705, 559] width 884 height 128
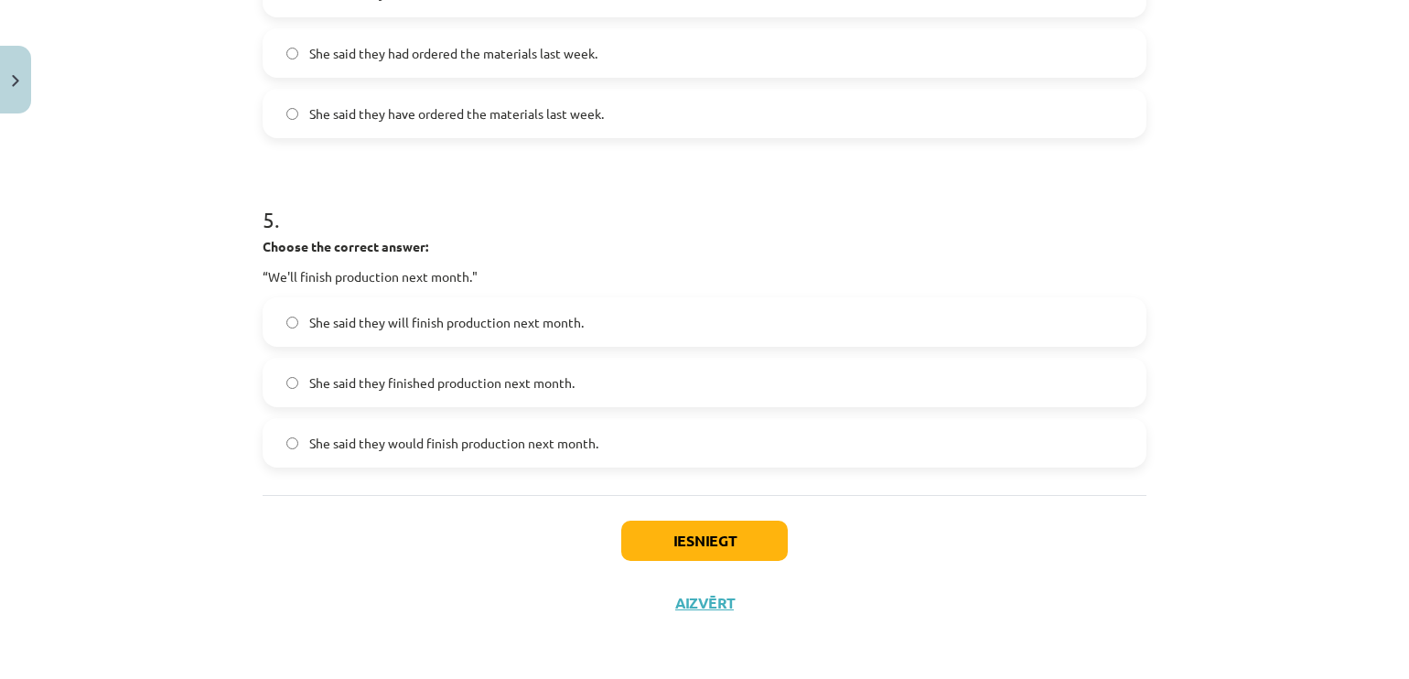
click at [475, 334] on label "She said they will finish production next month." at bounding box center [704, 322] width 880 height 46
click at [454, 396] on label "She said they finished production next month." at bounding box center [704, 382] width 880 height 46
click at [681, 546] on button "Iesniegt" at bounding box center [704, 540] width 166 height 40
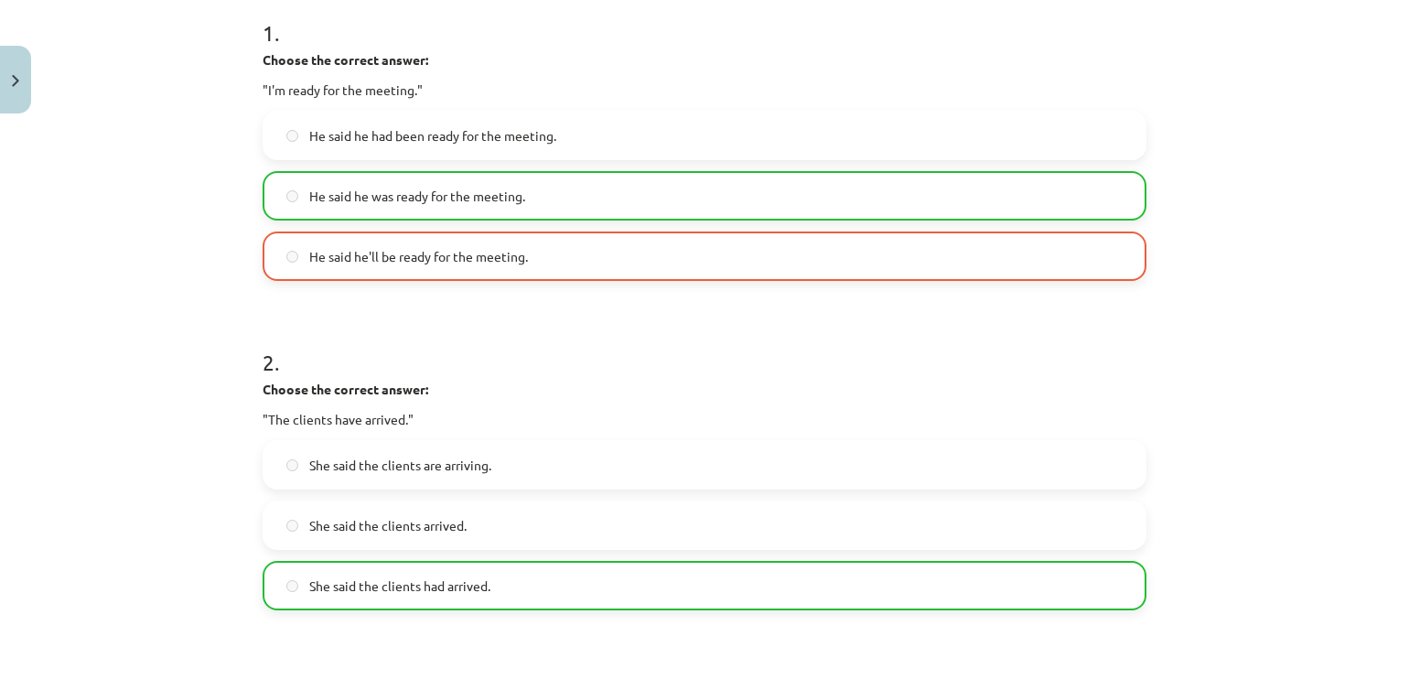
scroll to position [372, 0]
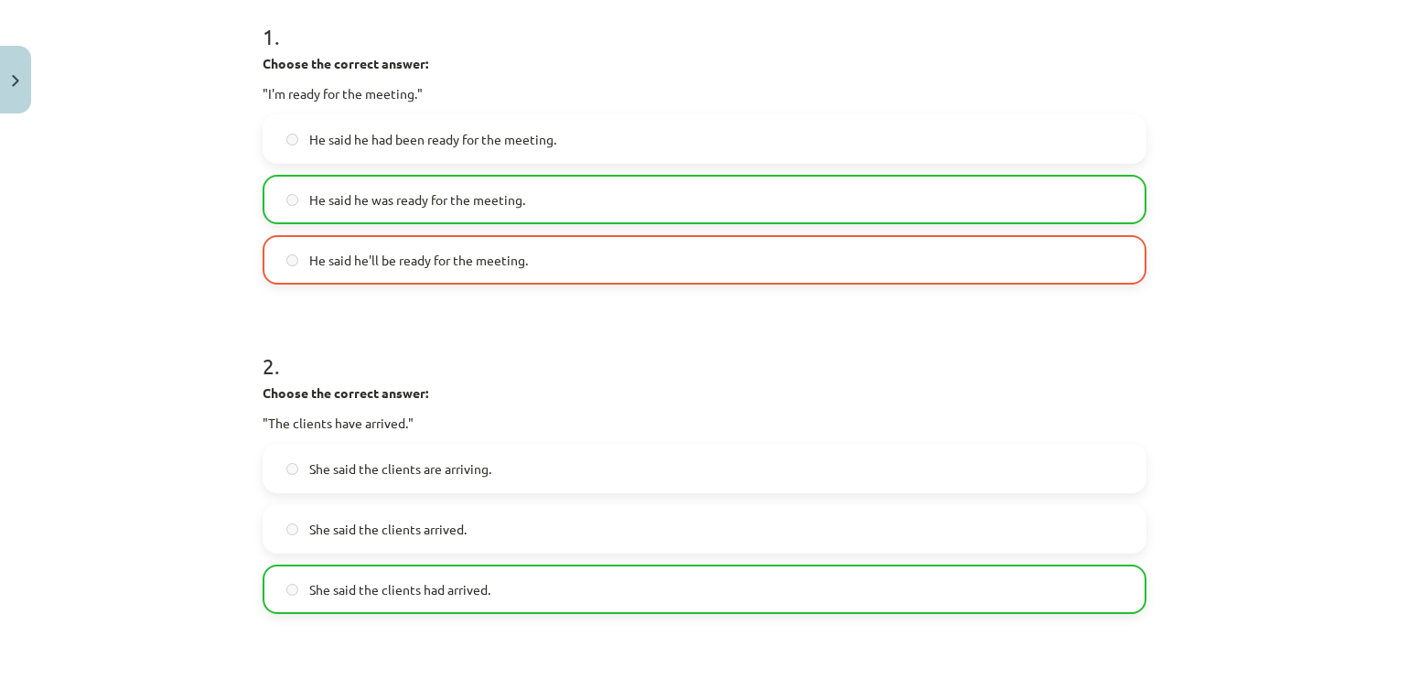
click at [710, 261] on label "He said he'll be ready for the meeting." at bounding box center [704, 260] width 880 height 46
click at [711, 219] on label "He said he was ready for the meeting." at bounding box center [704, 200] width 880 height 46
click at [712, 198] on label "He said he was ready for the meeting." at bounding box center [704, 200] width 880 height 46
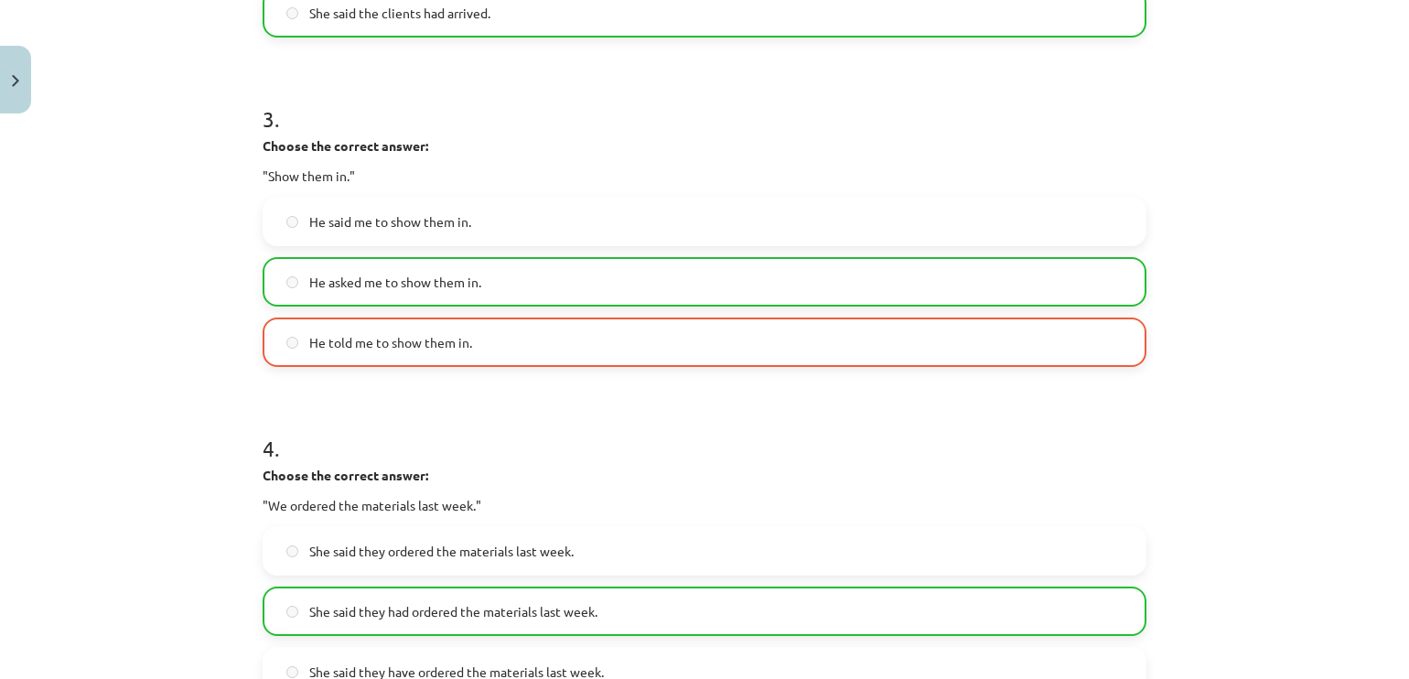
scroll to position [1564, 0]
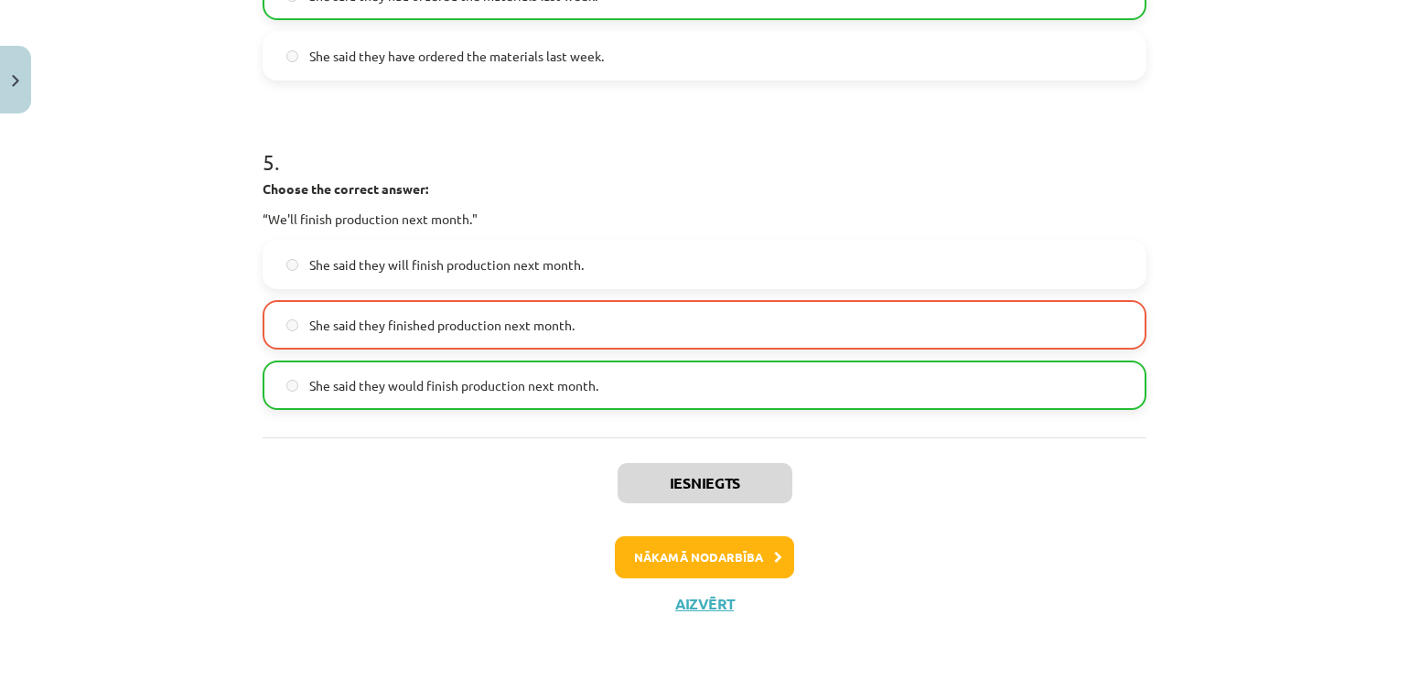
drag, startPoint x: 290, startPoint y: 392, endPoint x: 635, endPoint y: 707, distance: 466.8
click at [635, 678] on html "0 Dāvanas 102 mP 0 xp [PERSON_NAME] Sākums Aktuāli Kā mācīties [PERSON_NAME] Ko…" at bounding box center [704, 339] width 1409 height 679
click at [715, 561] on button "Nākamā nodarbība" at bounding box center [704, 557] width 179 height 42
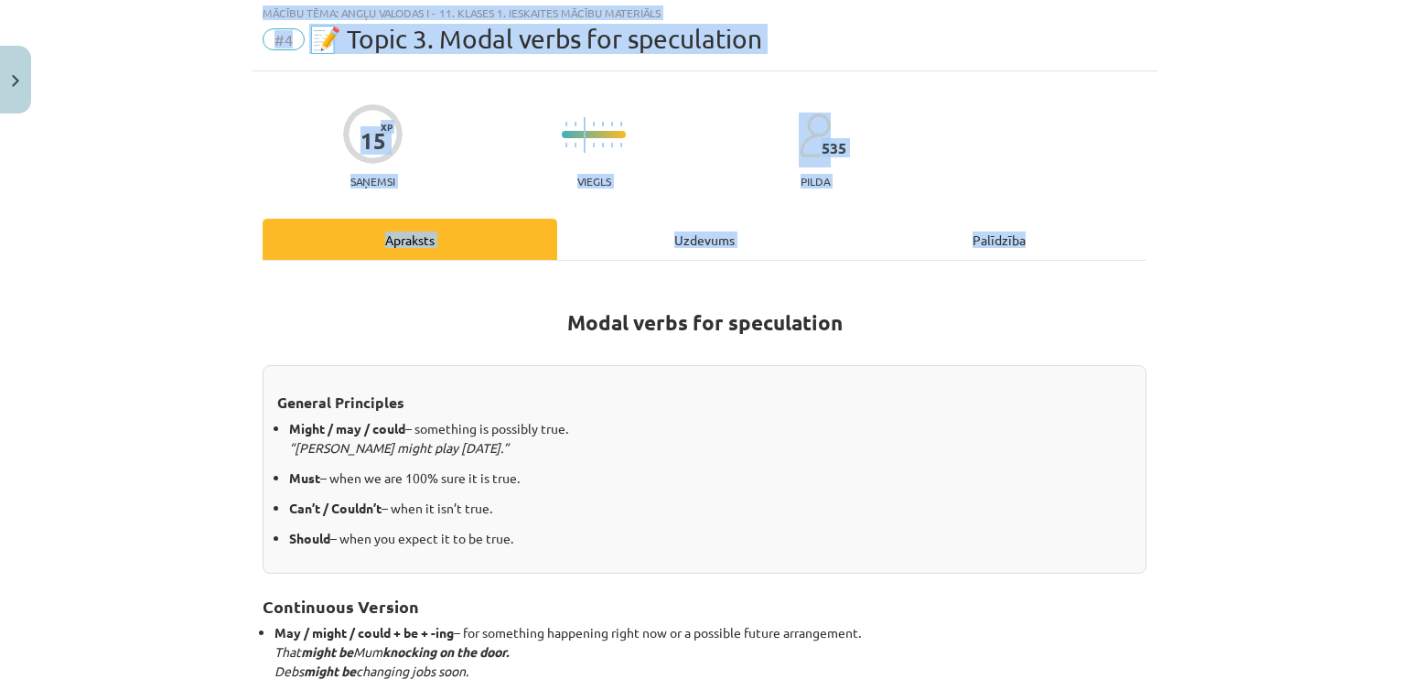
scroll to position [46, 0]
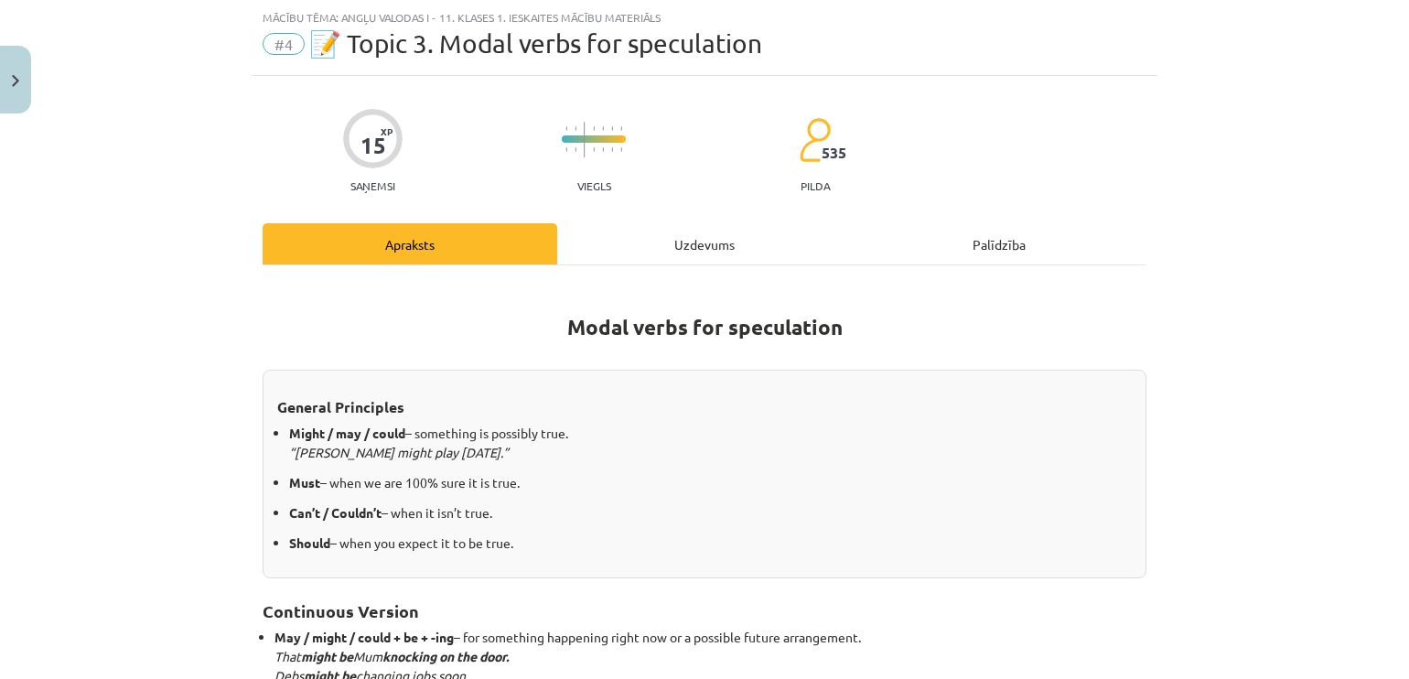
click at [949, 313] on h1 "Modal verbs for speculation" at bounding box center [705, 323] width 884 height 82
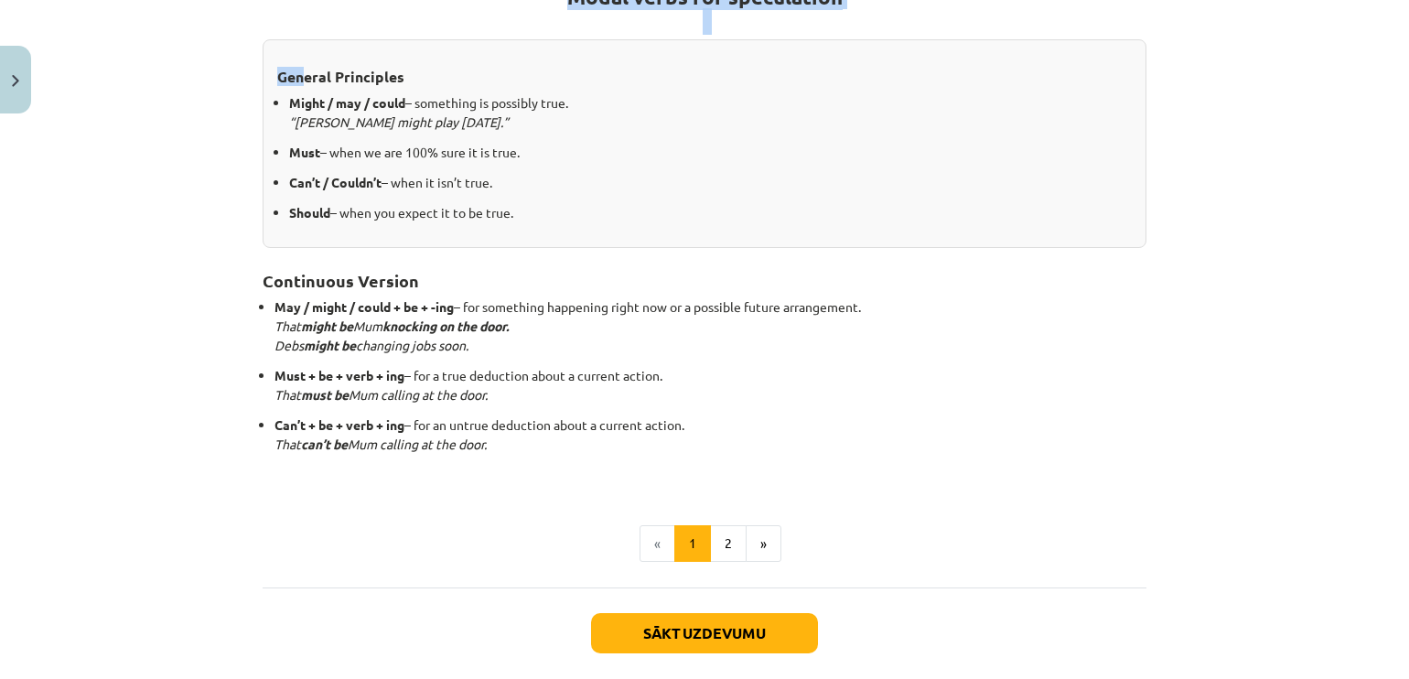
scroll to position [466, 0]
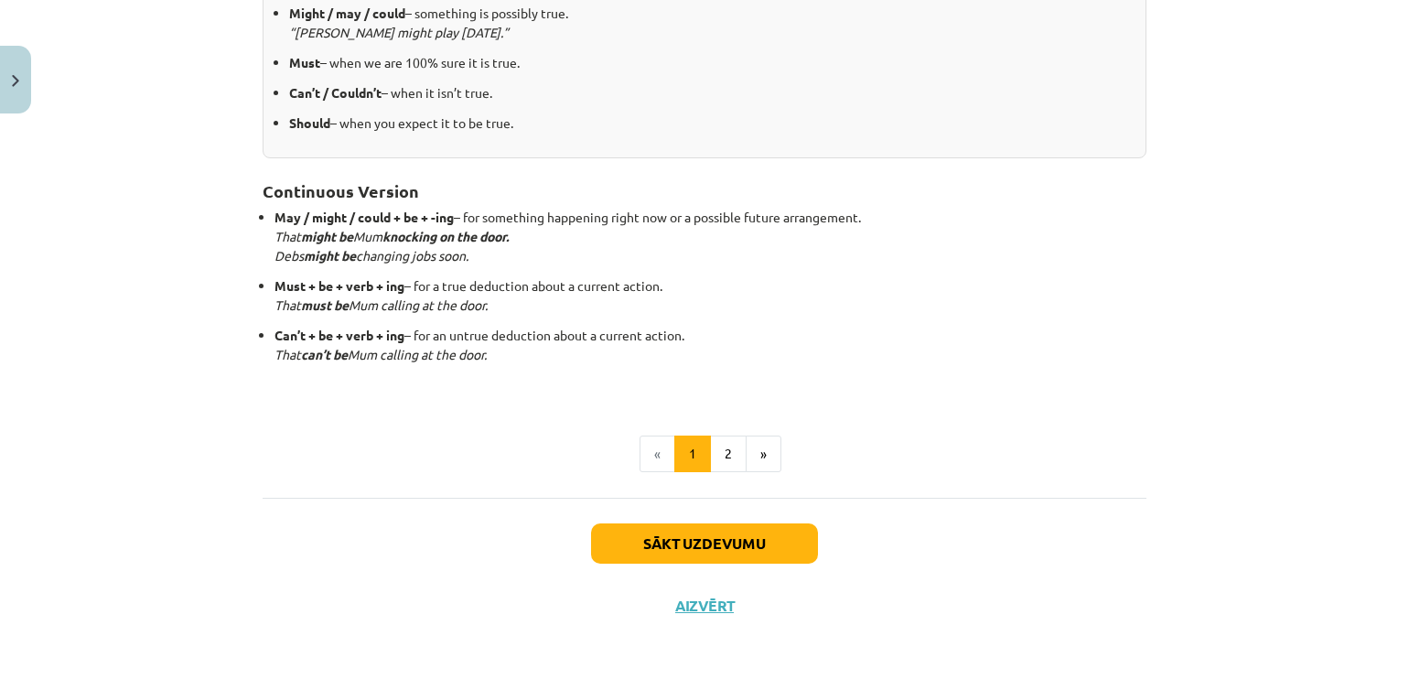
drag, startPoint x: 296, startPoint y: 400, endPoint x: 529, endPoint y: 700, distance: 379.5
click at [529, 678] on html "0 Dāvanas 102 mP 0 xp [PERSON_NAME] Sākums Aktuāli Kā mācīties [PERSON_NAME] Ko…" at bounding box center [704, 339] width 1409 height 679
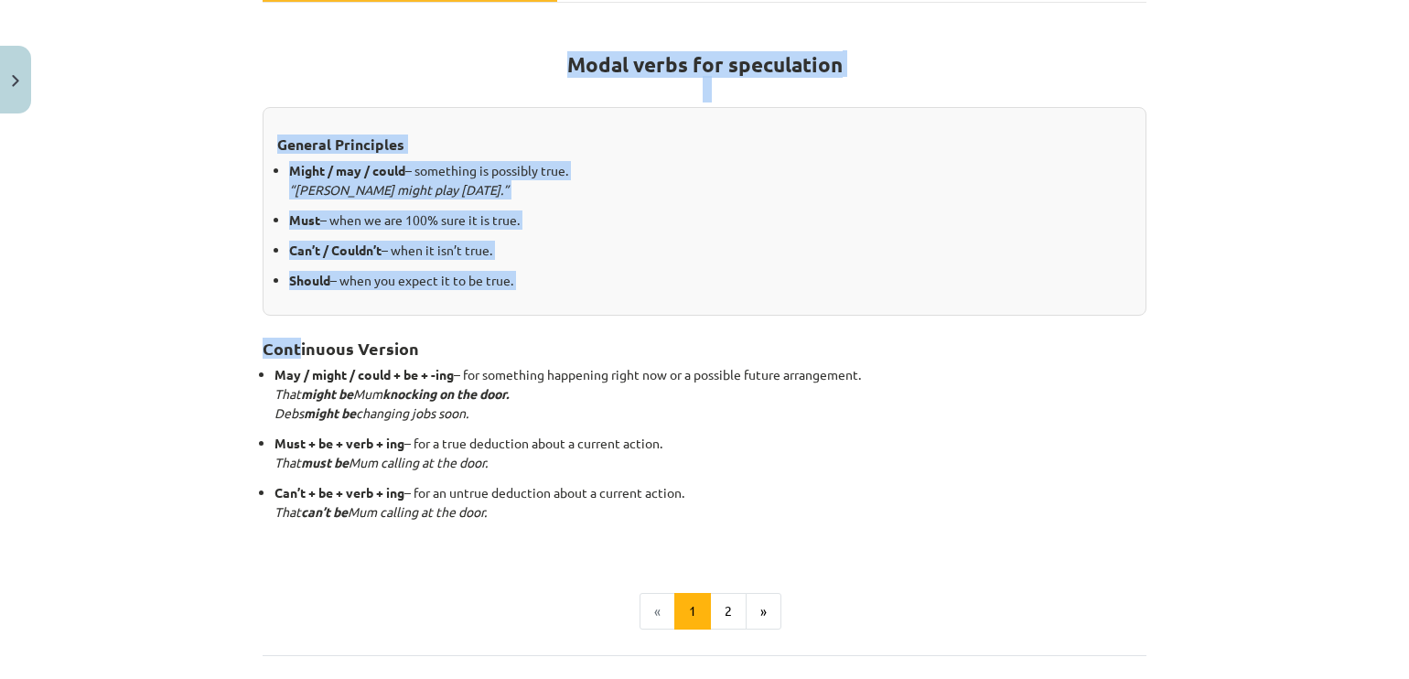
scroll to position [300, 0]
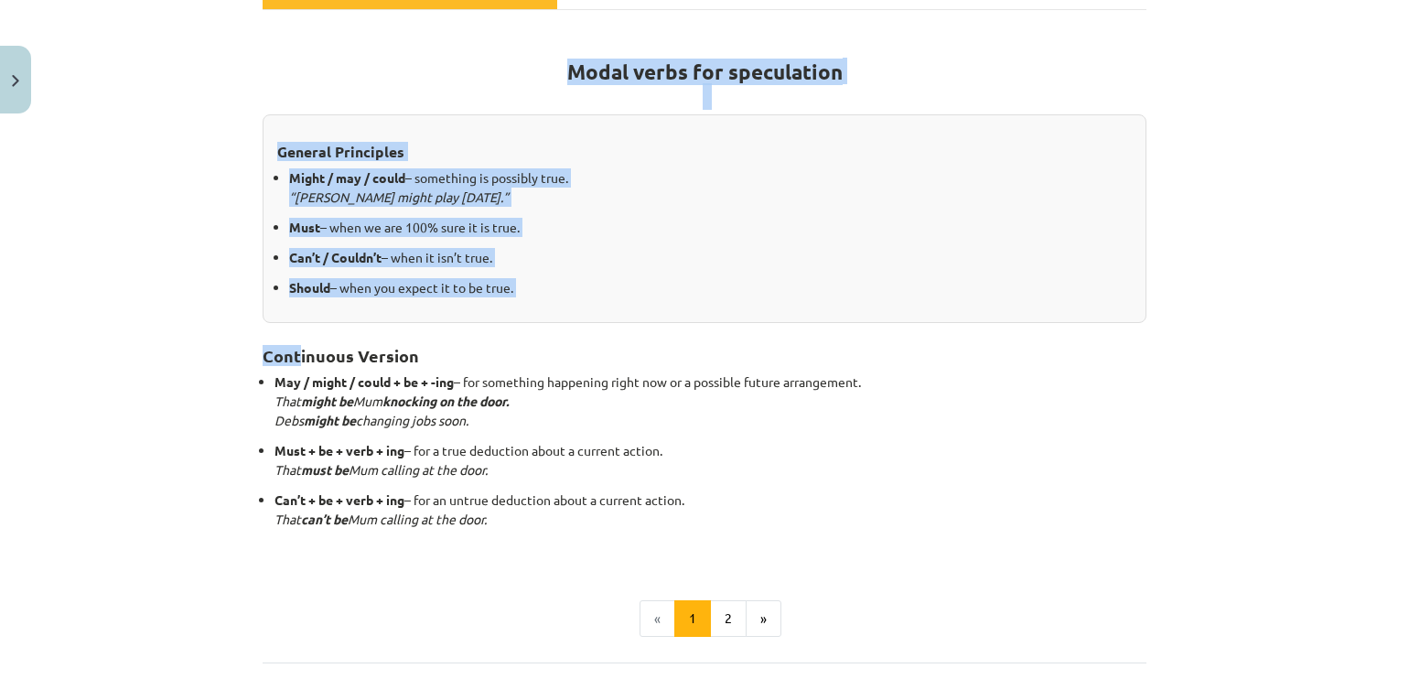
drag, startPoint x: 295, startPoint y: 186, endPoint x: 387, endPoint y: 14, distance: 195.2
click at [387, 14] on div "Modal verbs for speculation General Principles Might / may / could – something …" at bounding box center [705, 336] width 884 height 652
click at [394, 54] on h1 "Modal verbs for speculation" at bounding box center [705, 68] width 884 height 82
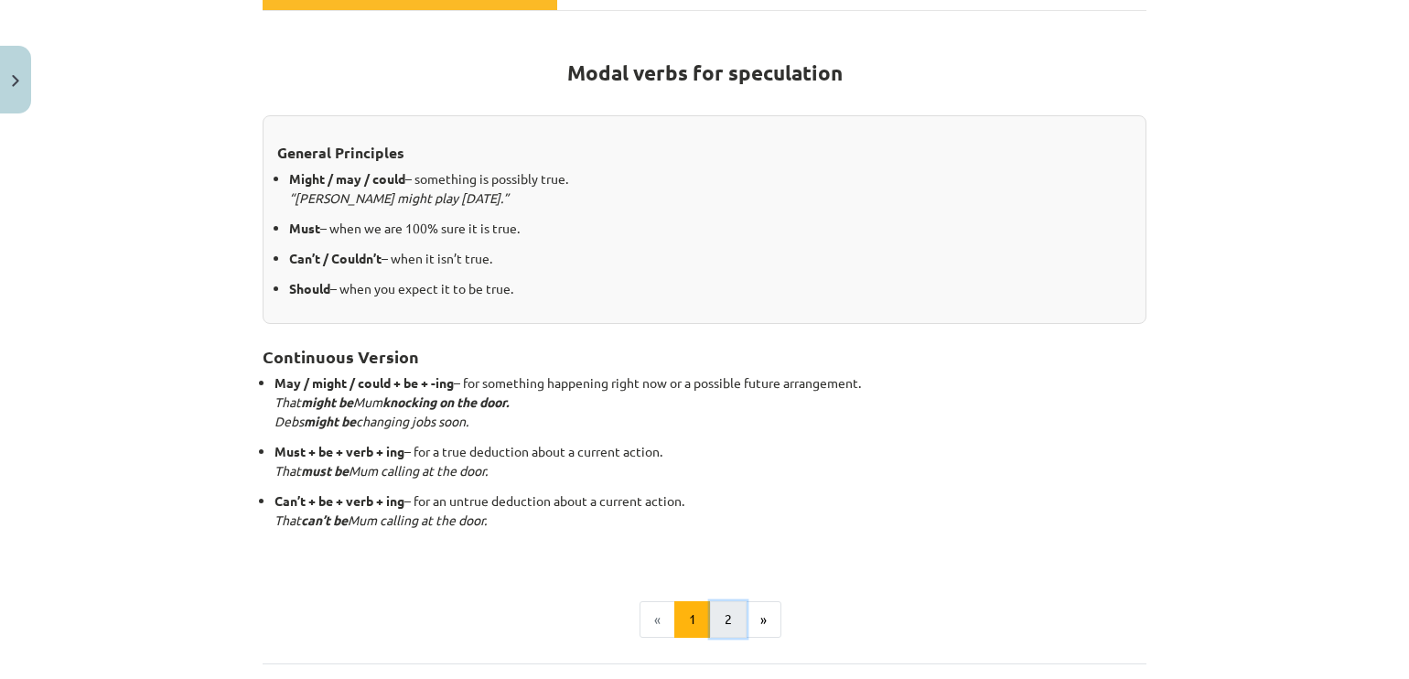
click at [732, 609] on button "2" at bounding box center [728, 619] width 37 height 37
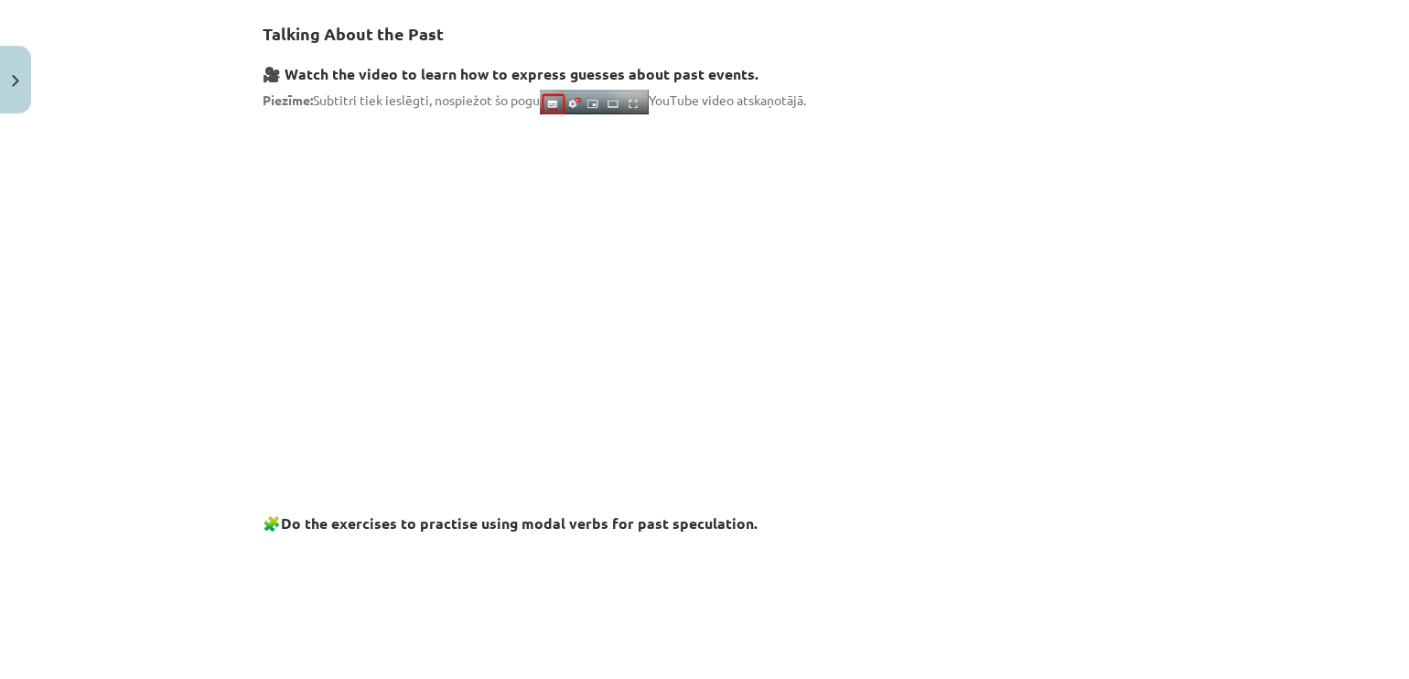
click at [465, 484] on p at bounding box center [705, 479] width 884 height 19
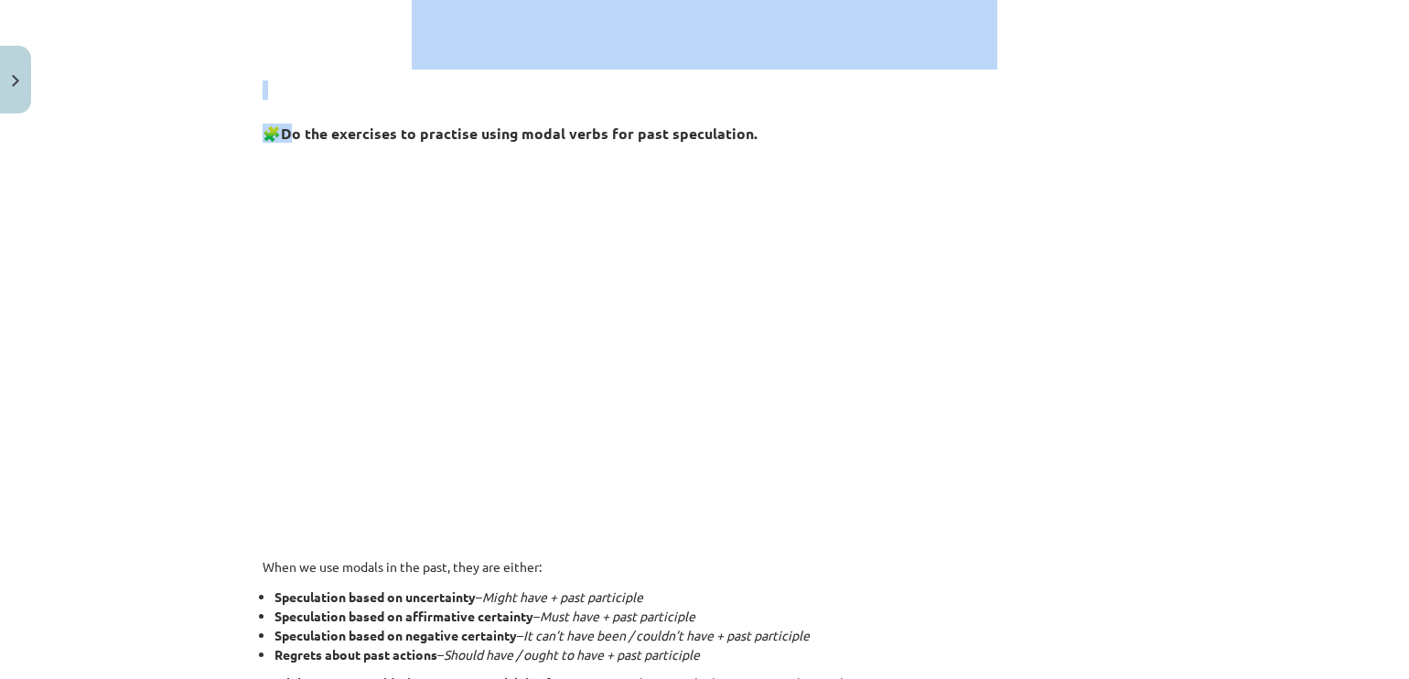
scroll to position [685, 0]
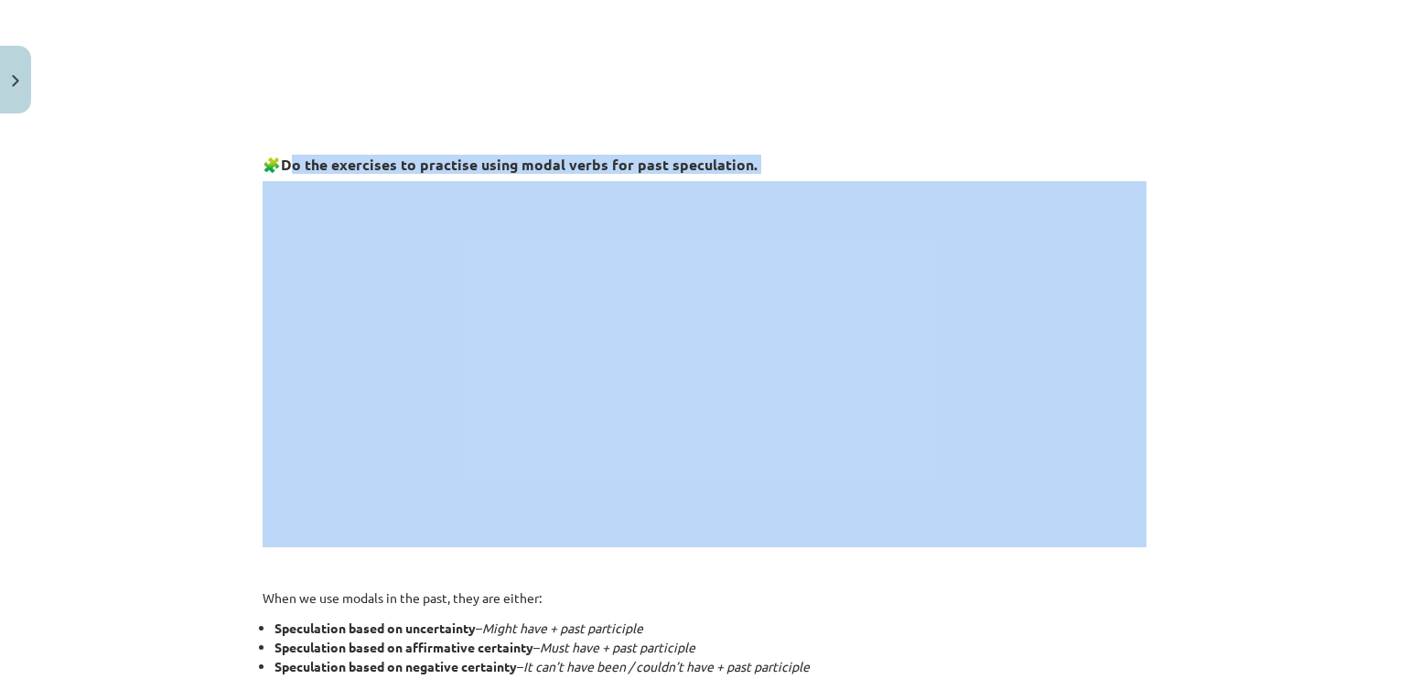
drag, startPoint x: 284, startPoint y: 521, endPoint x: 475, endPoint y: 184, distance: 387.5
click at [216, 73] on div "Mācību tēma: Angļu valodas i - 11. klases 1. ieskaites mācību materiāls #4 📝 To…" at bounding box center [704, 339] width 1409 height 679
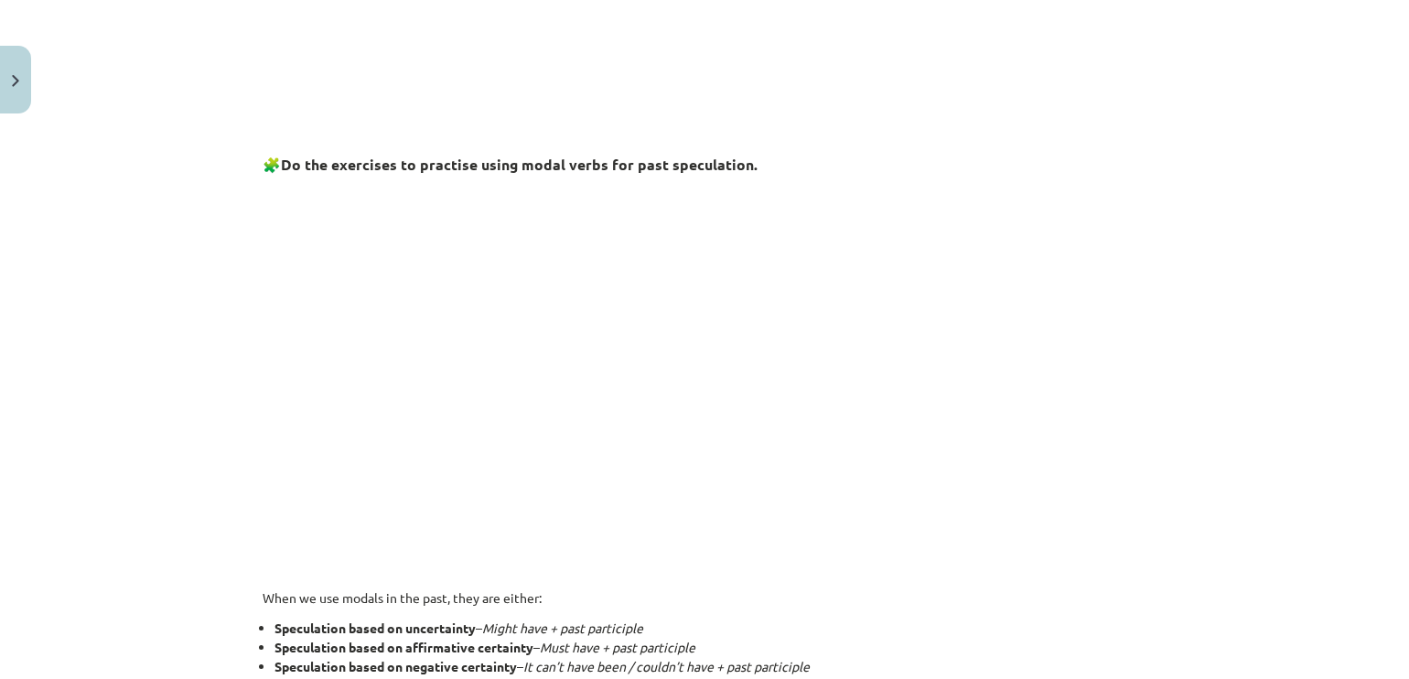
click at [231, 96] on div "Mācību tēma: Angļu valodas i - 11. klases 1. ieskaites mācību materiāls #4 📝 To…" at bounding box center [704, 339] width 1409 height 679
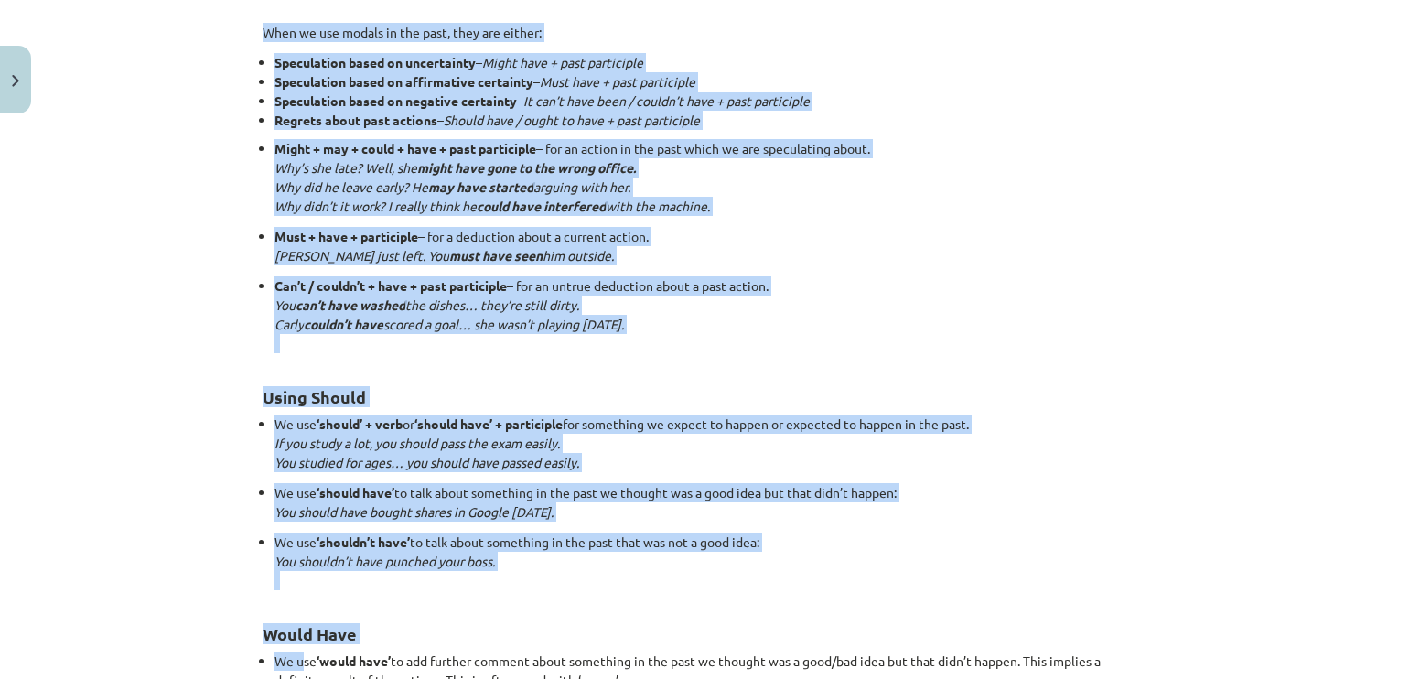
scroll to position [1259, 0]
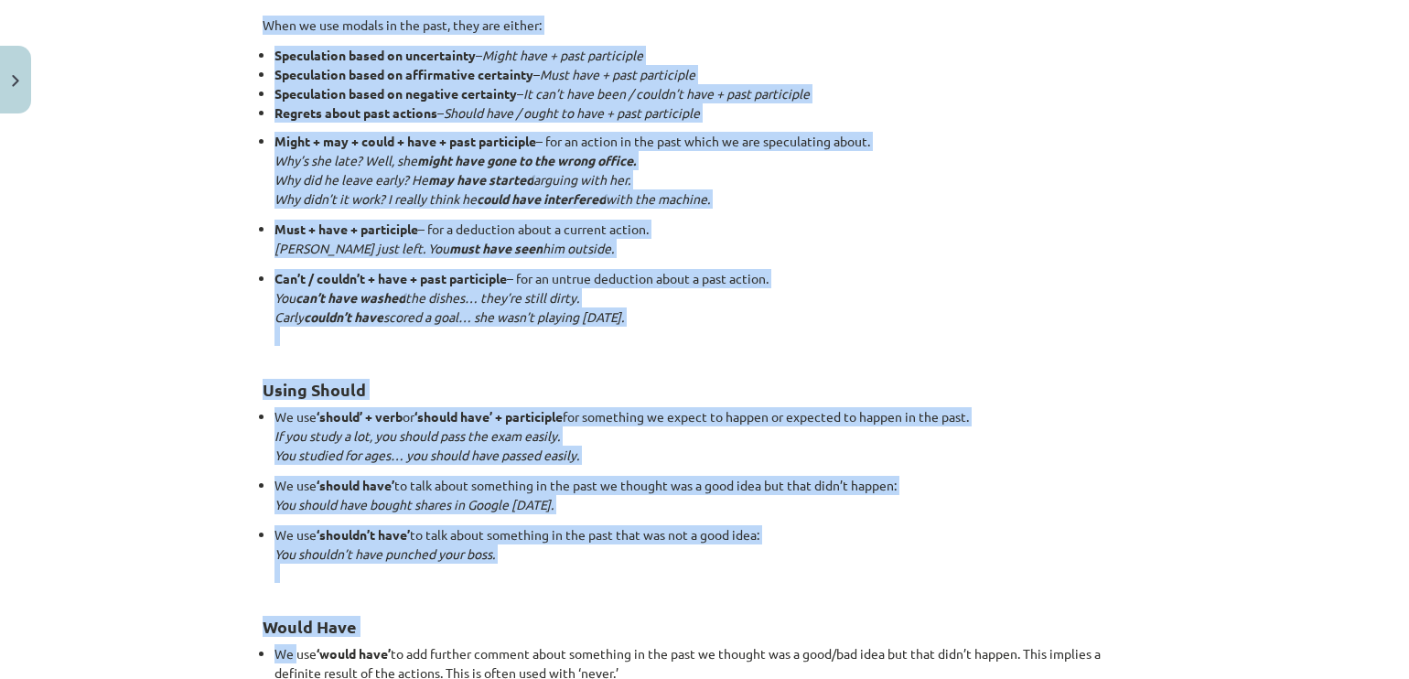
drag, startPoint x: 257, startPoint y: 594, endPoint x: 287, endPoint y: 629, distance: 46.7
click at [160, 477] on div "Mācību tēma: Angļu valodas i - 11. klases 1. ieskaites mācību materiāls #4 📝 To…" at bounding box center [704, 339] width 1409 height 679
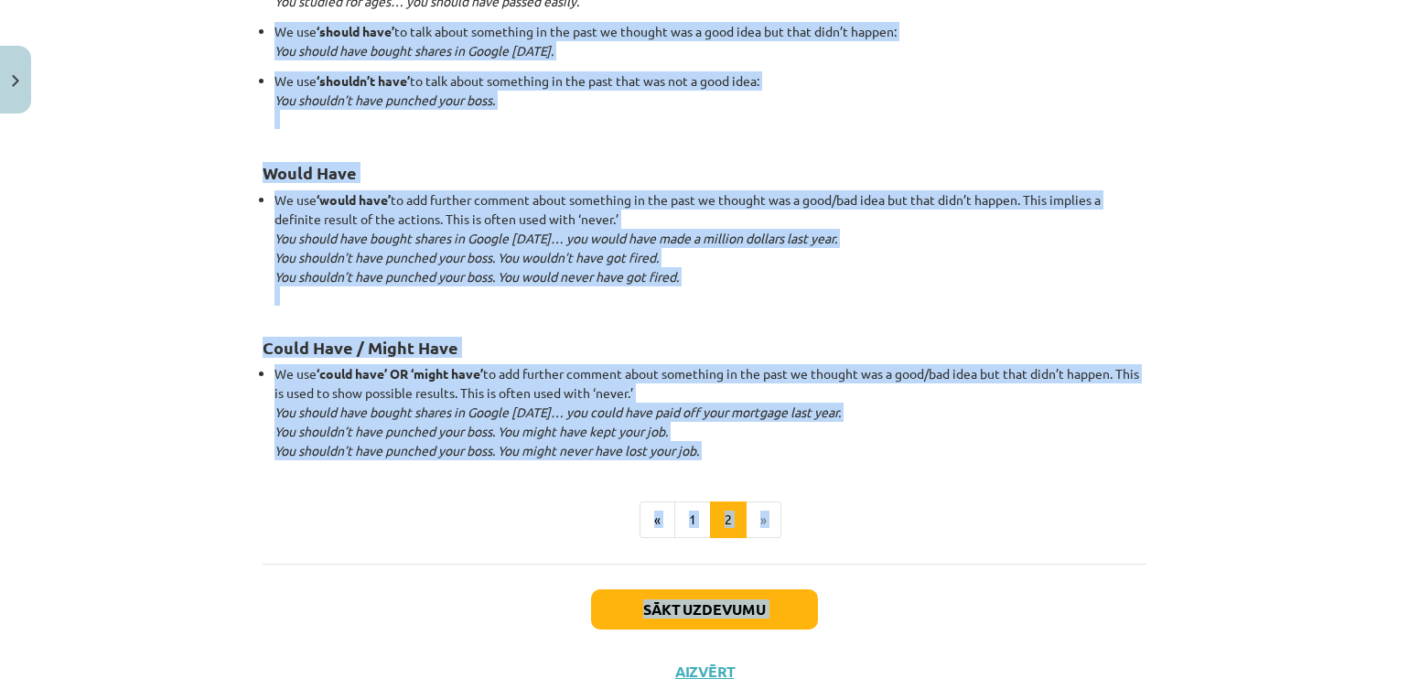
scroll to position [1774, 0]
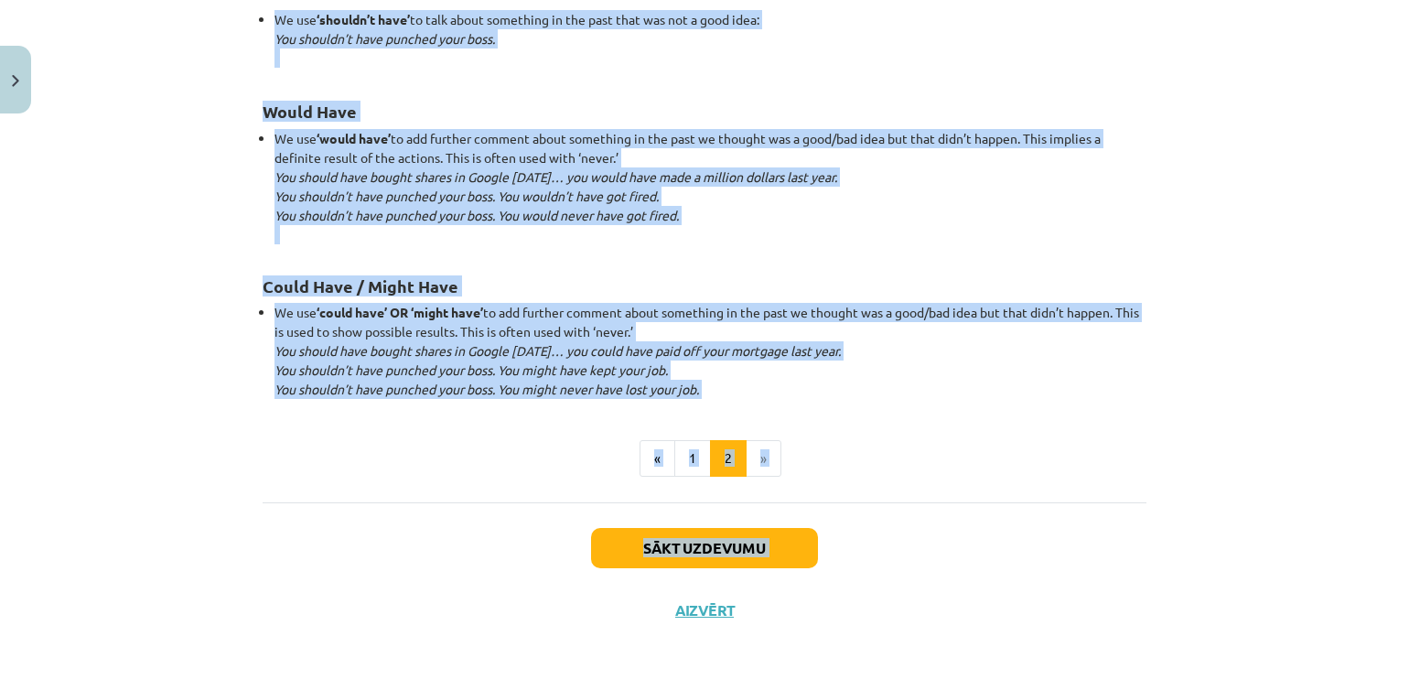
drag, startPoint x: 261, startPoint y: 477, endPoint x: 277, endPoint y: 668, distance: 191.9
click at [277, 668] on div "Mācību tēma: Angļu valodas i - 11. klases 1. ieskaites mācību materiāls #4 📝 To…" at bounding box center [704, 339] width 1409 height 679
click at [184, 520] on div "Mācību tēma: Angļu valodas i - 11. klases 1. ieskaites mācību materiāls #4 📝 To…" at bounding box center [704, 339] width 1409 height 679
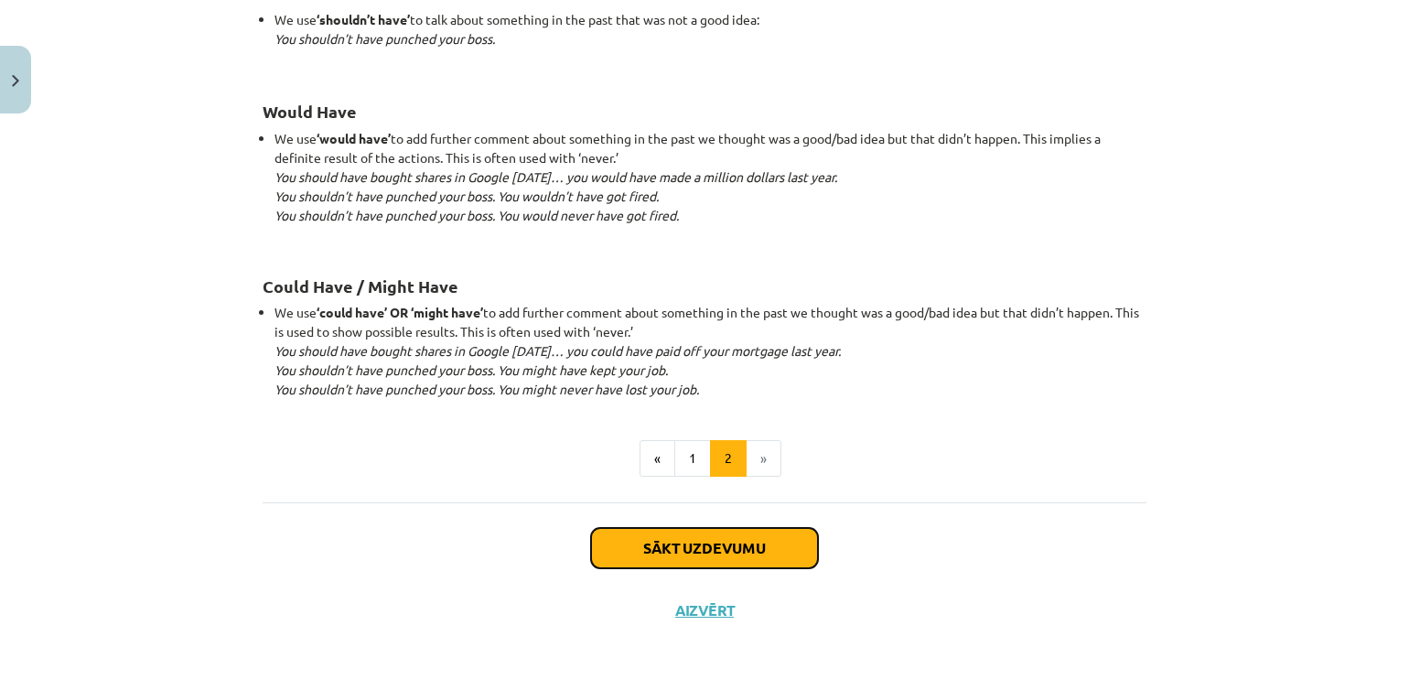
click at [714, 559] on button "Sākt uzdevumu" at bounding box center [704, 548] width 227 height 40
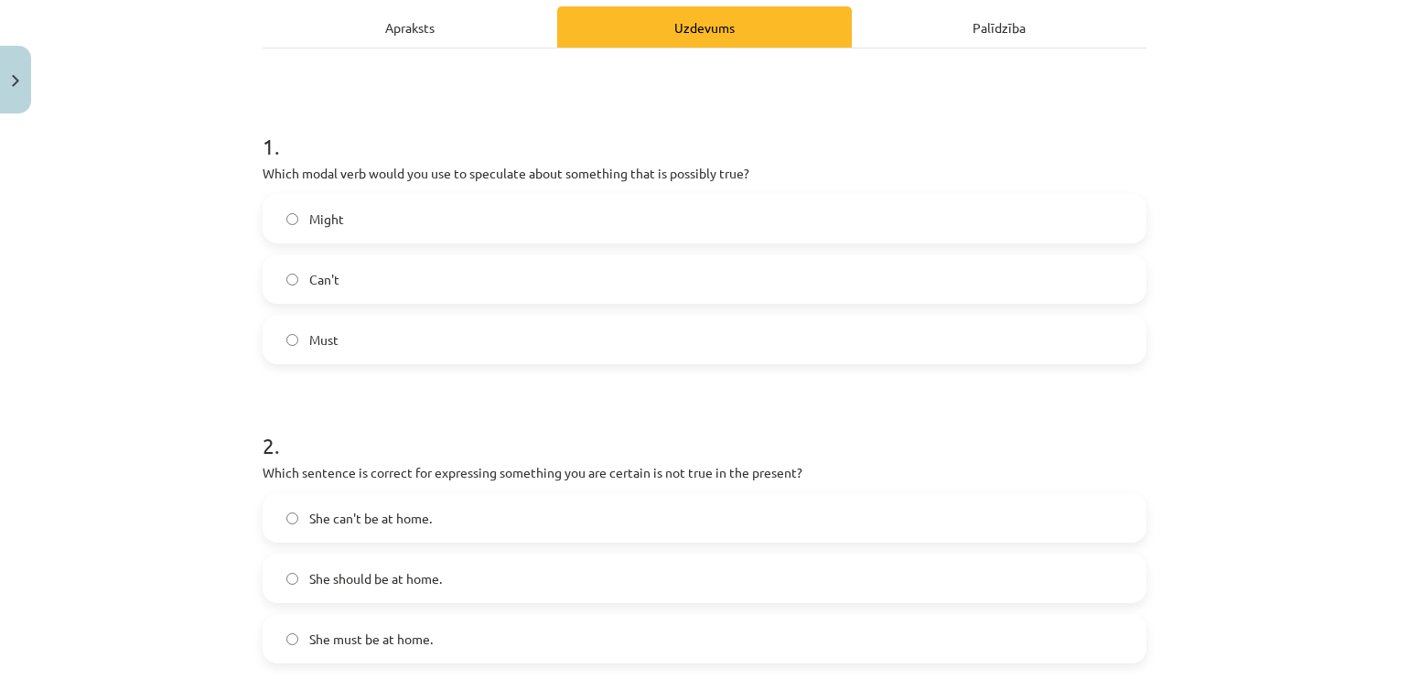
scroll to position [265, 0]
click at [411, 355] on label "Must" at bounding box center [704, 337] width 880 height 46
click at [472, 419] on h1 "2 ." at bounding box center [705, 426] width 884 height 57
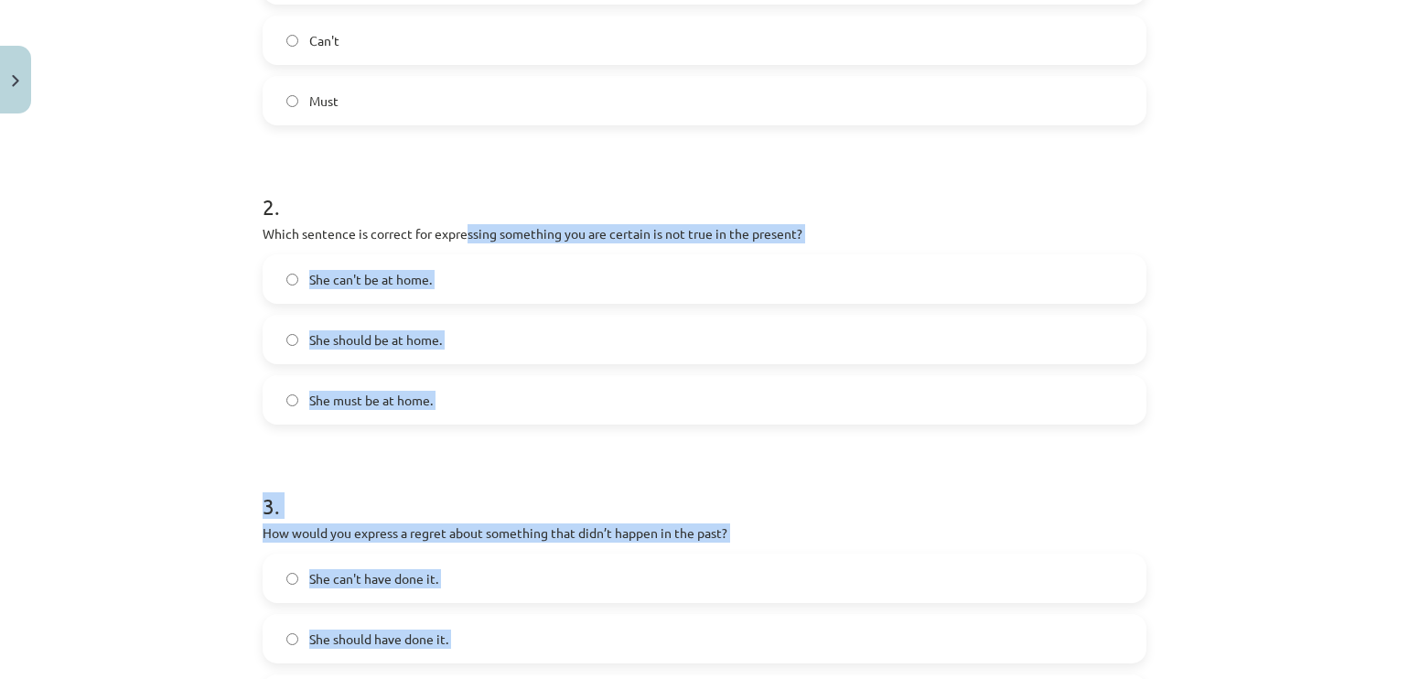
scroll to position [598, 0]
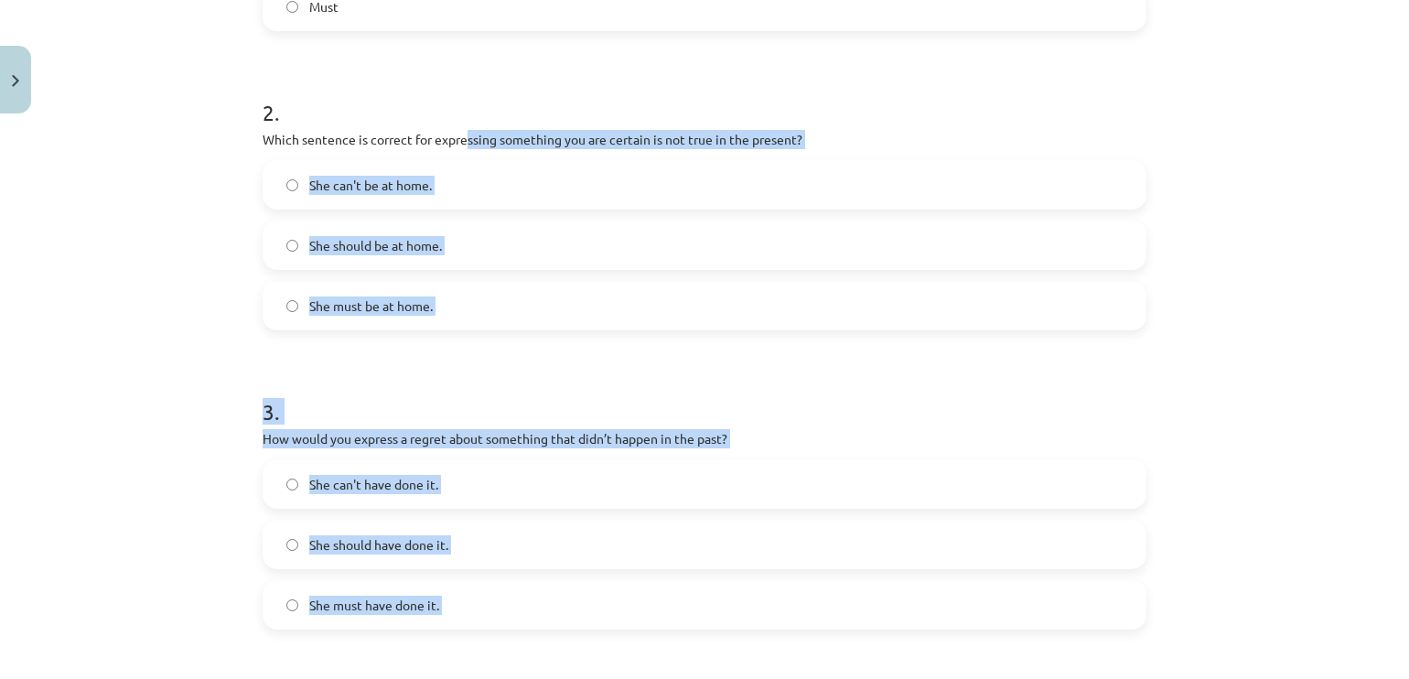
drag, startPoint x: 461, startPoint y: 467, endPoint x: 489, endPoint y: 667, distance: 201.4
click at [489, 667] on form "1 . Which modal verb would you use to speculate about something that is possibl…" at bounding box center [705, 498] width 884 height 1459
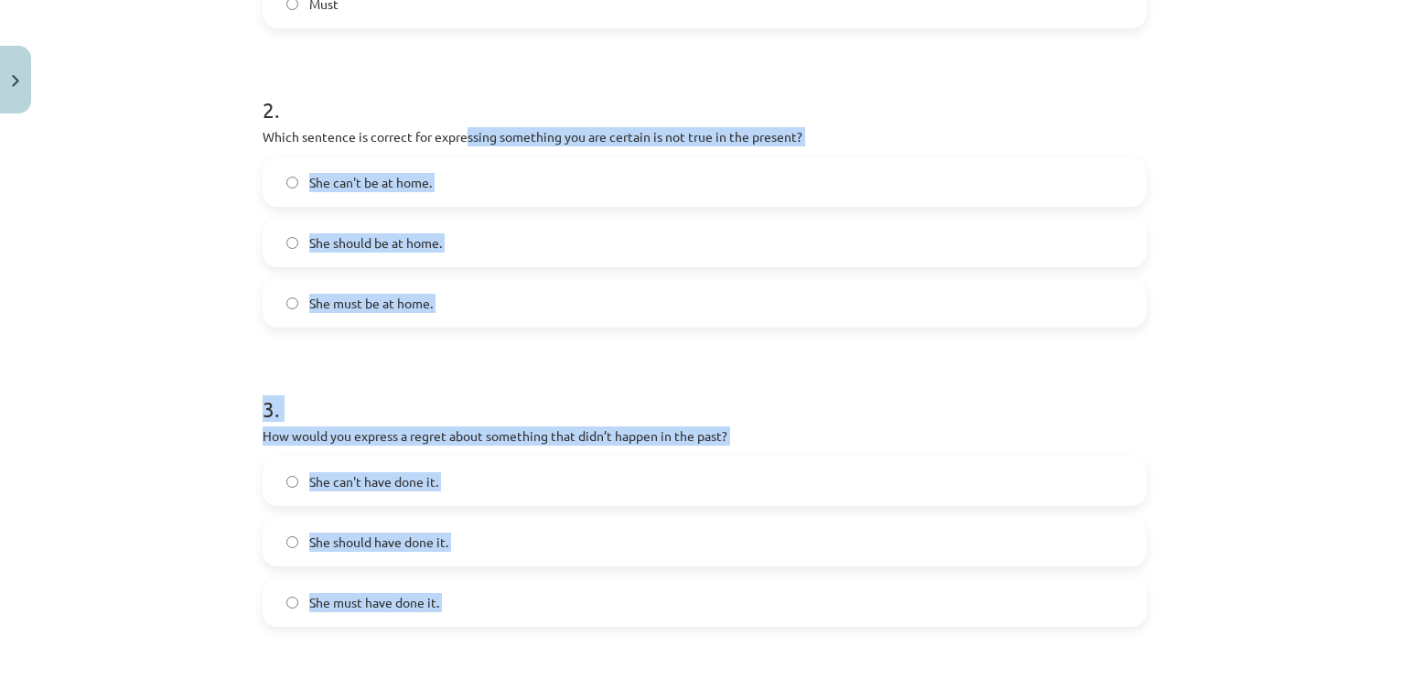
click at [106, 271] on div "Mācību tēma: Angļu valodas i - 11. klases 1. ieskaites mācību materiāls #4 📝 To…" at bounding box center [704, 339] width 1409 height 679
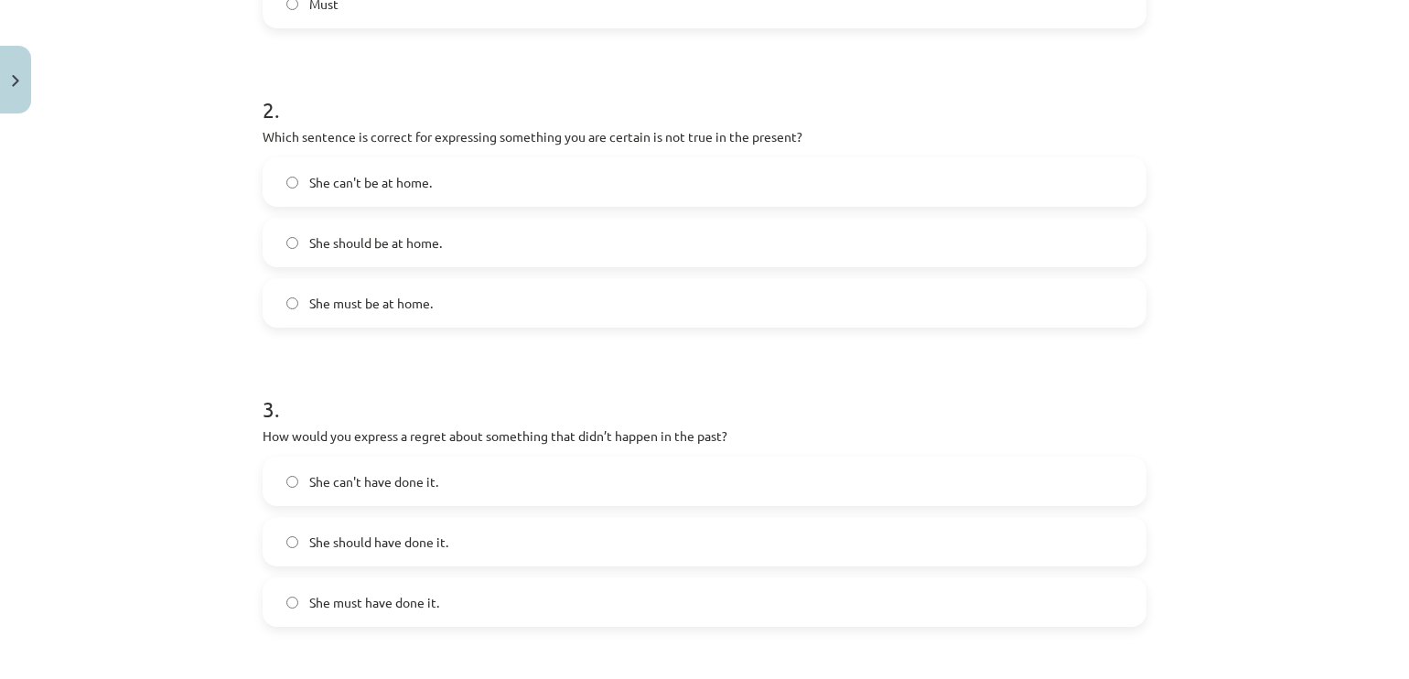
click at [378, 304] on span "She must be at home." at bounding box center [370, 303] width 123 height 19
click at [446, 188] on label "She can't be at home." at bounding box center [704, 182] width 880 height 46
click at [402, 301] on span "She must be at home." at bounding box center [370, 303] width 123 height 19
click at [432, 190] on label "She can't be at home." at bounding box center [704, 182] width 880 height 46
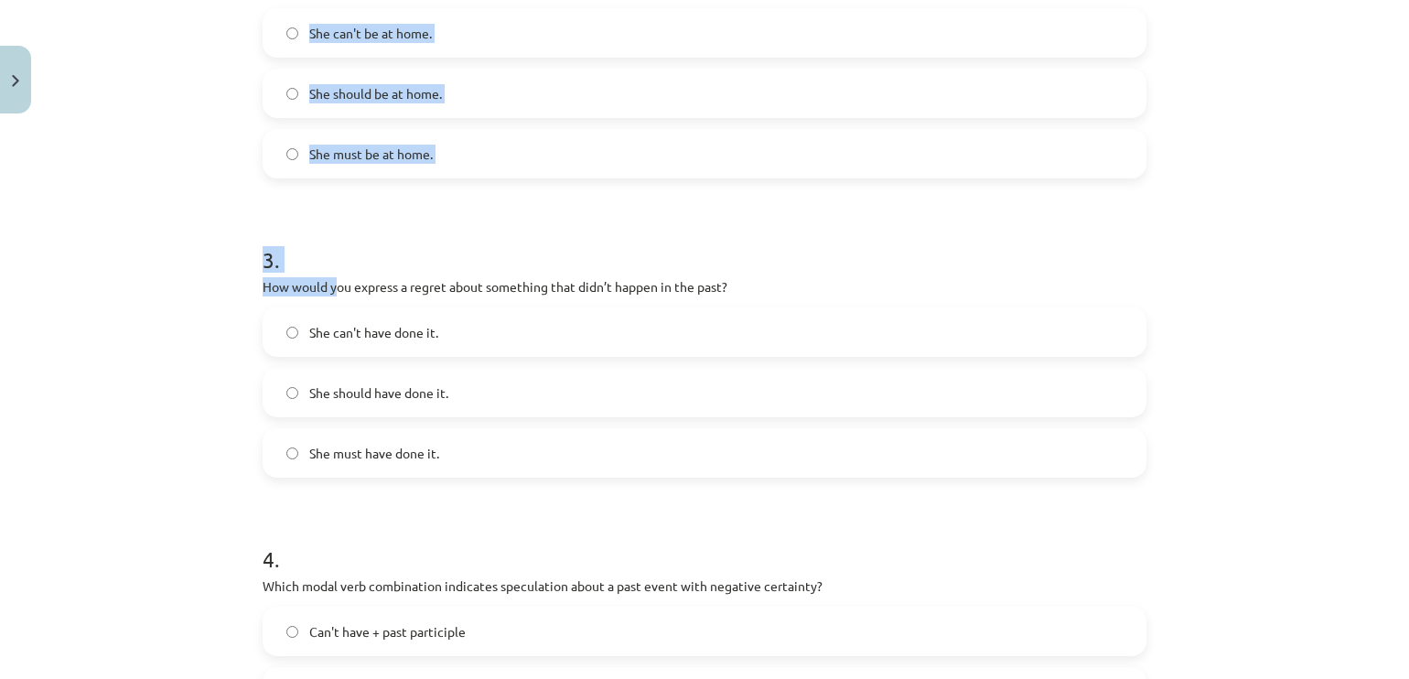
drag, startPoint x: 331, startPoint y: 427, endPoint x: 389, endPoint y: 679, distance: 258.1
click at [389, 678] on html "0 Dāvanas 102 mP 0 xp [PERSON_NAME] Sākums Aktuāli Kā mācīties [PERSON_NAME] Ko…" at bounding box center [704, 339] width 1409 height 679
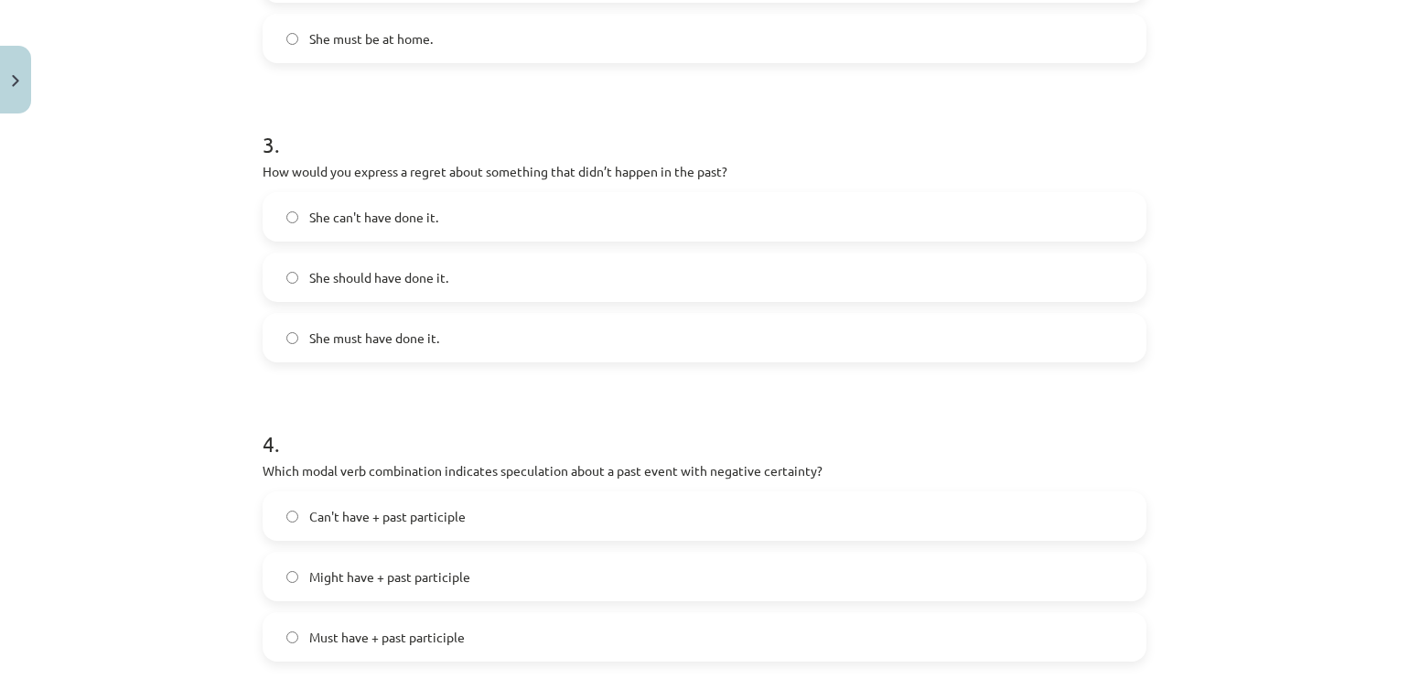
click at [155, 359] on div "Mācību tēma: Angļu valodas i - 11. klases 1. ieskaites mācību materiāls #4 📝 To…" at bounding box center [704, 339] width 1409 height 679
click at [488, 286] on label "She should have done it." at bounding box center [704, 277] width 880 height 46
click at [477, 234] on label "She can't have done it." at bounding box center [704, 217] width 880 height 46
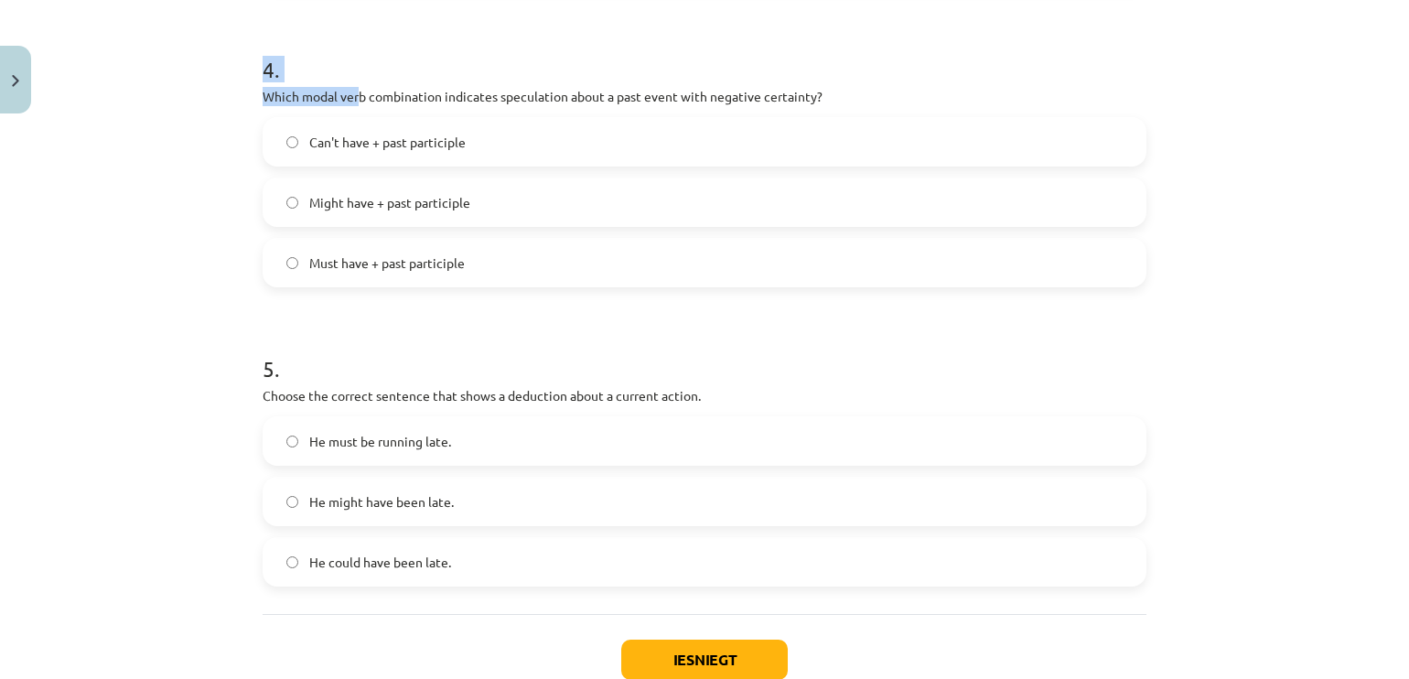
scroll to position [1356, 0]
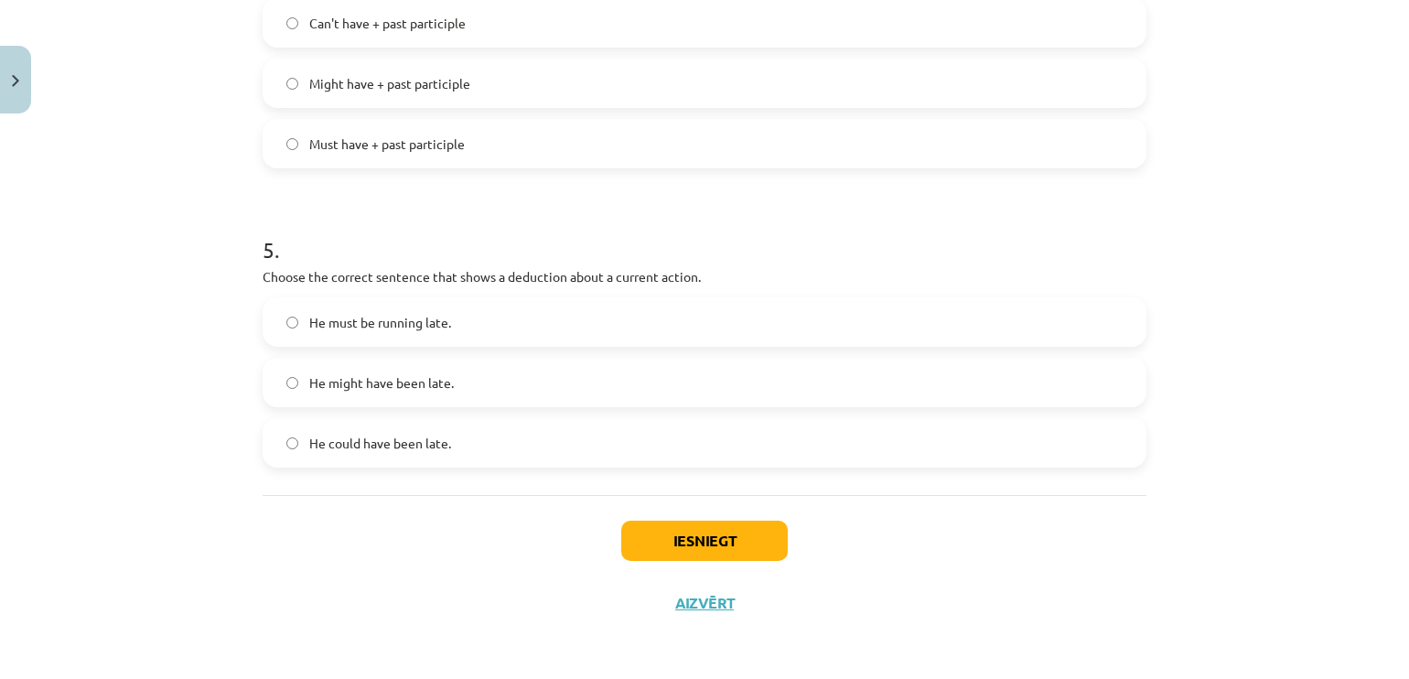
drag, startPoint x: 353, startPoint y: 460, endPoint x: 362, endPoint y: 710, distance: 249.9
click at [362, 678] on html "0 Dāvanas 102 mP 0 xp [PERSON_NAME] Sākums Aktuāli Kā mācīties [PERSON_NAME] Ko…" at bounding box center [704, 339] width 1409 height 679
click at [524, 228] on h1 "5 ." at bounding box center [705, 233] width 884 height 57
click at [416, 375] on span "He might have been late." at bounding box center [381, 382] width 145 height 19
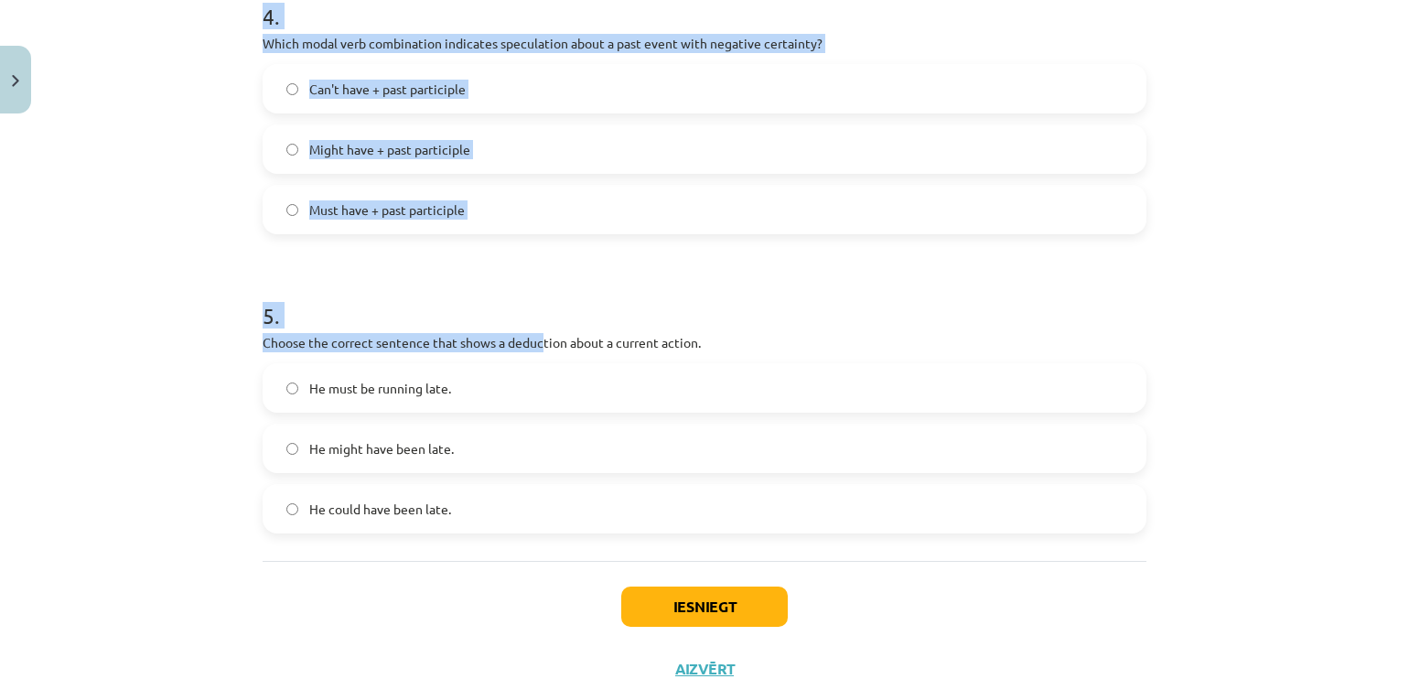
scroll to position [1172, 0]
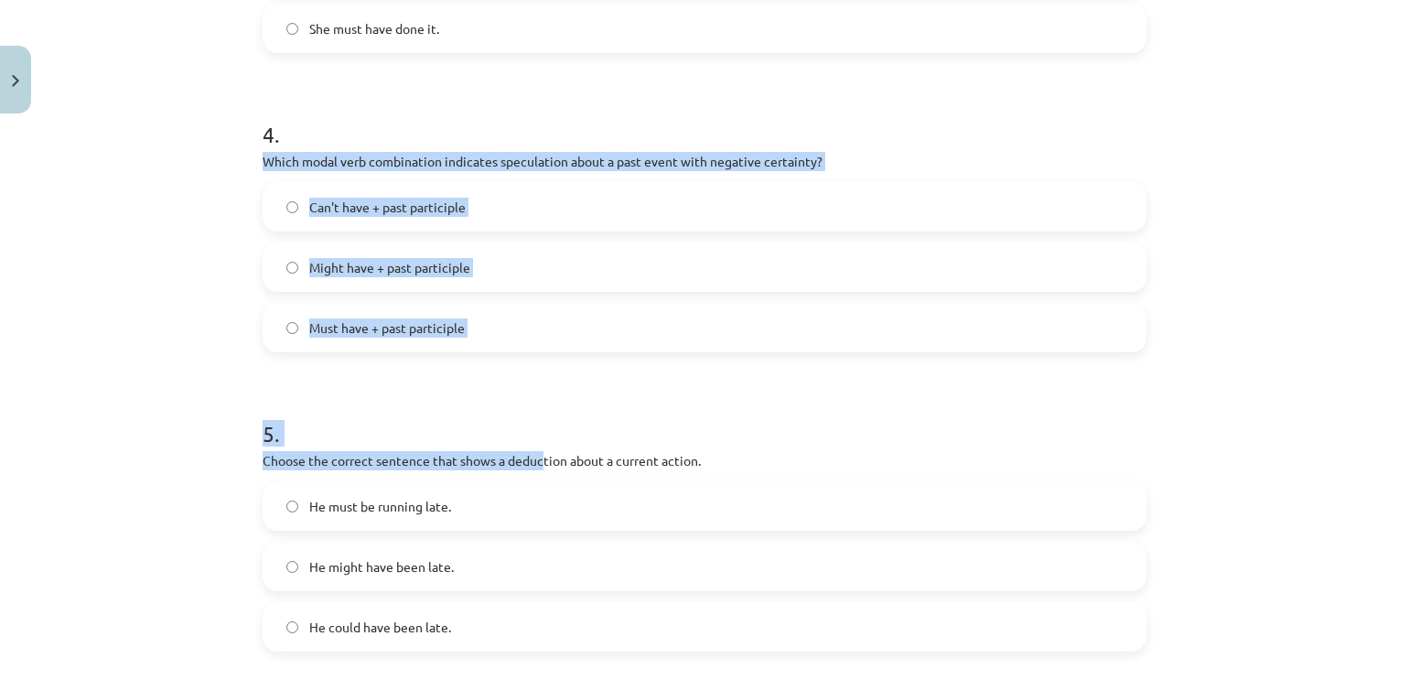
drag, startPoint x: 536, startPoint y: 272, endPoint x: 618, endPoint y: 123, distance: 170.3
click at [618, 123] on h1 "4 ." at bounding box center [705, 118] width 884 height 57
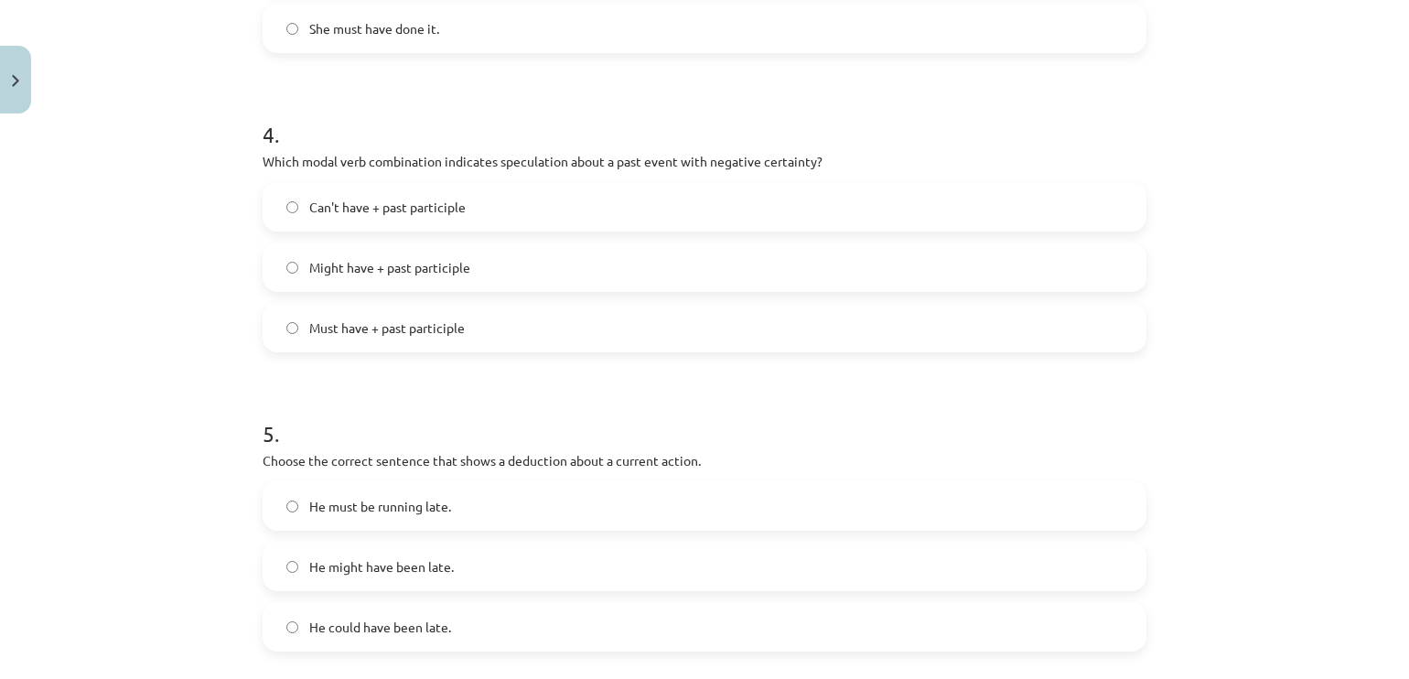
click at [448, 253] on label "Might have + past participle" at bounding box center [704, 267] width 880 height 46
click at [475, 447] on div "5 . Choose the correct sentence that shows a deduction about a current action. …" at bounding box center [705, 520] width 884 height 263
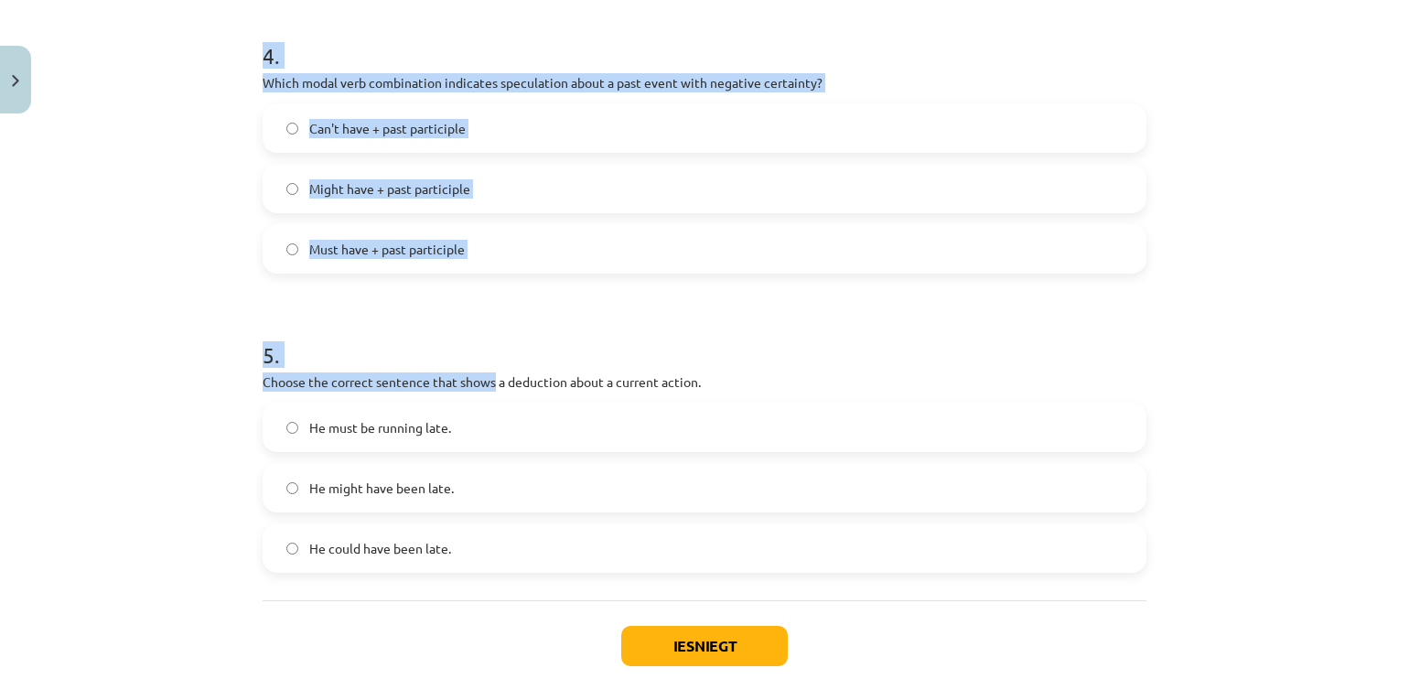
scroll to position [1356, 0]
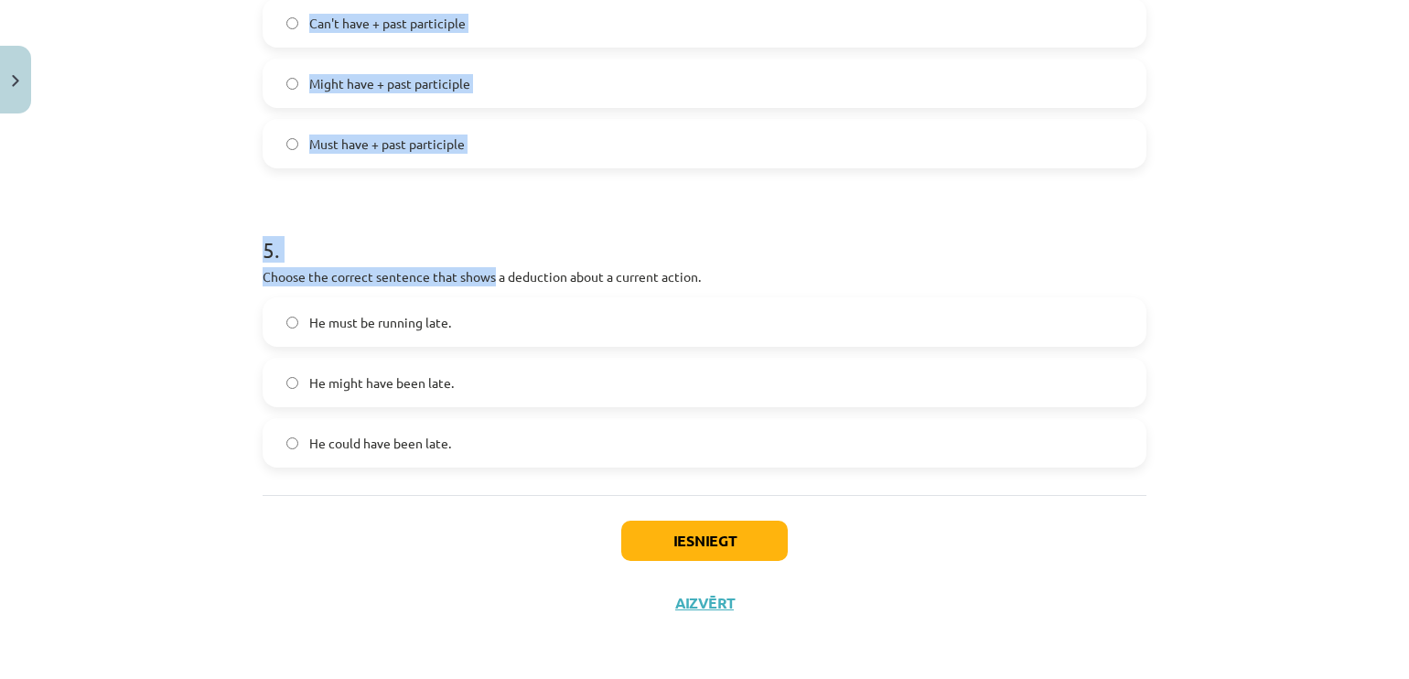
drag, startPoint x: 475, startPoint y: 447, endPoint x: 466, endPoint y: 710, distance: 262.7
click at [466, 678] on html "0 Dāvanas 102 mP 0 xp [PERSON_NAME] Sākums Aktuāli Kā mācīties [PERSON_NAME] Ko…" at bounding box center [704, 339] width 1409 height 679
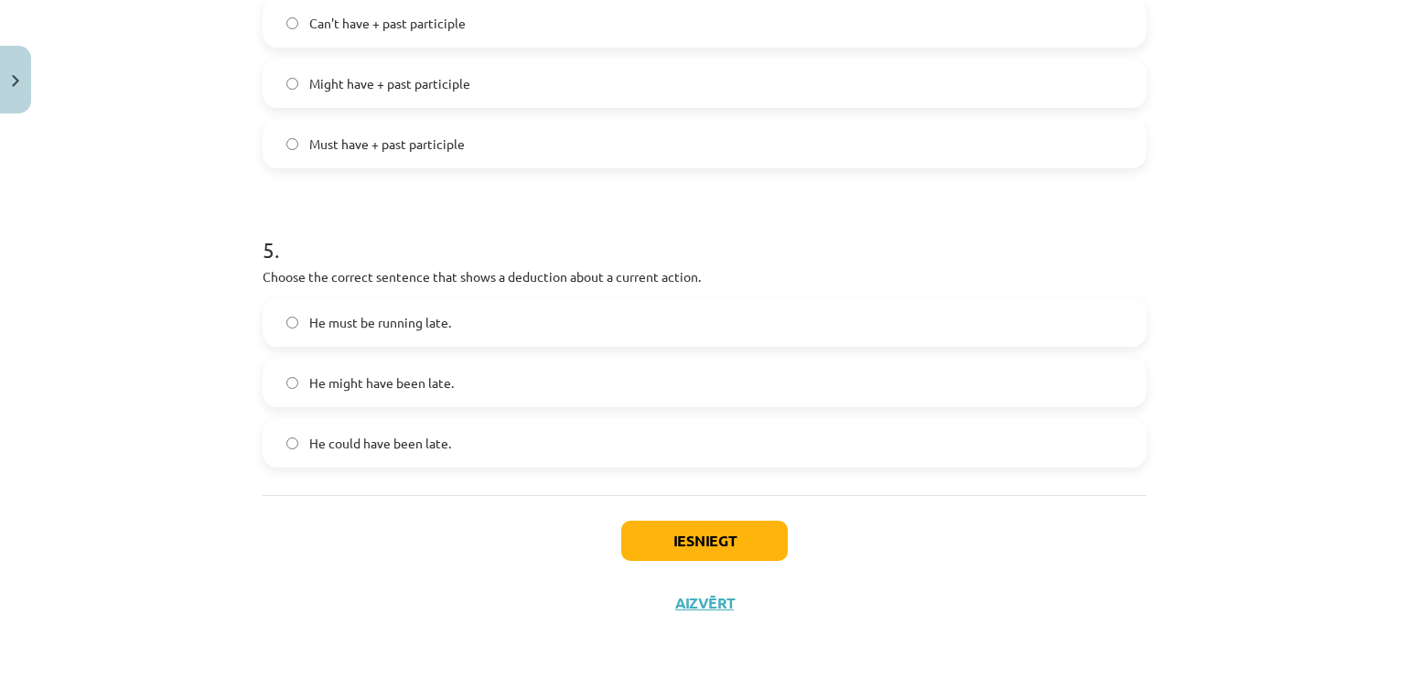
click at [487, 638] on div "Mācību tēma: Angļu valodas i - 11. klases 1. ieskaites mācību materiāls #4 📝 To…" at bounding box center [704, 339] width 1409 height 679
click at [728, 528] on button "Iesniegt" at bounding box center [704, 540] width 166 height 40
click at [714, 531] on button "Iesniegt" at bounding box center [704, 540] width 166 height 40
click at [714, 553] on button "Iesniegt" at bounding box center [704, 540] width 166 height 40
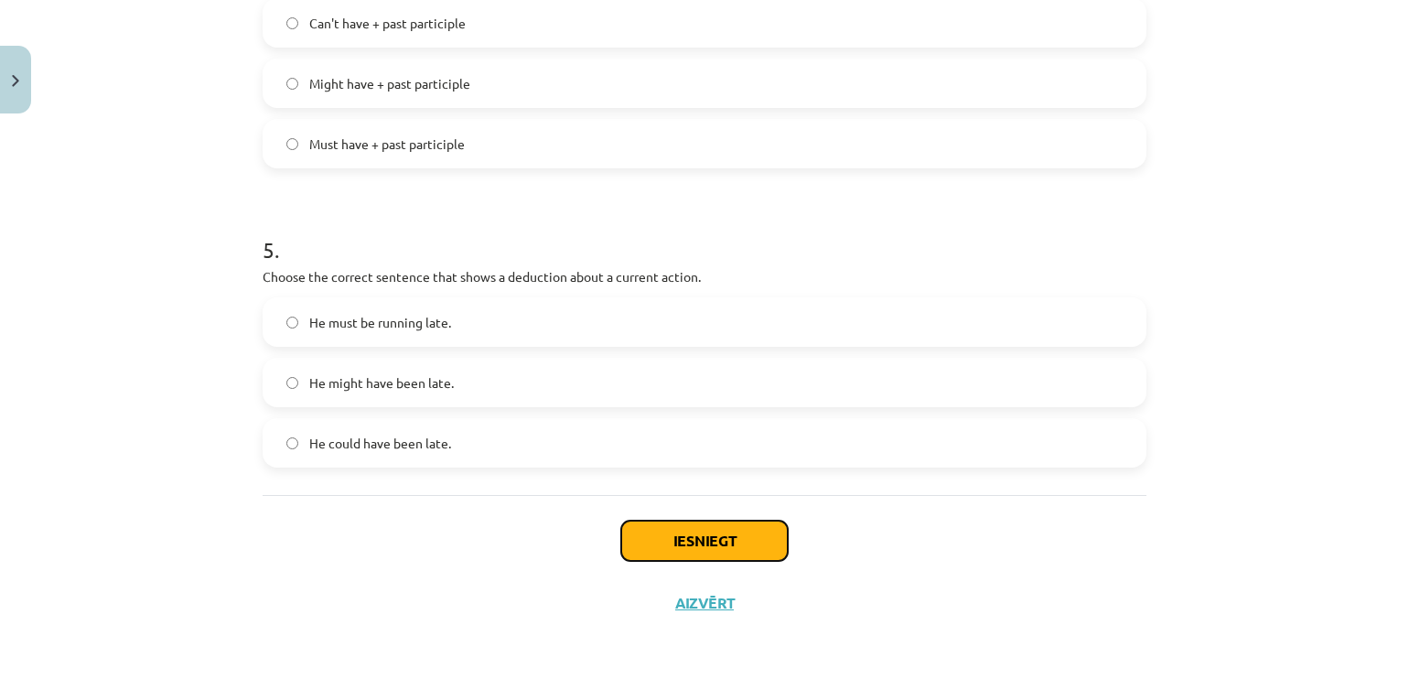
click at [714, 553] on button "Iesniegt" at bounding box center [704, 540] width 166 height 40
click at [764, 542] on button "Iesniegt" at bounding box center [704, 540] width 166 height 40
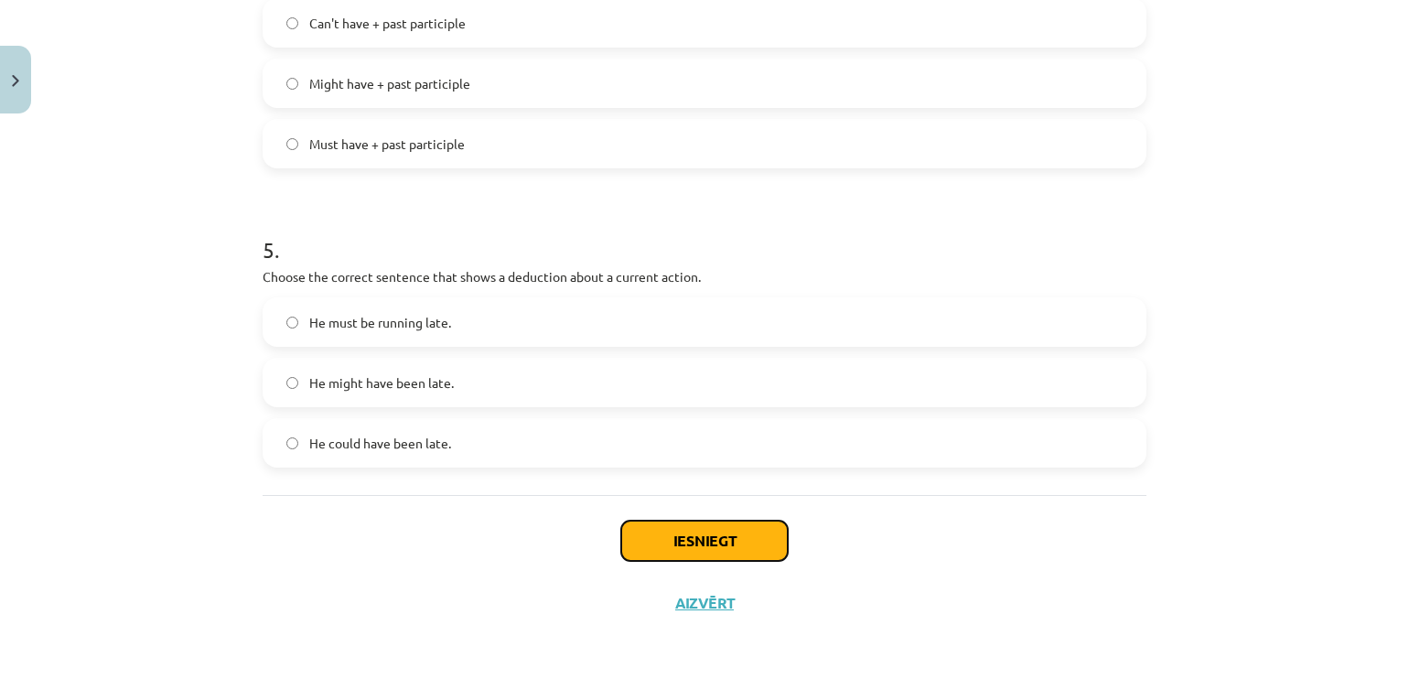
click at [728, 547] on button "Iesniegt" at bounding box center [704, 540] width 166 height 40
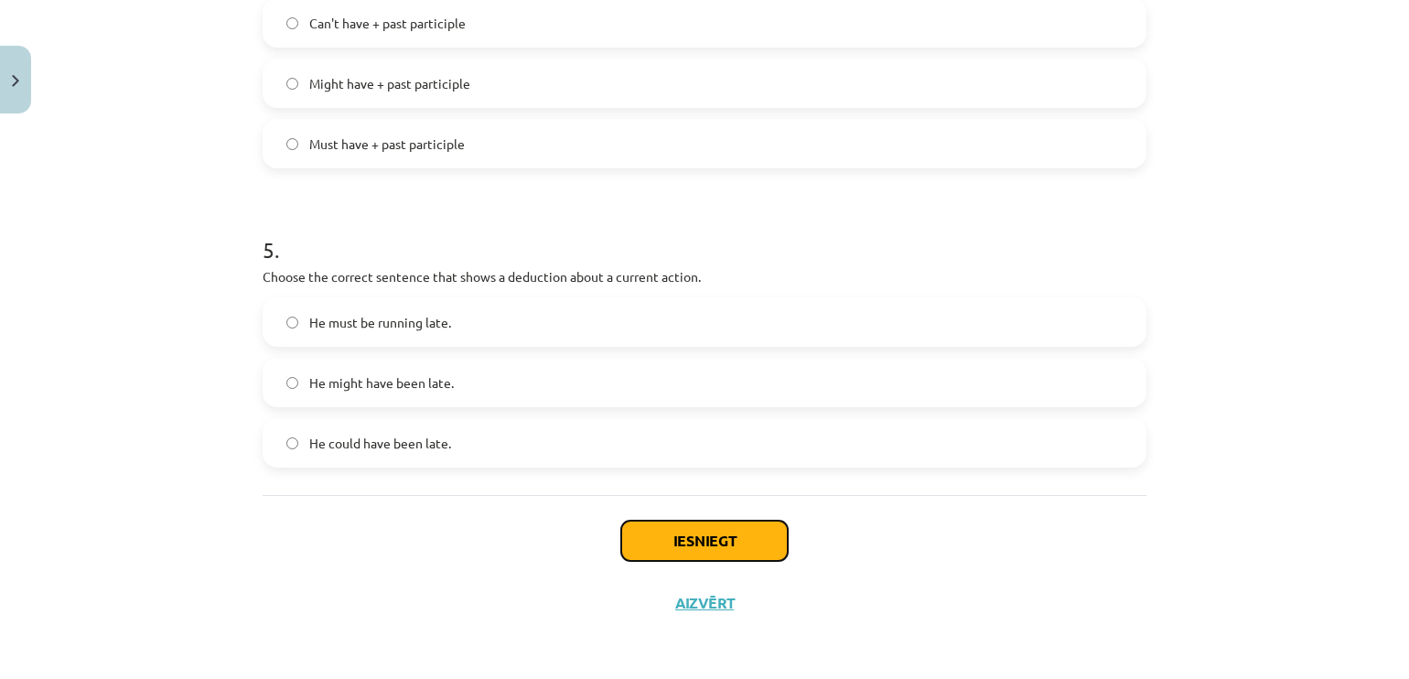
click at [728, 547] on button "Iesniegt" at bounding box center [704, 540] width 166 height 40
drag, startPoint x: 752, startPoint y: 516, endPoint x: 738, endPoint y: 524, distance: 16.0
click at [738, 524] on div "Iesniegt Aizvērt" at bounding box center [705, 559] width 884 height 128
click at [738, 524] on button "Iesniegt" at bounding box center [704, 540] width 166 height 40
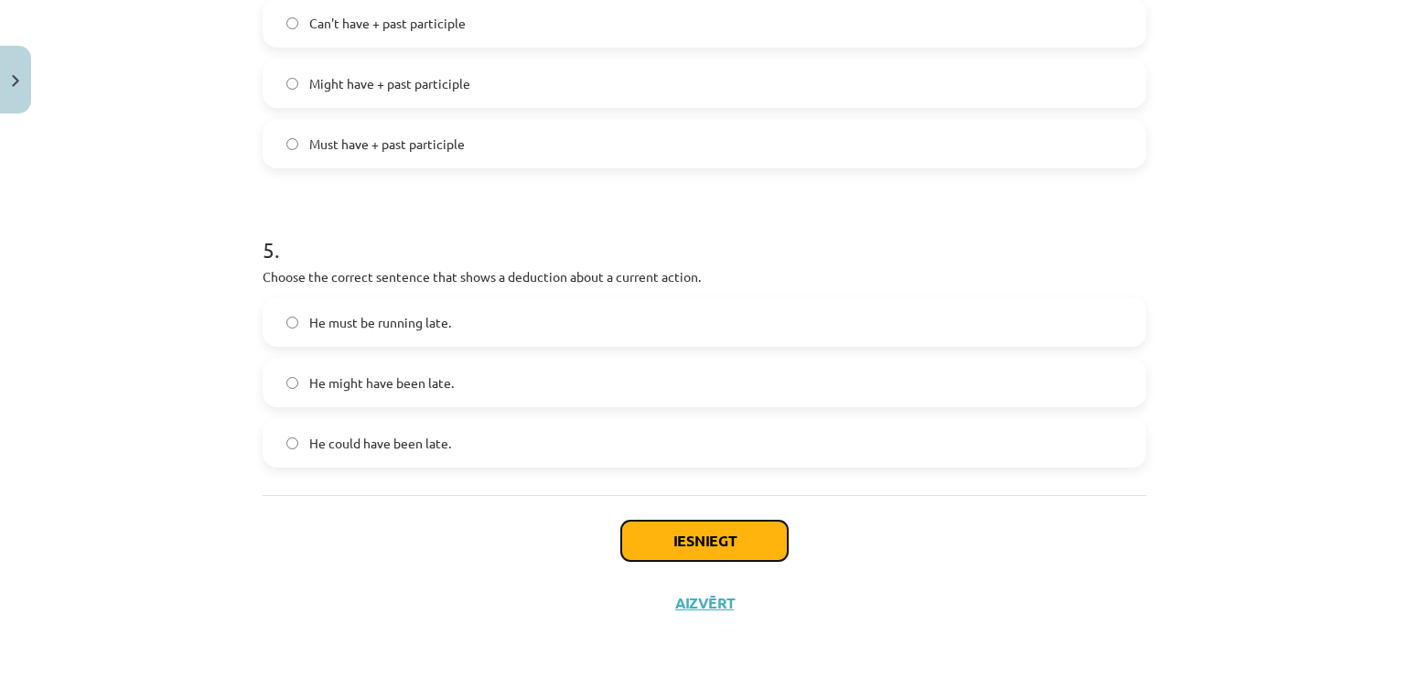
click at [738, 524] on button "Iesniegt" at bounding box center [704, 540] width 166 height 40
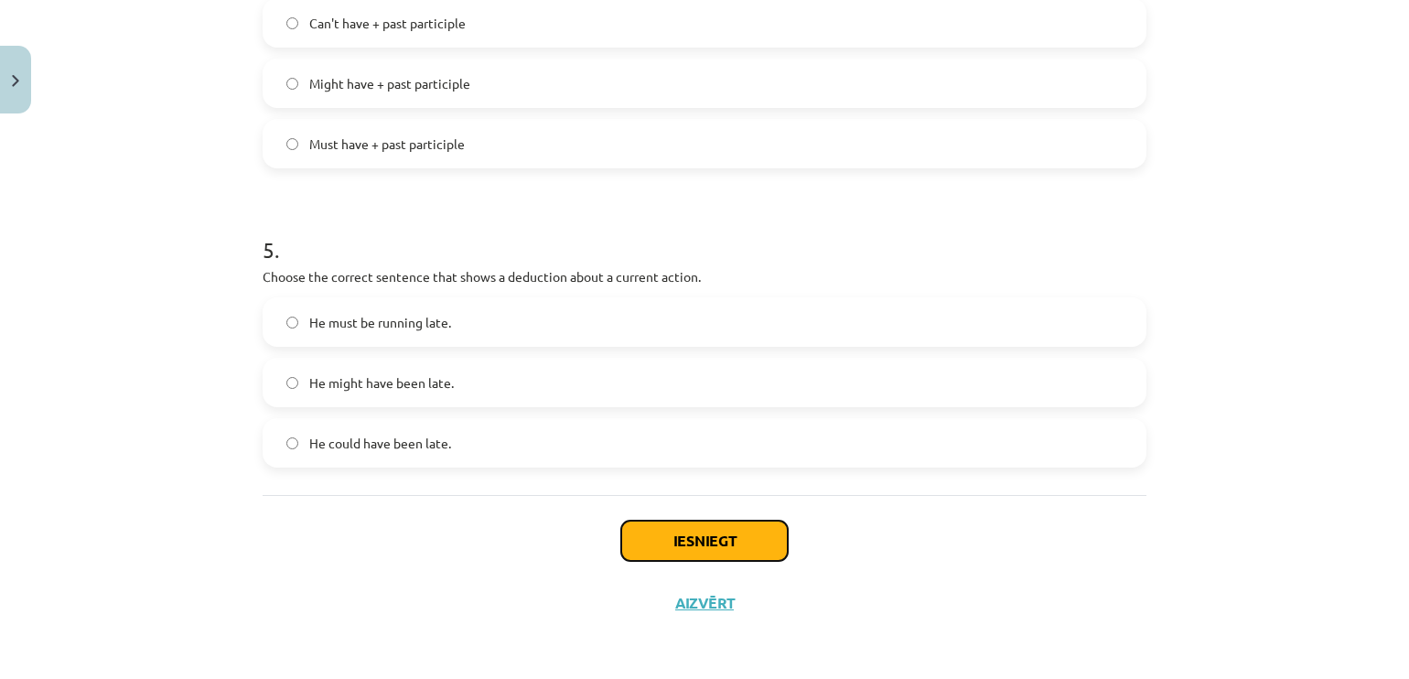
click at [738, 524] on button "Iesniegt" at bounding box center [704, 540] width 166 height 40
click at [727, 542] on button "Iesniegt" at bounding box center [704, 540] width 166 height 40
click at [703, 596] on button "Aizvērt" at bounding box center [705, 603] width 70 height 18
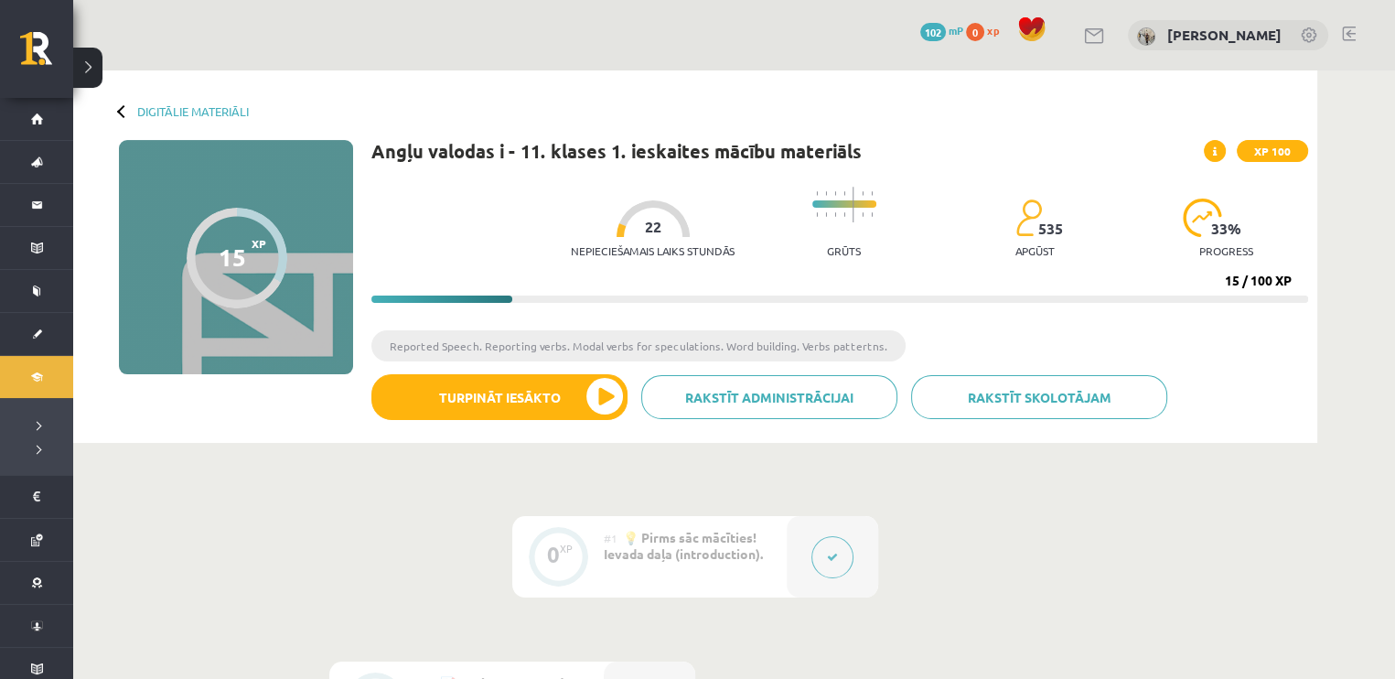
click at [124, 107] on div at bounding box center [123, 110] width 13 height 13
click at [147, 111] on link "Digitālie materiāli" at bounding box center [193, 111] width 112 height 14
